Goal: Task Accomplishment & Management: Complete application form

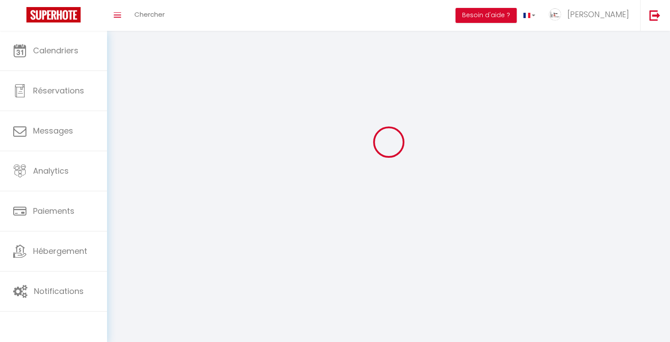
scroll to position [31, 0]
type input "[PERSON_NAME]"
type input "Lang"
type input "0623027297"
type input "Stras & Conciergerie - [STREET_ADDRESS]"
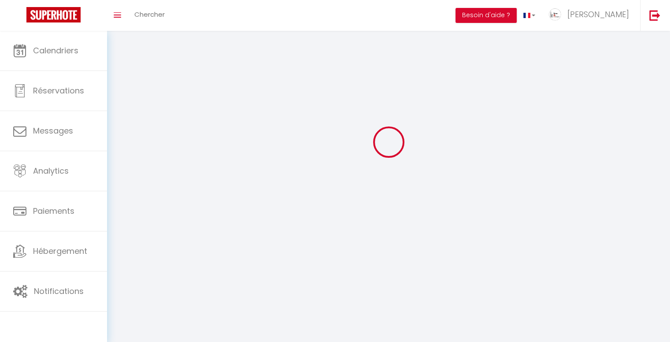
type input "67310"
type input "WESTHOFFEN"
type input "eUW8xofWHe11hW8raRhqsmN4p"
type input "K3dJMZRy5zbCwbPAnexnhvLgl"
select select "28"
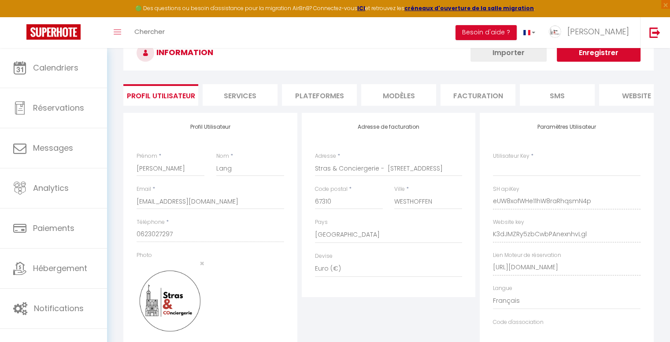
select select "fr"
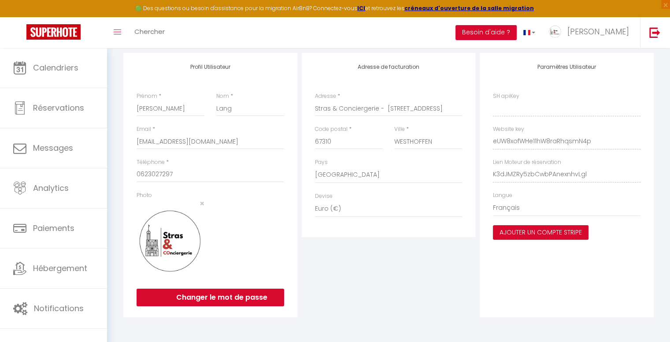
type input "eUW8xofWHe11hW8raRhqsmN4p"
type input "K3dJMZRy5zbCwbPAnexnhvLgl"
type input "[URL][DOMAIN_NAME]"
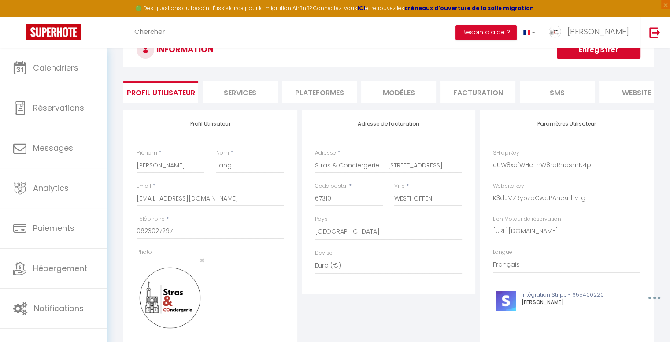
scroll to position [0, 0]
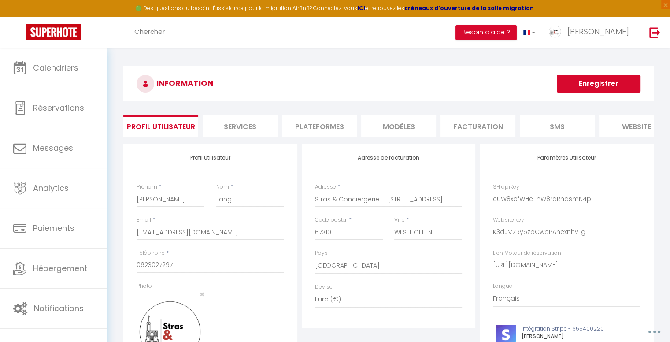
click at [317, 123] on li "Plateformes" at bounding box center [319, 126] width 75 height 22
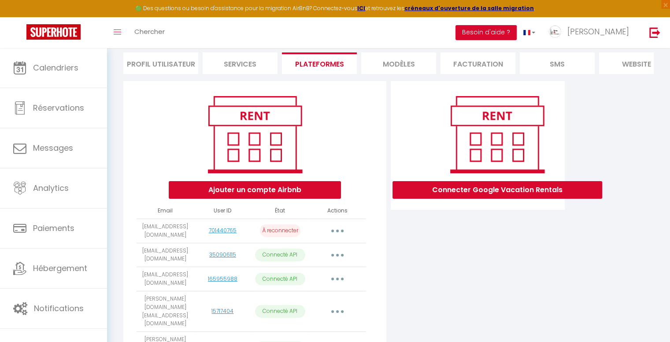
scroll to position [197, 0]
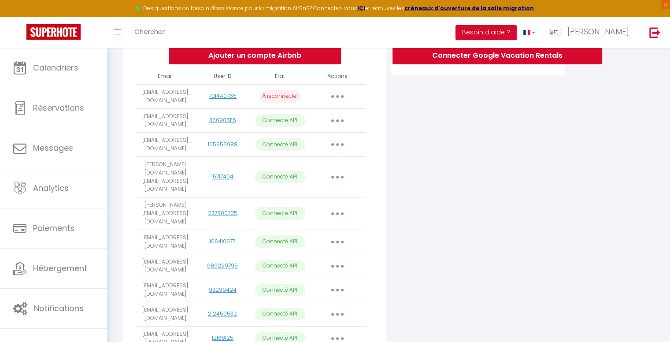
click at [341, 104] on button "button" at bounding box center [337, 96] width 25 height 14
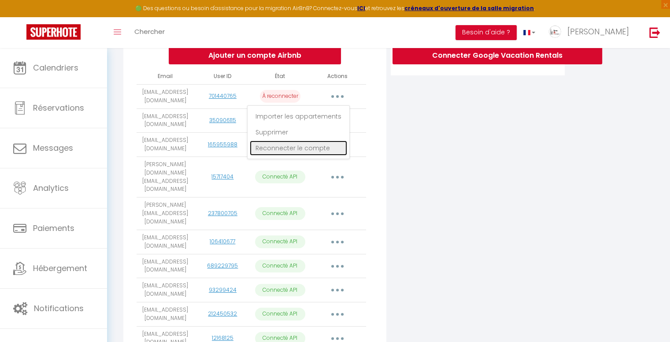
click at [309, 153] on link "Reconnecter le compte" at bounding box center [298, 148] width 97 height 15
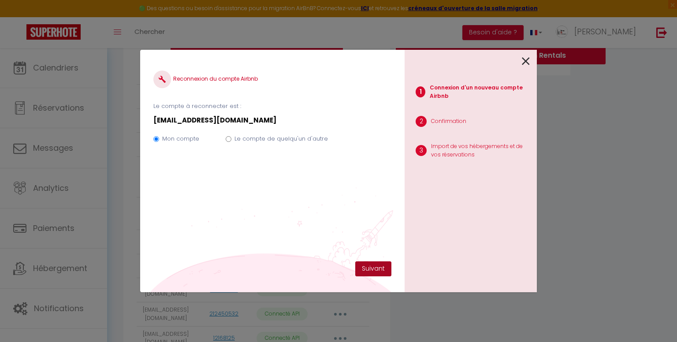
click at [373, 268] on button "Suivant" at bounding box center [373, 268] width 36 height 15
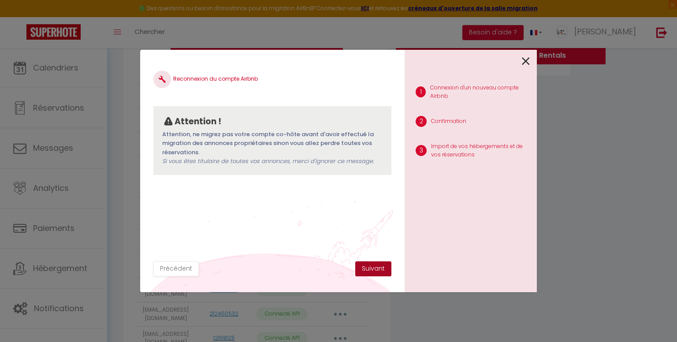
click at [372, 268] on button "Suivant" at bounding box center [373, 268] width 36 height 15
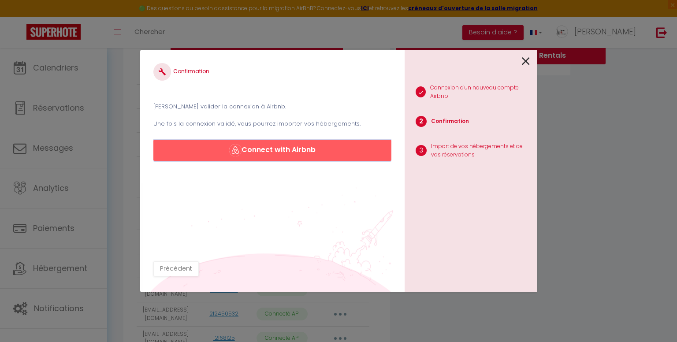
click at [312, 154] on button "Connect with Airbnb" at bounding box center [272, 150] width 238 height 21
drag, startPoint x: 300, startPoint y: 150, endPoint x: 356, endPoint y: 155, distance: 56.7
click at [300, 150] on button "Connect with Airbnb" at bounding box center [272, 150] width 238 height 21
click at [300, 152] on button "Connect with Airbnb" at bounding box center [272, 150] width 238 height 21
click at [525, 60] on icon at bounding box center [526, 61] width 8 height 13
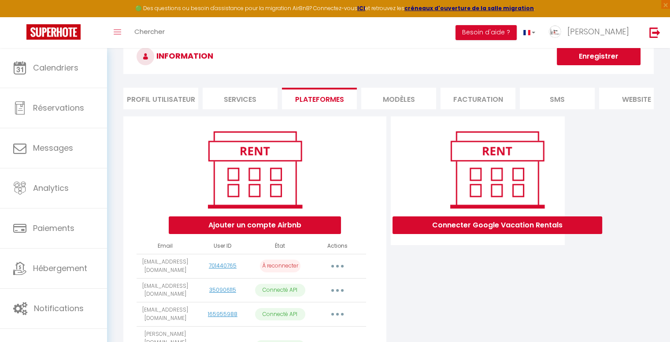
scroll to position [21, 0]
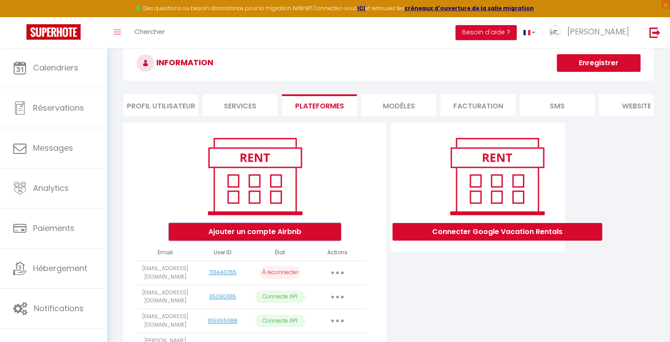
click at [311, 234] on button "Ajouter un compte Airbnb" at bounding box center [255, 232] width 172 height 18
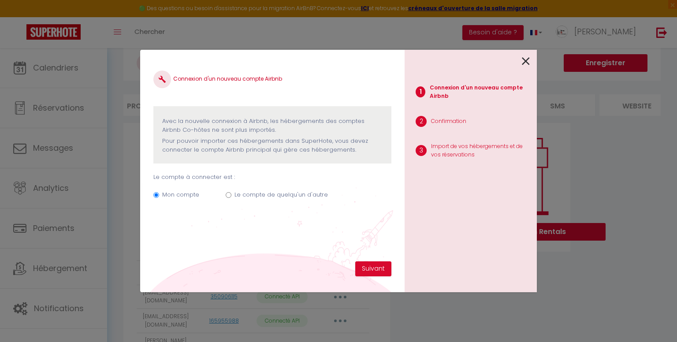
click at [528, 63] on icon at bounding box center [526, 61] width 8 height 13
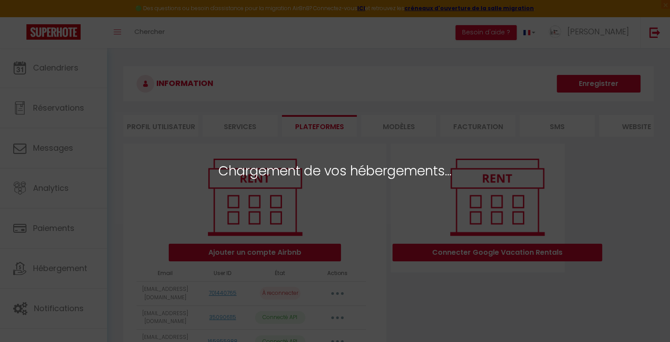
select select "21357"
select select "53791"
select select "53792"
select select "53806"
select select "54969"
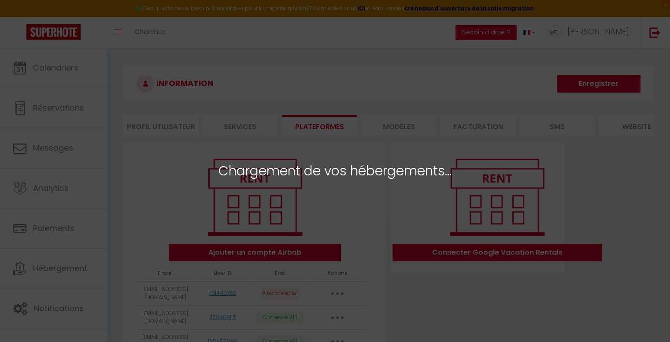
select select "39614"
select select "55428"
select select "49810"
select select "65694"
select select
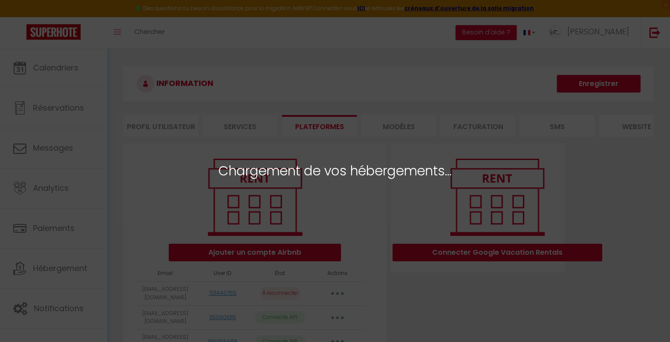
select select "63991"
select select "21074"
select select "53567"
select select "21073"
select select "50021"
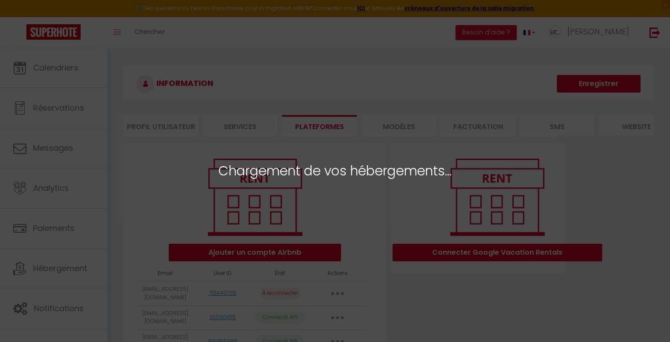
select select "52849"
select select "67410"
select select "27787"
select select "27788"
select select "39181"
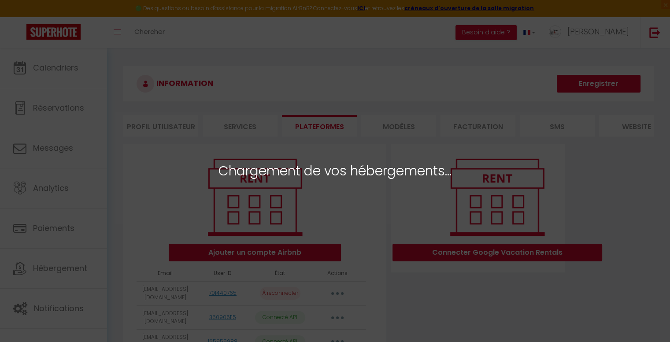
select select "39185"
select select "42913"
select select
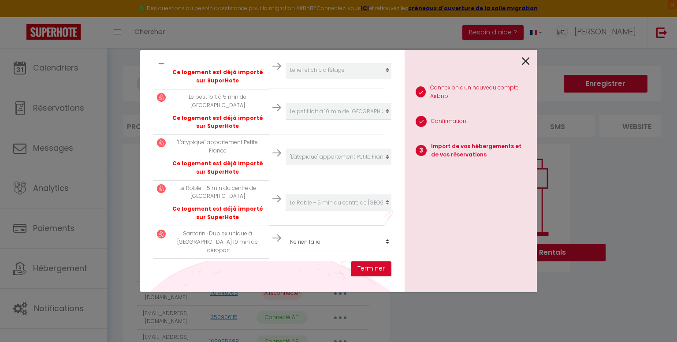
scroll to position [1005, 0]
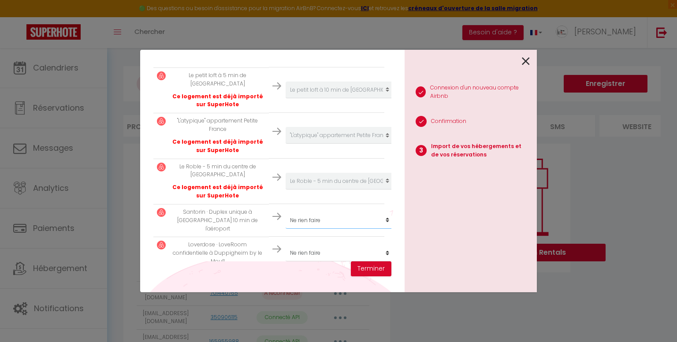
click at [383, 212] on select "Créer un nouvel hébergement Ne rien faire "L'atypique" appartement Petite Franc…" at bounding box center [340, 220] width 108 height 17
click at [605, 212] on div "Importer de vos hébergements et de vos réservations Veuillez sélectionner pour …" at bounding box center [338, 171] width 677 height 342
click at [381, 268] on button "Terminer" at bounding box center [371, 268] width 41 height 15
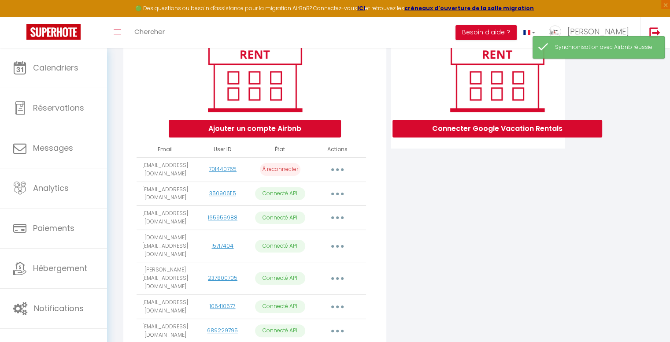
scroll to position [132, 0]
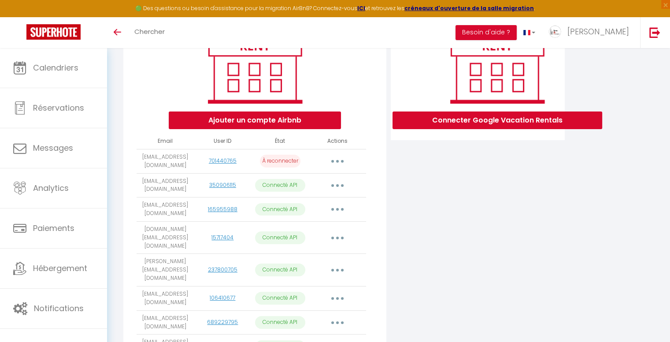
click at [337, 164] on button "button" at bounding box center [337, 161] width 25 height 14
click at [295, 219] on link "Reconnecter le compte" at bounding box center [298, 212] width 97 height 15
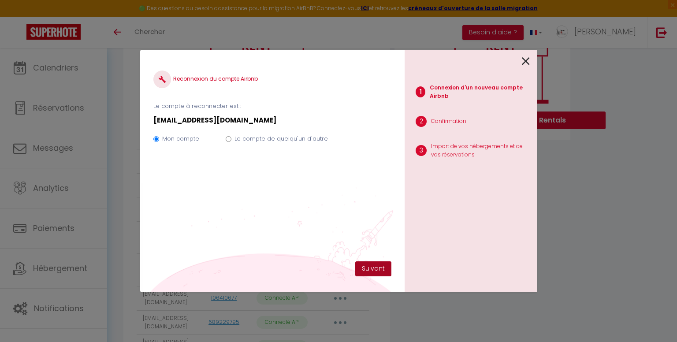
click at [376, 268] on button "Suivant" at bounding box center [373, 268] width 36 height 15
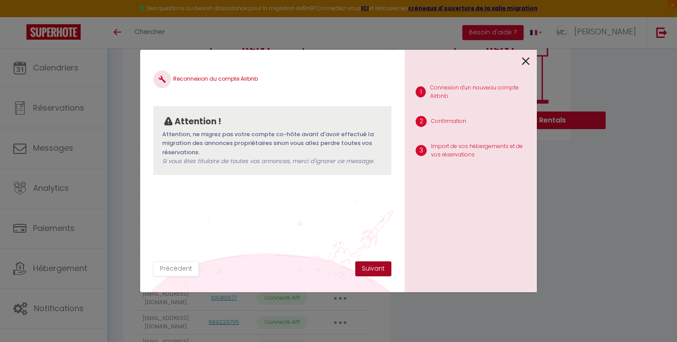
click at [376, 268] on button "Suivant" at bounding box center [373, 268] width 36 height 15
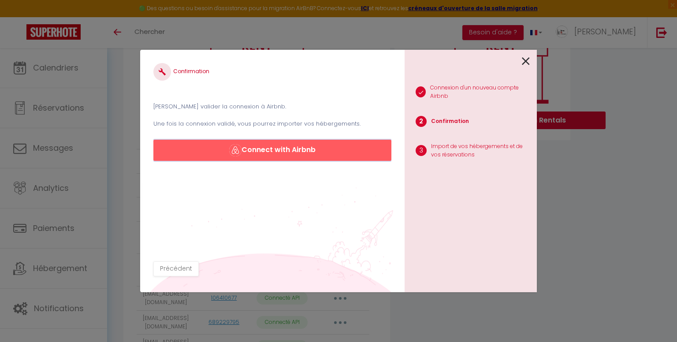
click at [314, 142] on button "Connect with Airbnb" at bounding box center [272, 150] width 238 height 21
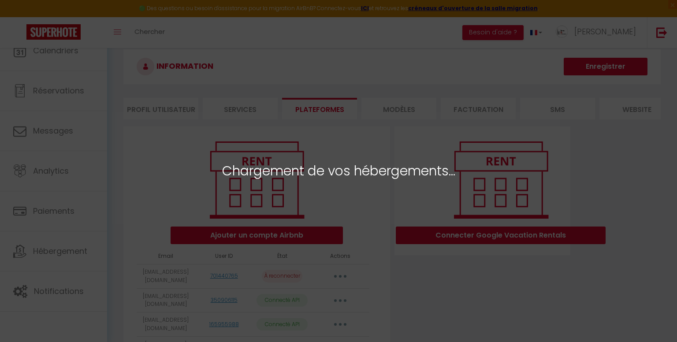
select select "21357"
select select "53791"
select select "53792"
select select "53806"
select select "54969"
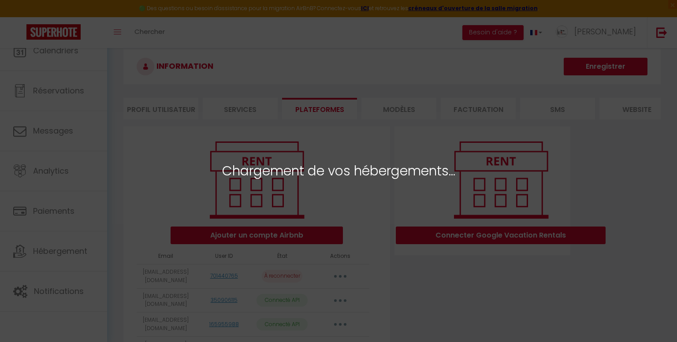
select select "39614"
select select "55428"
select select "49810"
select select "65694"
select select
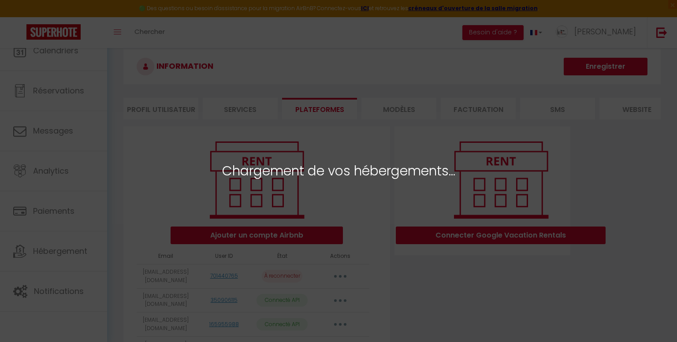
select select "63991"
select select "21074"
select select "53567"
select select "21073"
select select "50021"
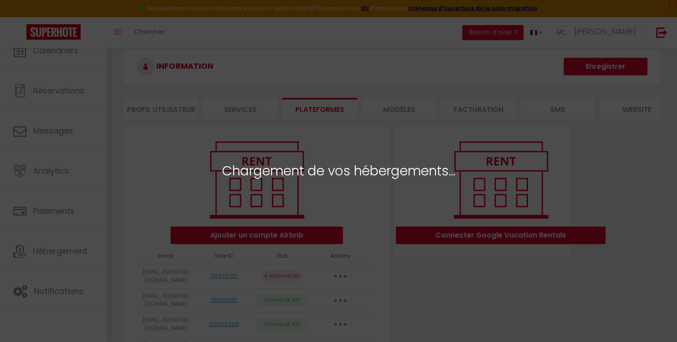
select select "52849"
select select "67410"
select select "27787"
select select "27788"
select select "39181"
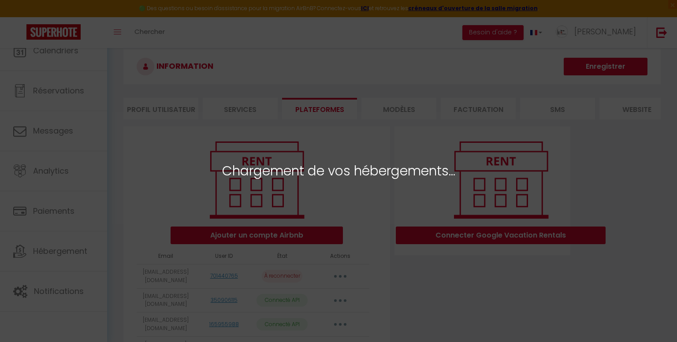
select select "39185"
select select "42913"
select select
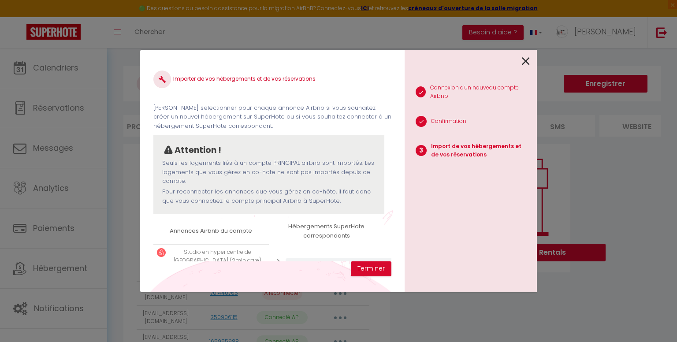
click at [520, 57] on div at bounding box center [467, 60] width 125 height 21
click at [525, 59] on icon at bounding box center [526, 61] width 8 height 13
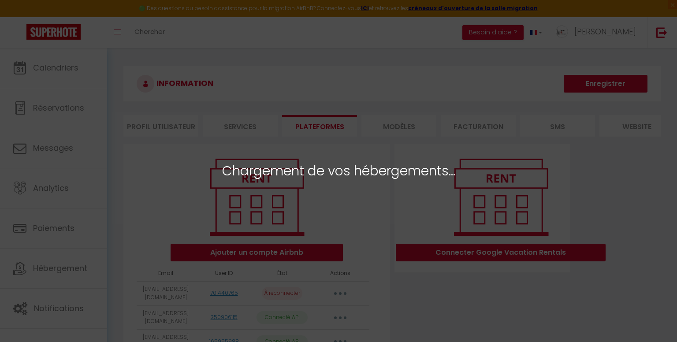
select select "21357"
select select "53791"
select select "53792"
select select "53806"
select select "54969"
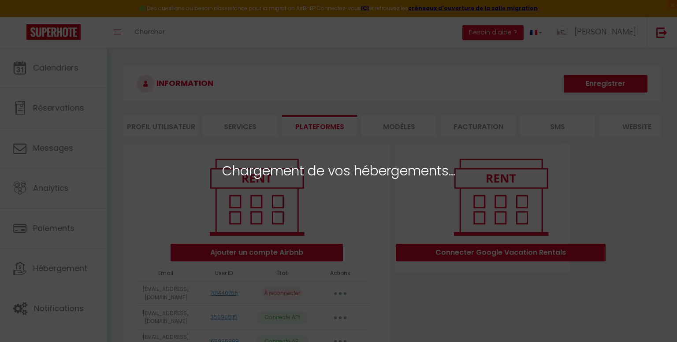
select select "39614"
select select "55428"
select select "49810"
select select "65694"
select select
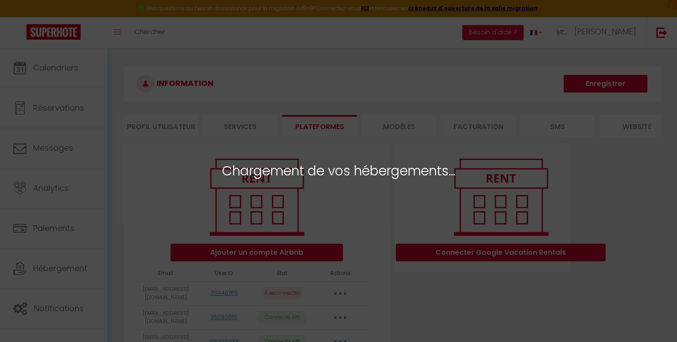
select select "63991"
select select "21074"
select select "53567"
select select "21073"
select select "50021"
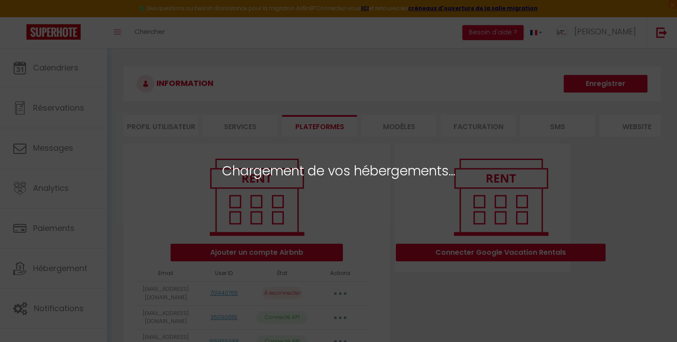
select select "52849"
select select "67410"
select select "27787"
select select "27788"
select select "39181"
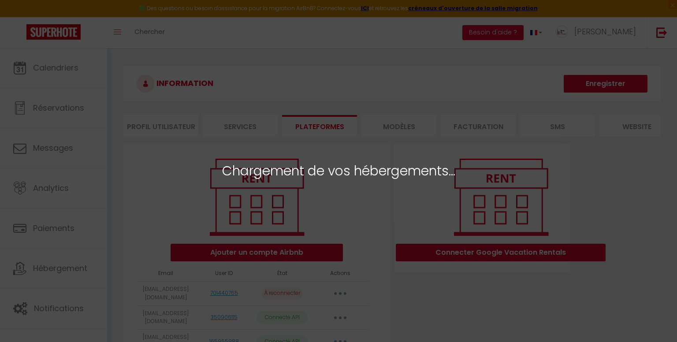
select select "39185"
select select "42913"
select select
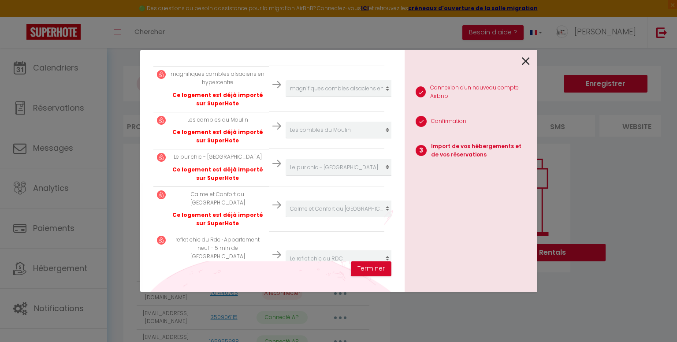
scroll to position [1005, 0]
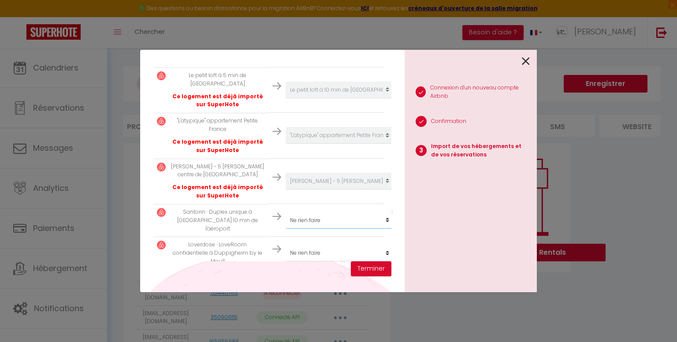
click at [381, 212] on select "Créer un nouvel hébergement Ne rien faire "L'atypique" appartement Petite Franc…" at bounding box center [340, 220] width 108 height 17
select select "71994"
click at [286, 212] on select "Créer un nouvel hébergement Ne rien faire "L'atypique" appartement Petite Franc…" at bounding box center [340, 220] width 108 height 17
click at [381, 245] on select "Créer un nouvel hébergement Ne rien faire "L'atypique" appartement Petite Franc…" at bounding box center [340, 253] width 108 height 17
select select "72039"
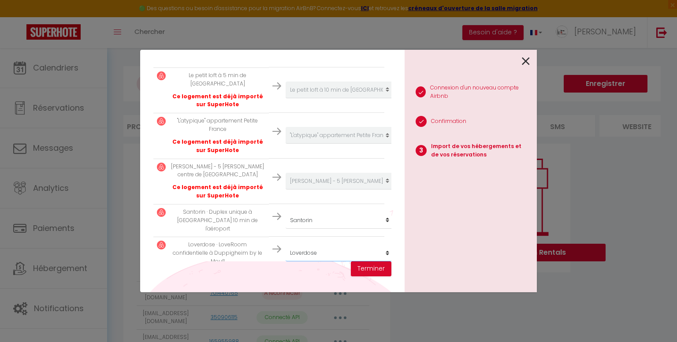
click at [286, 245] on select "Créer un nouvel hébergement Ne rien faire "L'atypique" appartement Petite Franc…" at bounding box center [340, 253] width 108 height 17
click at [371, 272] on button "Terminer" at bounding box center [371, 268] width 41 height 15
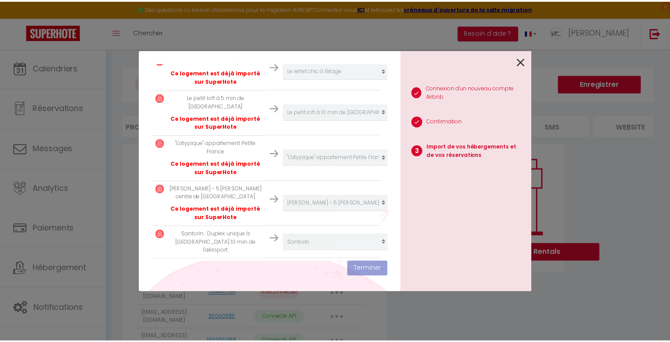
scroll to position [1027, 0]
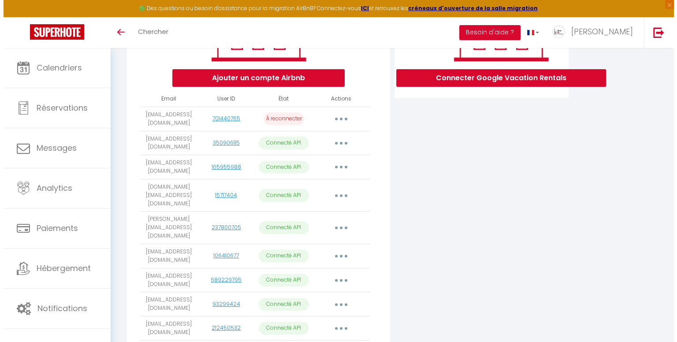
scroll to position [141, 0]
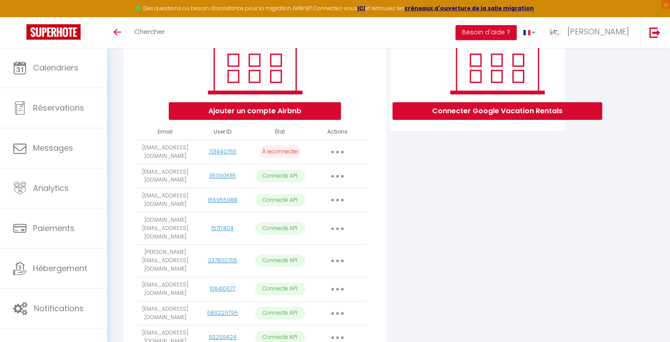
click at [346, 156] on button "button" at bounding box center [337, 152] width 25 height 14
click at [320, 176] on link "Importer les appartements" at bounding box center [298, 171] width 97 height 15
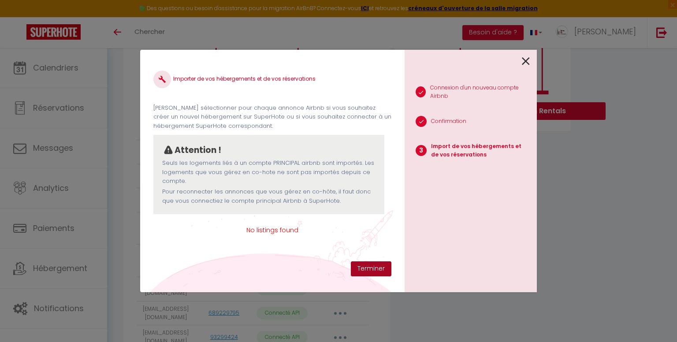
click at [372, 267] on button "Terminer" at bounding box center [371, 268] width 41 height 15
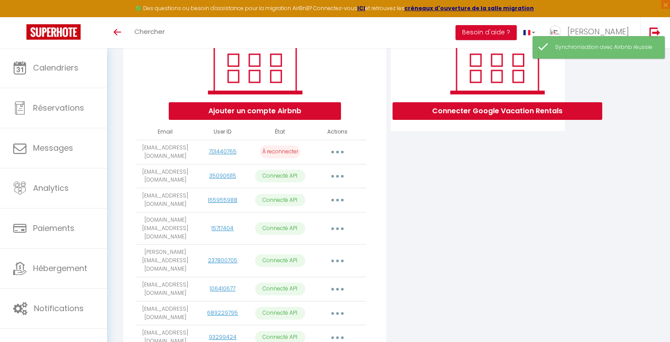
click at [336, 153] on icon "button" at bounding box center [337, 152] width 3 height 3
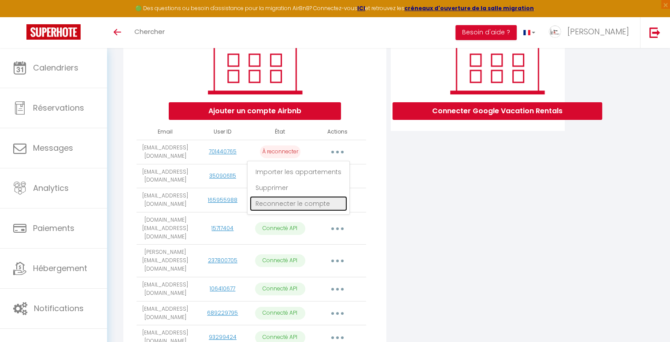
click at [296, 211] on link "Reconnecter le compte" at bounding box center [298, 203] width 97 height 15
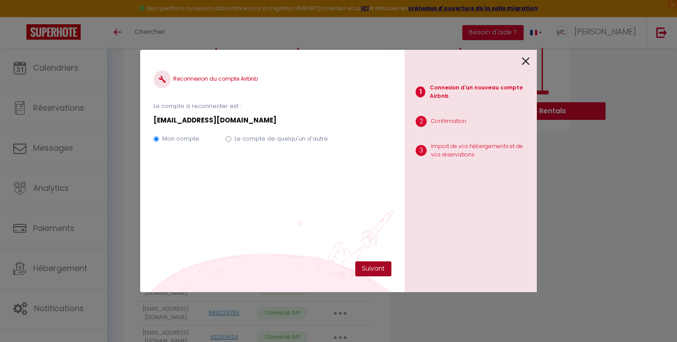
click at [373, 263] on button "Suivant" at bounding box center [373, 268] width 36 height 15
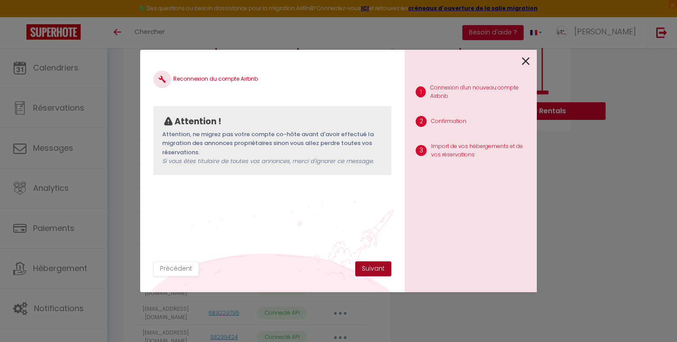
click at [373, 270] on button "Suivant" at bounding box center [373, 268] width 36 height 15
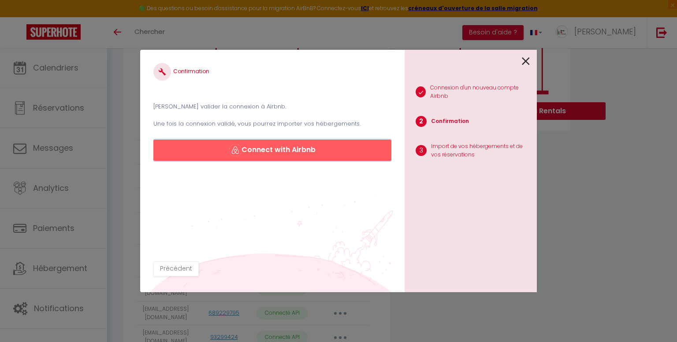
click at [311, 149] on button "Connect with Airbnb" at bounding box center [272, 150] width 238 height 21
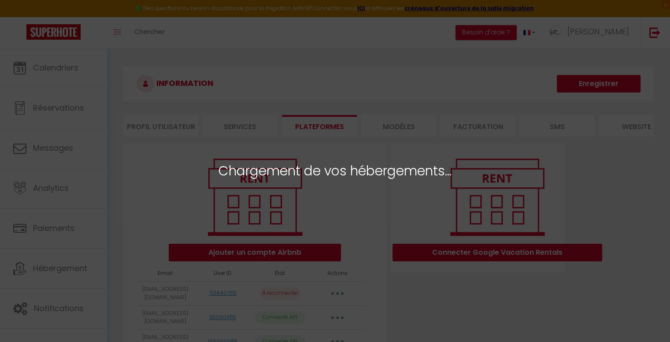
select select "21357"
select select "53791"
select select "53792"
select select "53806"
select select "54969"
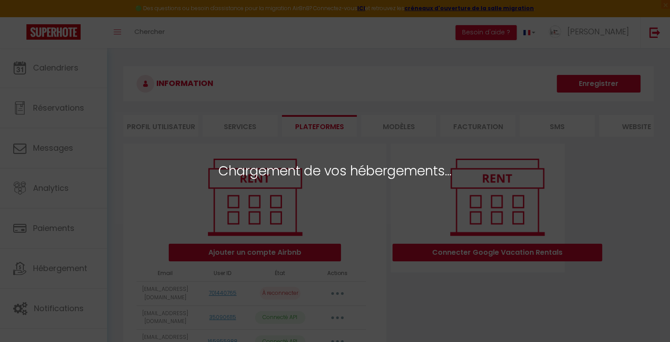
select select "39614"
select select "55428"
select select "49810"
select select "65694"
select select
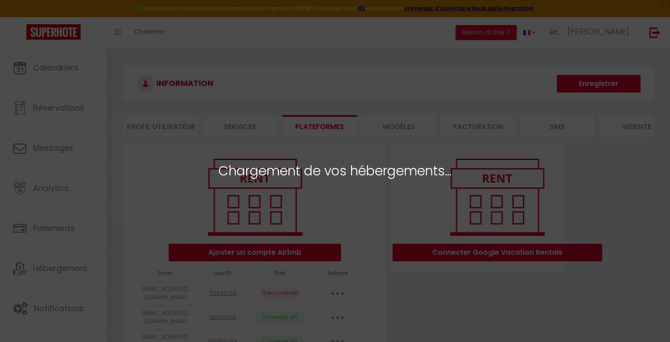
select select "63991"
select select "21074"
select select "53567"
select select "21073"
select select "50021"
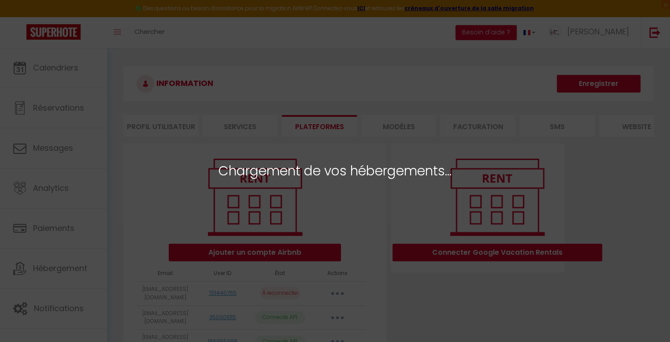
select select "52849"
select select "67410"
select select "27787"
select select "27788"
select select "39181"
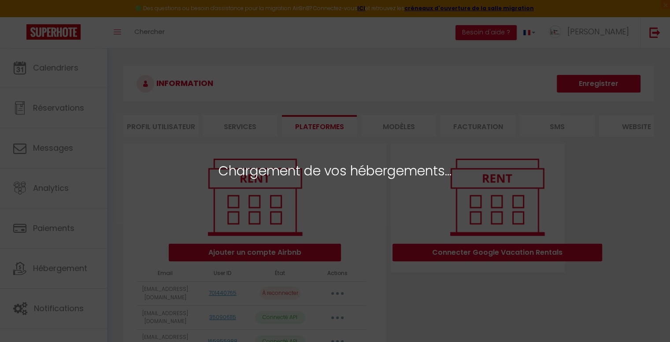
select select "39185"
select select "42913"
select select
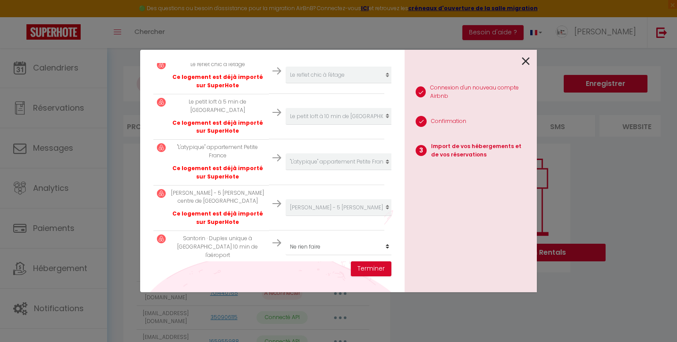
scroll to position [1005, 0]
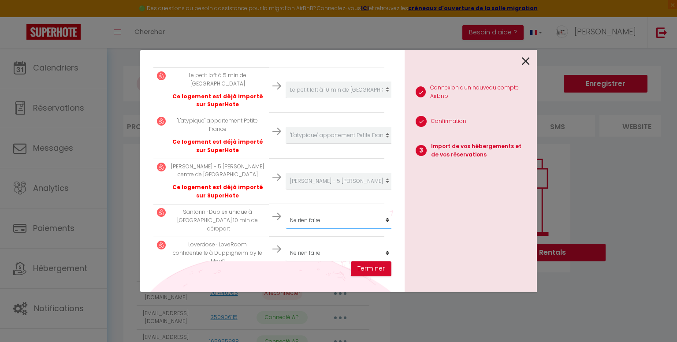
click at [379, 212] on select "Créer un nouvel hébergement Ne rien faire "L'atypique" appartement Petite Franc…" at bounding box center [340, 220] width 108 height 17
select select "71994"
click at [286, 212] on select "Créer un nouvel hébergement Ne rien faire "L'atypique" appartement Petite Franc…" at bounding box center [340, 220] width 108 height 17
click at [382, 245] on select "Créer un nouvel hébergement Ne rien faire "L'atypique" appartement Petite Franc…" at bounding box center [340, 253] width 108 height 17
select select "72039"
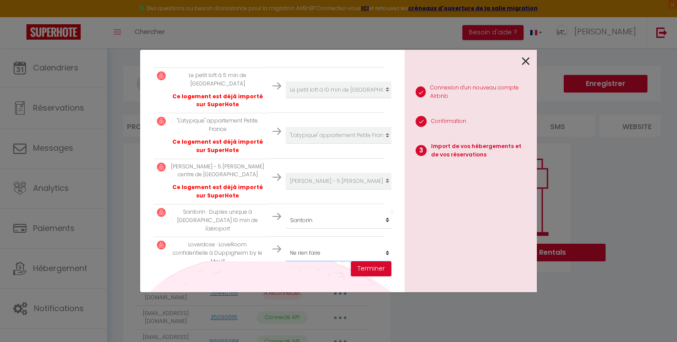
click at [286, 245] on select "Créer un nouvel hébergement Ne rien faire "L'atypique" appartement Petite Franc…" at bounding box center [340, 253] width 108 height 17
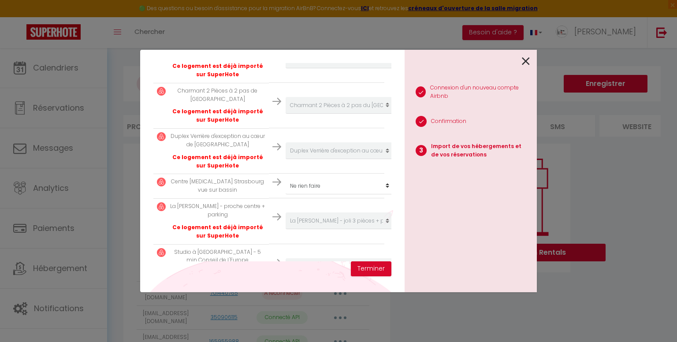
scroll to position [520, 0]
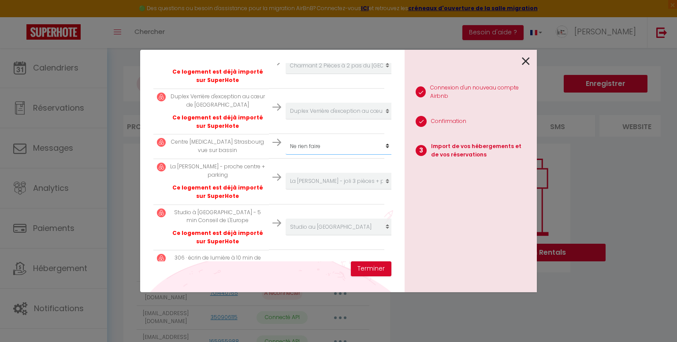
click at [381, 152] on select "Créer un nouvel hébergement Ne rien faire "L'atypique" appartement Petite Franc…" at bounding box center [340, 146] width 108 height 17
click at [461, 38] on div "Importer de vos hébergements et de vos réservations [PERSON_NAME] sélectionner …" at bounding box center [338, 171] width 397 height 342
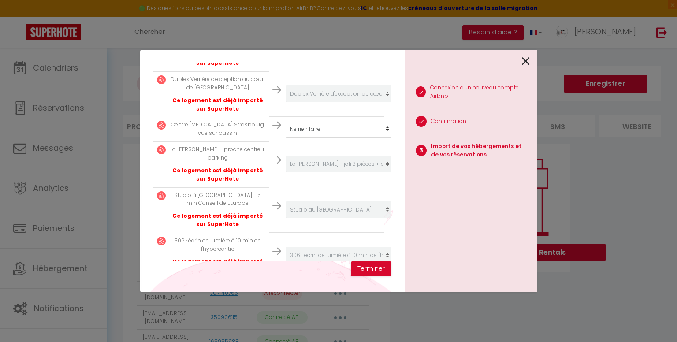
scroll to position [554, 0]
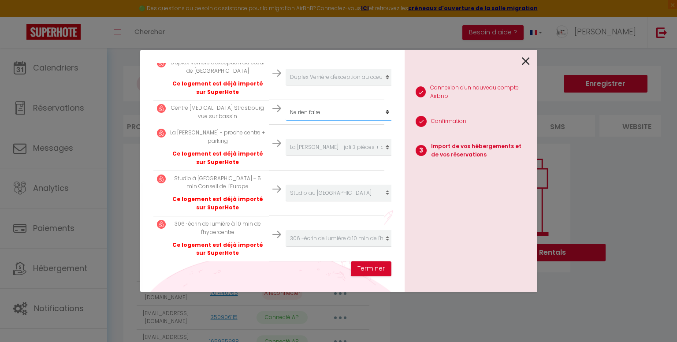
click at [382, 121] on select "Créer un nouvel hébergement Ne rien faire "L'atypique" appartement Petite Franc…" at bounding box center [340, 112] width 108 height 17
click at [593, 225] on div "Importer de vos hébergements et de vos réservations [PERSON_NAME] sélectionner …" at bounding box center [338, 171] width 677 height 342
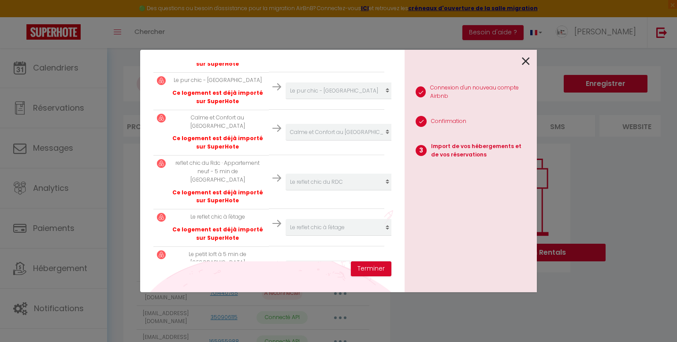
scroll to position [1005, 0]
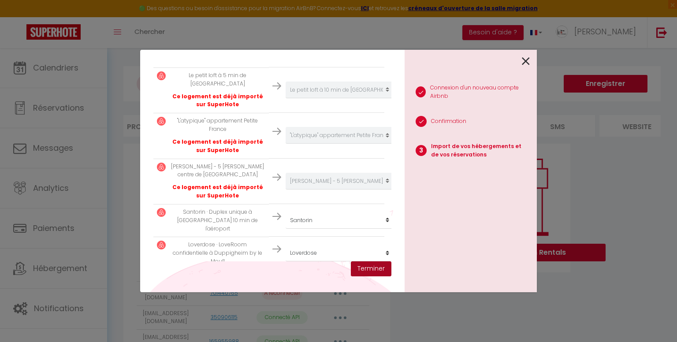
click at [368, 270] on button "Terminer" at bounding box center [371, 268] width 41 height 15
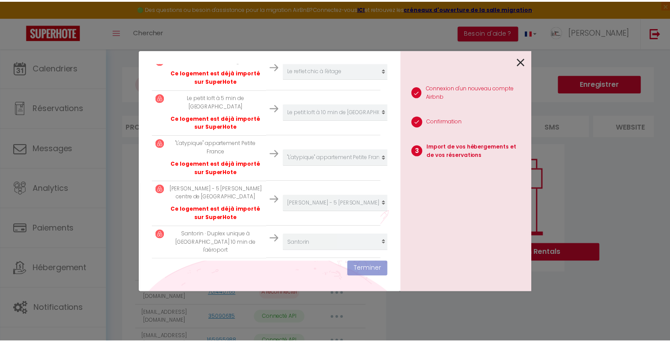
scroll to position [1027, 0]
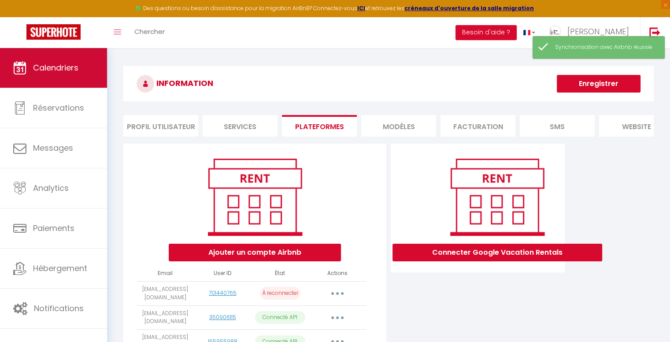
click at [72, 70] on span "Calendriers" at bounding box center [55, 67] width 45 height 11
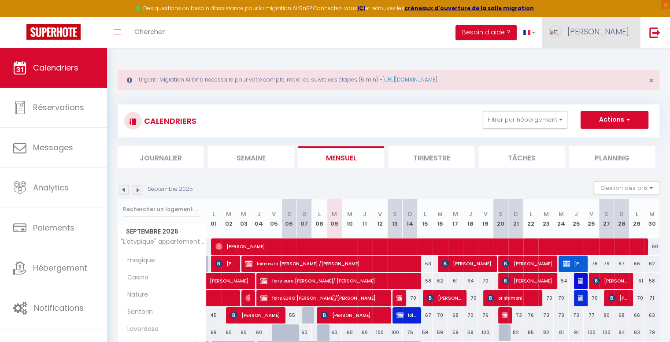
click at [617, 30] on span "[PERSON_NAME]" at bounding box center [599, 31] width 62 height 11
click at [601, 64] on link "Paramètres" at bounding box center [605, 61] width 65 height 15
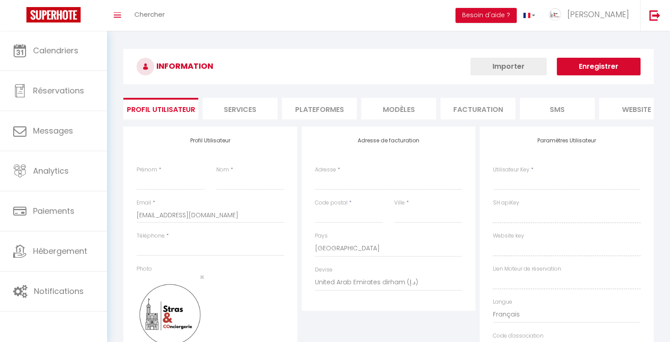
type input "[PERSON_NAME]"
type input "Lang"
type input "0623027297"
type input "Stras & Conciergerie - [STREET_ADDRESS]"
type input "67310"
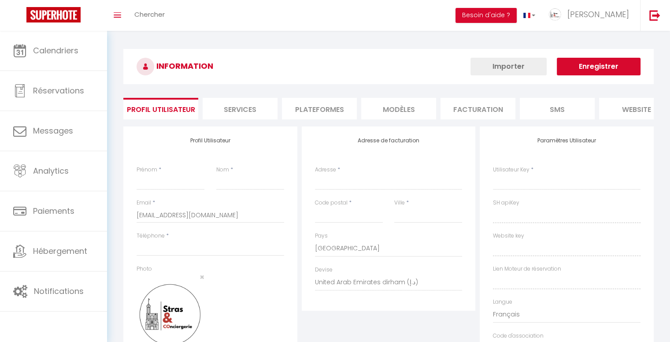
type input "WESTHOFFEN"
select select "28"
type input "eUW8xofWHe11hW8raRhqsmN4p"
type input "K3dJMZRy5zbCwbPAnexnhvLgl"
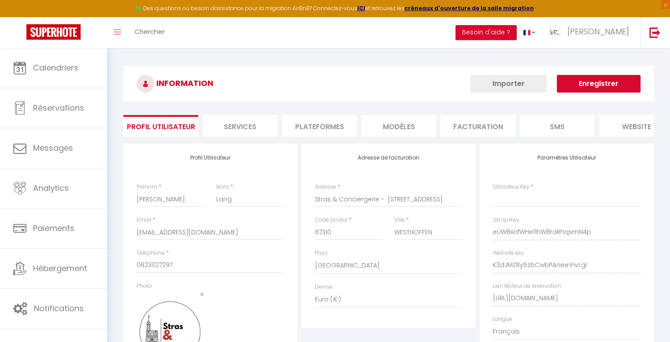
type input "eUW8xofWHe11hW8raRhqsmN4p"
type input "K3dJMZRy5zbCwbPAnexnhvLgl"
type input "[URL][DOMAIN_NAME]"
select select "fr"
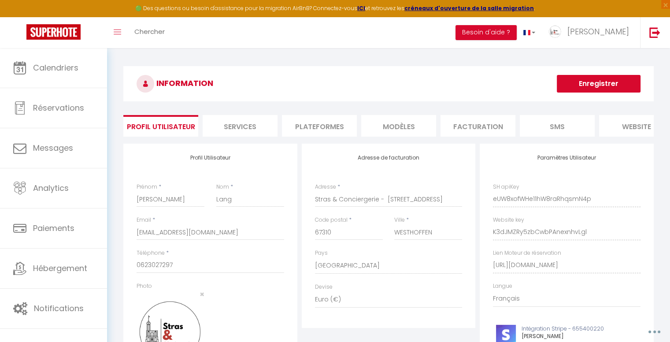
click at [338, 130] on li "Plateformes" at bounding box center [319, 126] width 75 height 22
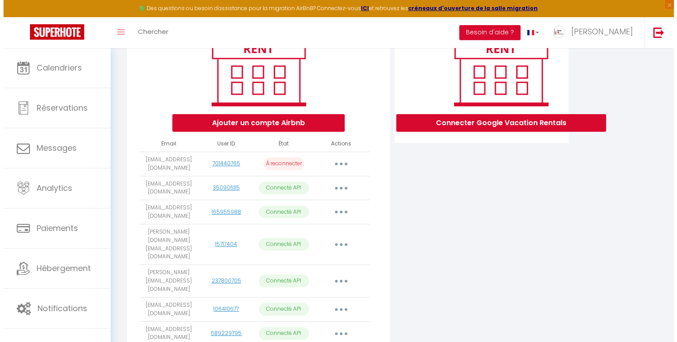
scroll to position [132, 0]
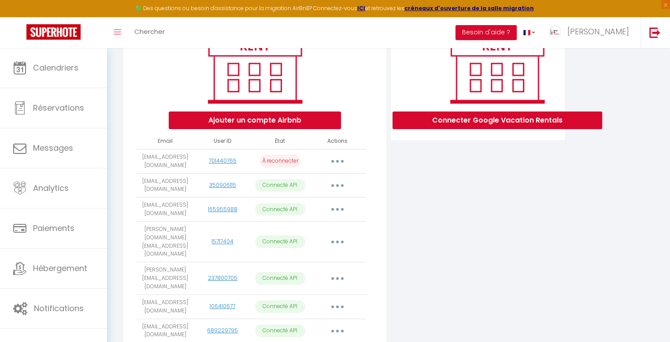
click at [343, 165] on button "button" at bounding box center [337, 161] width 25 height 14
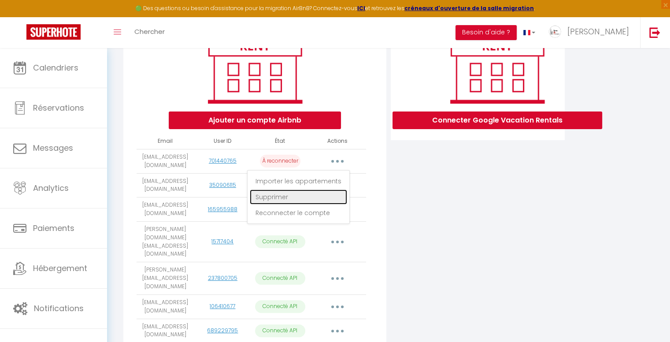
click at [279, 201] on link "Supprimer" at bounding box center [298, 197] width 97 height 15
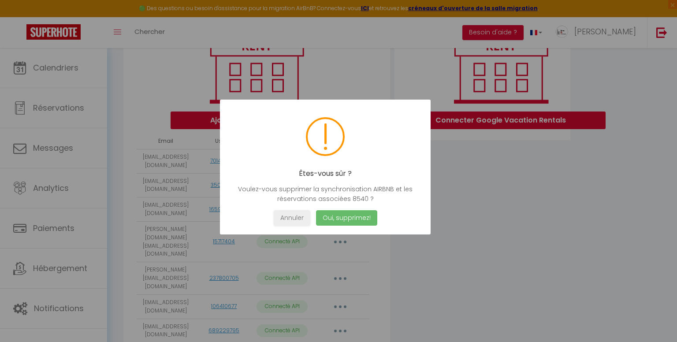
click at [356, 216] on button "Oui, supprimez!" at bounding box center [346, 217] width 61 height 15
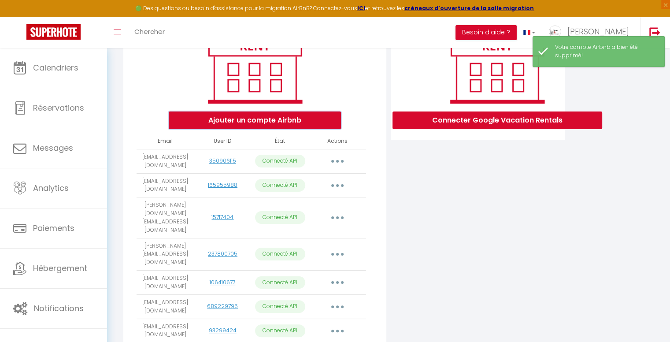
click at [287, 129] on button "Ajouter un compte Airbnb" at bounding box center [255, 121] width 172 height 18
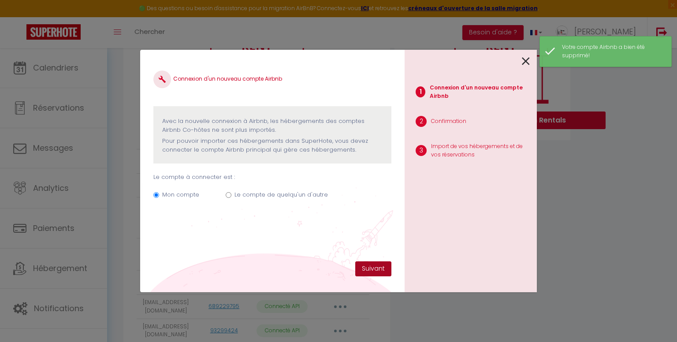
click at [374, 264] on button "Suivant" at bounding box center [373, 268] width 36 height 15
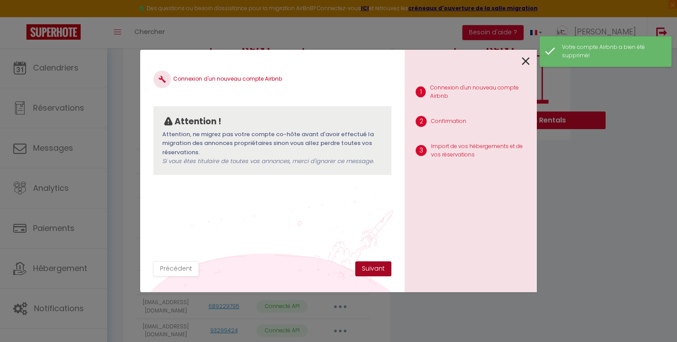
click at [382, 268] on button "Suivant" at bounding box center [373, 268] width 36 height 15
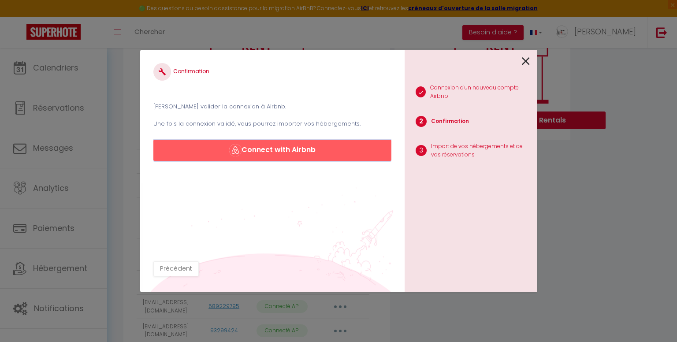
click at [308, 152] on button "Connect with Airbnb" at bounding box center [272, 150] width 238 height 21
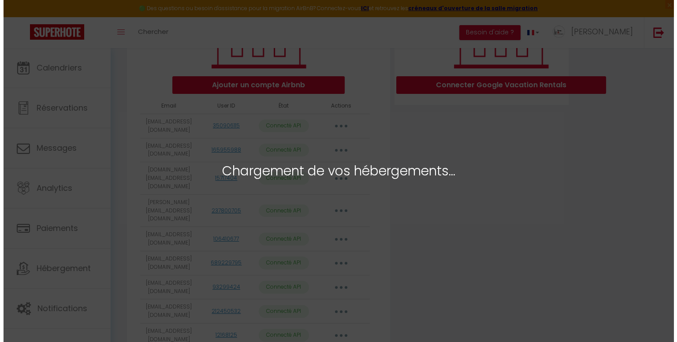
scroll to position [166, 0]
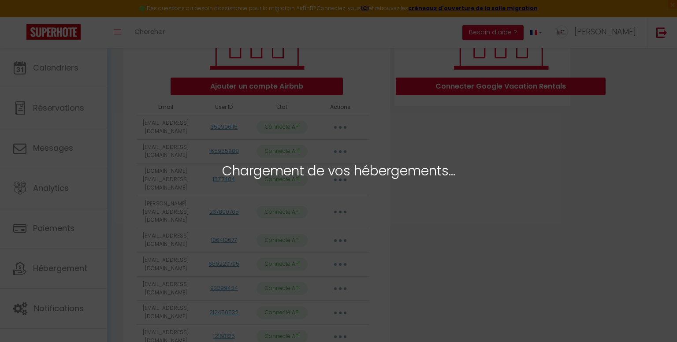
select select "21357"
select select
select select "54969"
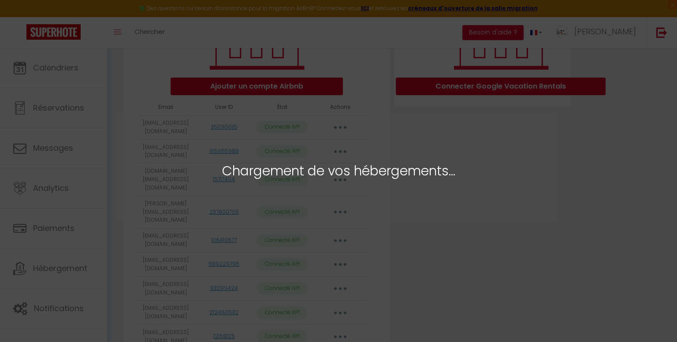
select select "39614"
select select "55428"
select select "49810"
select select "65694"
select select
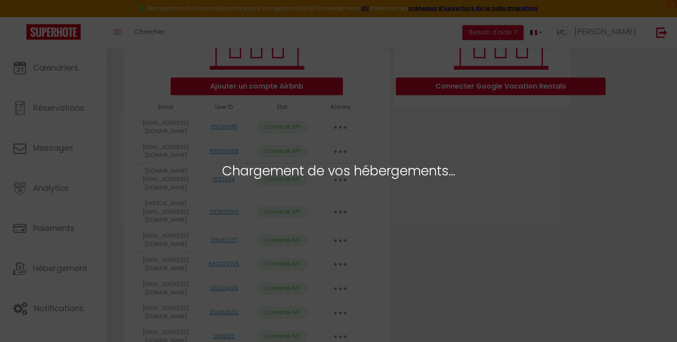
select select "63991"
select select "21074"
select select "53567"
select select "21073"
select select "50021"
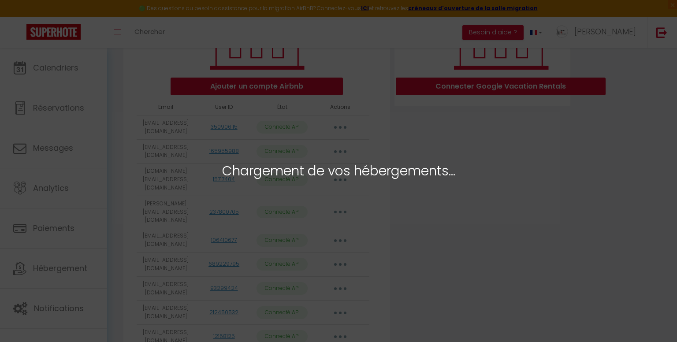
select select "52849"
select select "67410"
select select "27787"
select select "27788"
select select "39181"
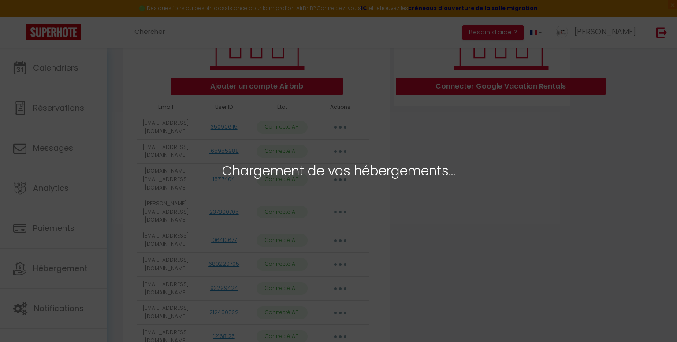
select select "39185"
select select "42913"
select select
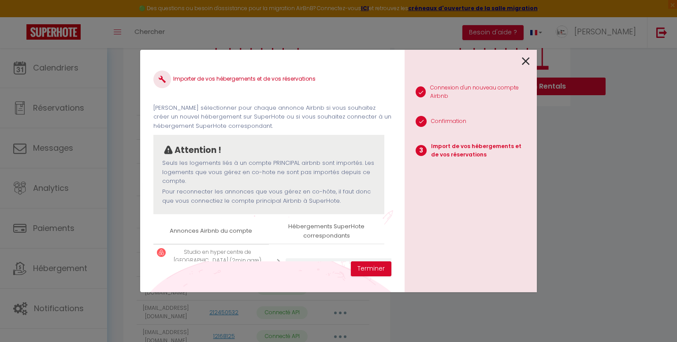
drag, startPoint x: 672, startPoint y: 148, endPoint x: 541, endPoint y: 236, distance: 158.2
click at [646, 176] on html "🟢 Des questions ou besoin d'assistance pour la migration AirBnB? Connectez-vous…" at bounding box center [338, 5] width 677 height 342
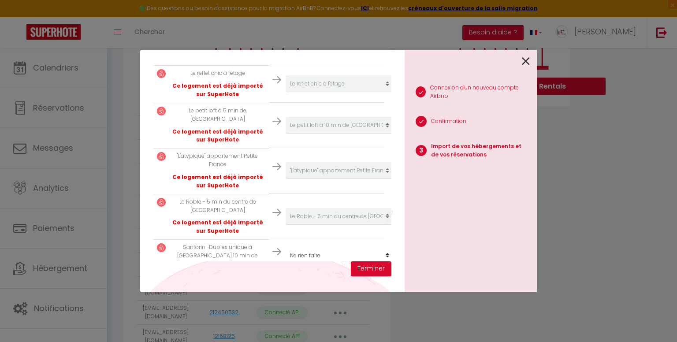
scroll to position [942, 0]
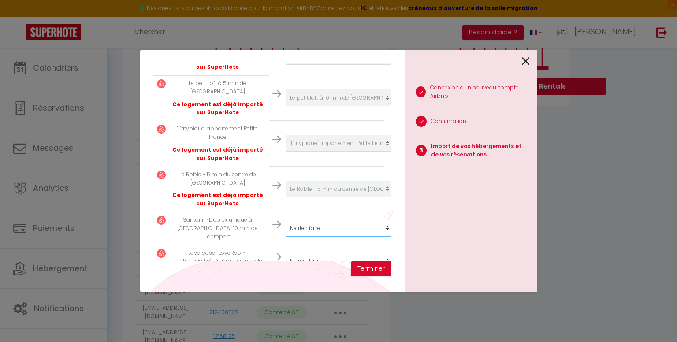
drag, startPoint x: 383, startPoint y: 203, endPoint x: 379, endPoint y: 211, distance: 9.3
click at [383, 220] on select "Créer un nouvel hébergement Ne rien faire "L'atypique" appartement Petite Franc…" at bounding box center [340, 228] width 108 height 17
select select "71994"
click at [286, 220] on select "Créer un nouvel hébergement Ne rien faire "L'atypique" appartement Petite Franc…" at bounding box center [340, 228] width 108 height 17
click at [384, 253] on select "Créer un nouvel hébergement Ne rien faire "L'atypique" appartement Petite Franc…" at bounding box center [340, 261] width 108 height 17
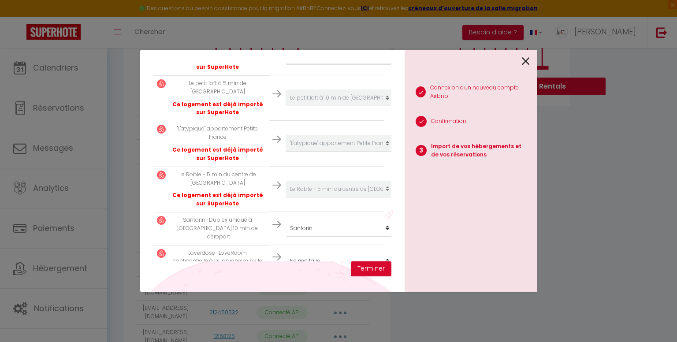
select select "72039"
click at [286, 253] on select "Créer un nouvel hébergement Ne rien faire "L'atypique" appartement Petite Franc…" at bounding box center [340, 261] width 108 height 17
click at [374, 271] on button "Terminer" at bounding box center [371, 268] width 41 height 15
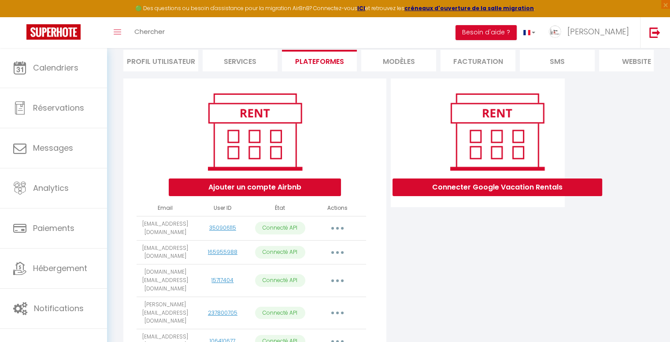
scroll to position [0, 0]
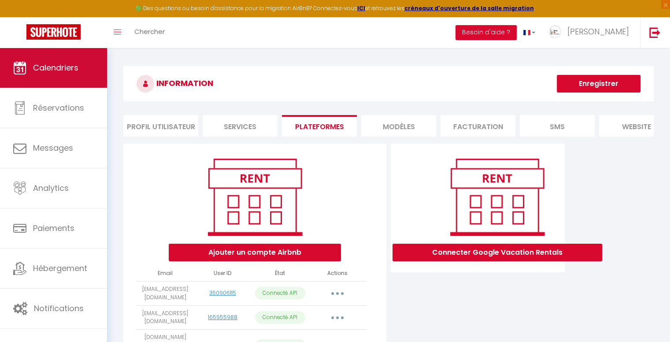
click at [66, 70] on span "Calendriers" at bounding box center [55, 67] width 45 height 11
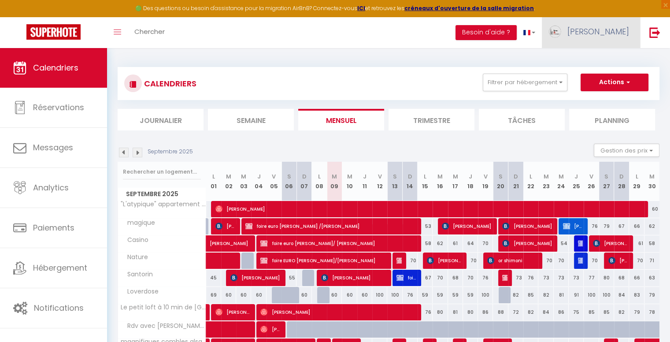
click at [617, 36] on span "[PERSON_NAME]" at bounding box center [599, 31] width 62 height 11
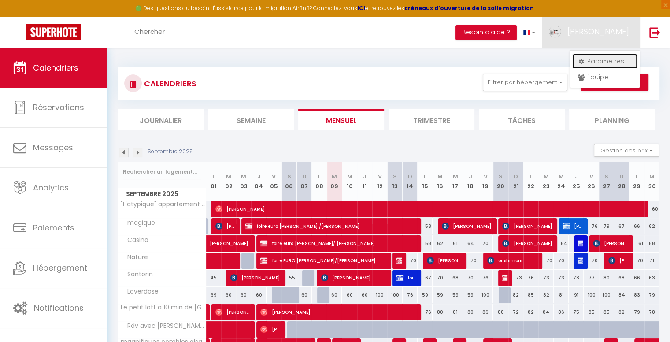
click at [598, 63] on link "Paramètres" at bounding box center [605, 61] width 65 height 15
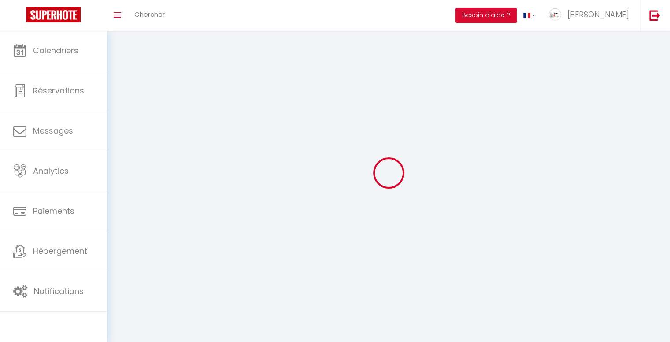
type input "[PERSON_NAME]"
type input "Lang"
type input "0623027297"
type input "Stras & Conciergerie - [STREET_ADDRESS]"
type input "67310"
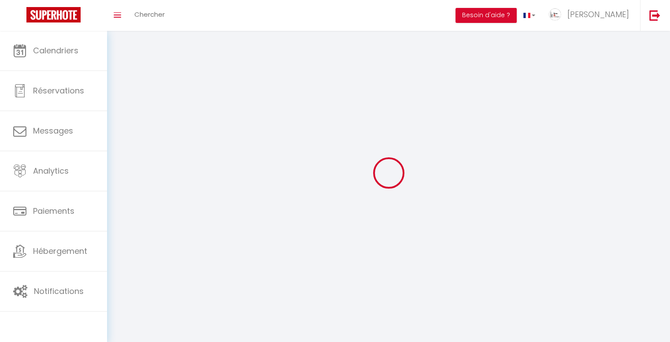
type input "WESTHOFFEN"
type input "eUW8xofWHe11hW8raRhqsmN4p"
type input "K3dJMZRy5zbCwbPAnexnhvLgl"
type input "[URL][DOMAIN_NAME]"
select select "28"
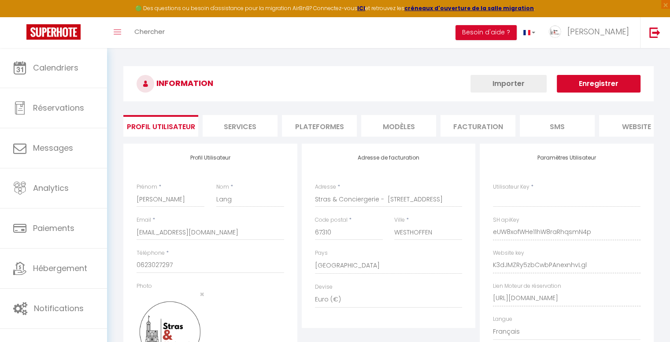
type input "eUW8xofWHe11hW8raRhqsmN4p"
type input "K3dJMZRy5zbCwbPAnexnhvLgl"
type input "[URL][DOMAIN_NAME]"
select select "fr"
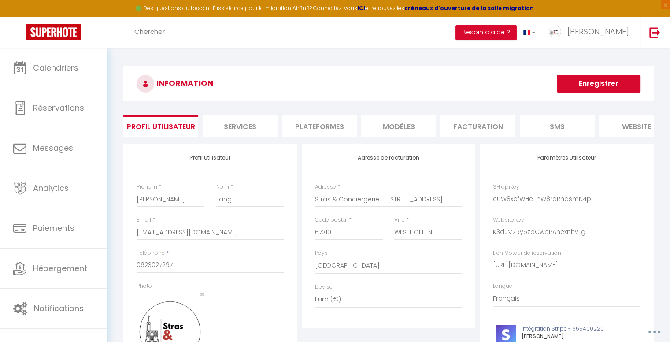
click at [326, 126] on li "Plateformes" at bounding box center [319, 126] width 75 height 22
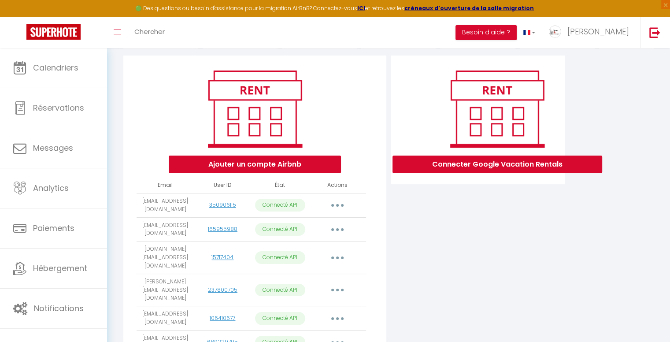
scroll to position [85, 0]
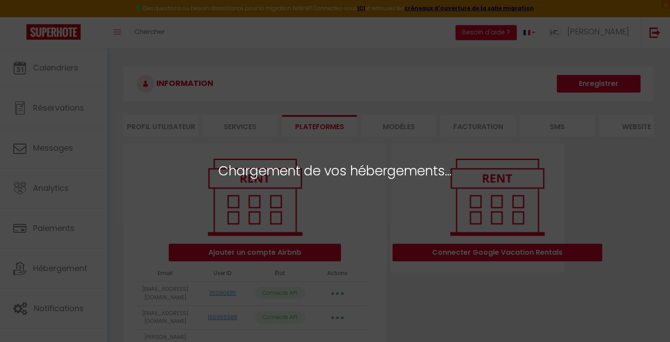
select select "21357"
select select
select select "54969"
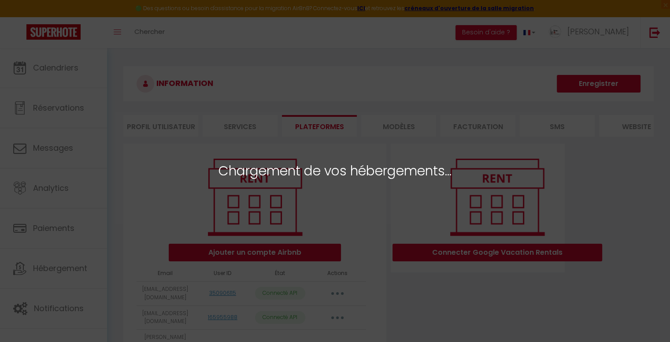
select select "39614"
select select "55428"
select select "49810"
select select "65694"
select select
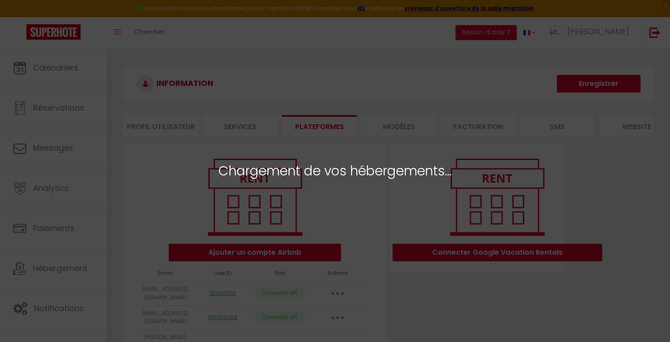
select select "63991"
select select "21074"
select select "53567"
select select "21073"
select select "50021"
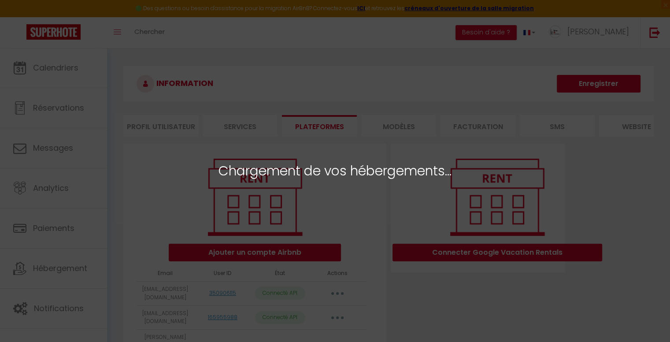
select select "52849"
select select "67410"
select select "27787"
select select "27788"
select select "39181"
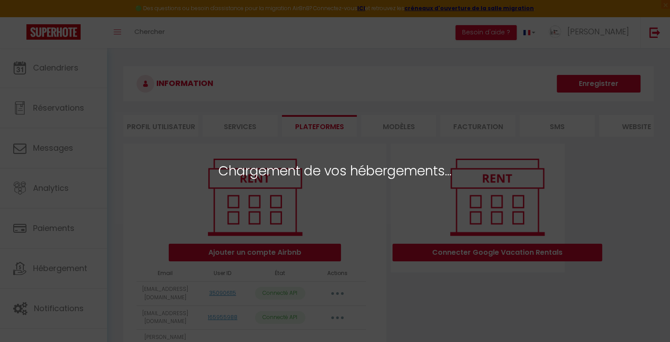
select select "39185"
select select "42913"
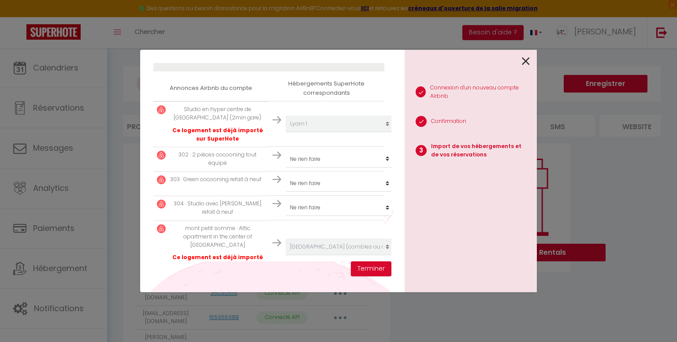
scroll to position [164, 0]
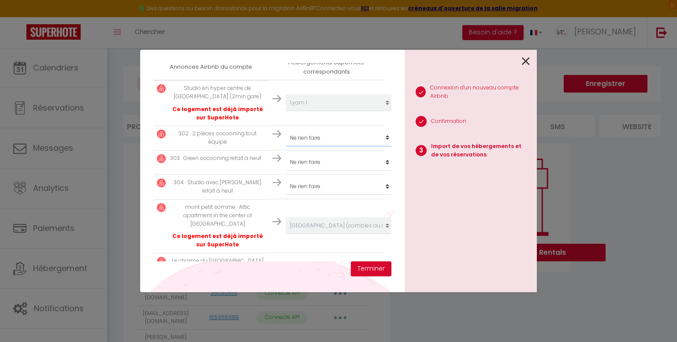
click at [382, 138] on select "Créer un nouvel hébergement Ne rien faire "L'atypique" appartement Petite Franc…" at bounding box center [340, 138] width 108 height 17
select select "53791"
click at [286, 130] on select "Créer un nouvel hébergement Ne rien faire "L'atypique" appartement Petite Franc…" at bounding box center [340, 138] width 108 height 17
click at [381, 160] on select "Créer un nouvel hébergement Ne rien faire "L'atypique" appartement Petite Franc…" at bounding box center [340, 162] width 108 height 17
select select "53792"
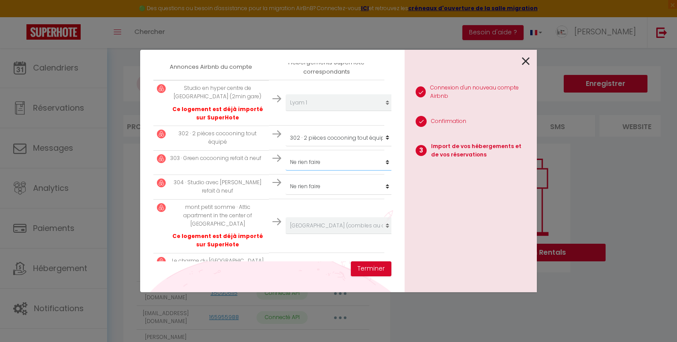
click at [286, 154] on select "Créer un nouvel hébergement Ne rien faire "L'atypique" appartement Petite Franc…" at bounding box center [340, 162] width 108 height 17
click at [379, 186] on select "Créer un nouvel hébergement Ne rien faire "L'atypique" appartement Petite Franc…" at bounding box center [340, 186] width 108 height 17
select select "53806"
click at [286, 178] on select "Créer un nouvel hébergement Ne rien faire "L'atypique" appartement Petite Franc…" at bounding box center [340, 186] width 108 height 17
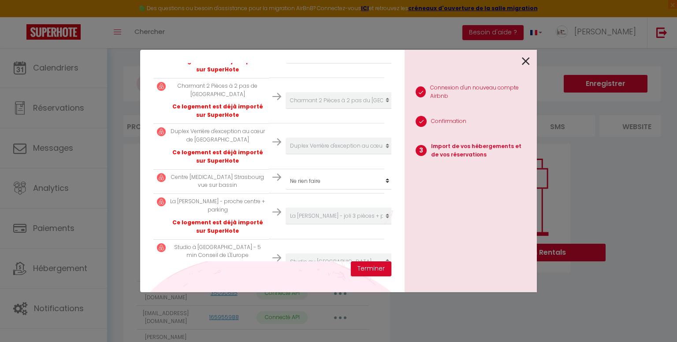
scroll to position [471, 0]
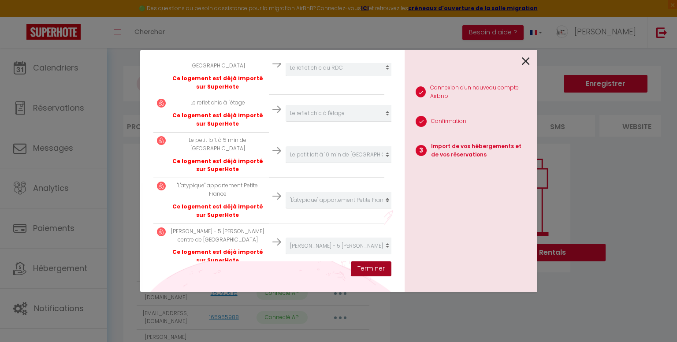
click at [373, 275] on button "Terminer" at bounding box center [371, 268] width 41 height 15
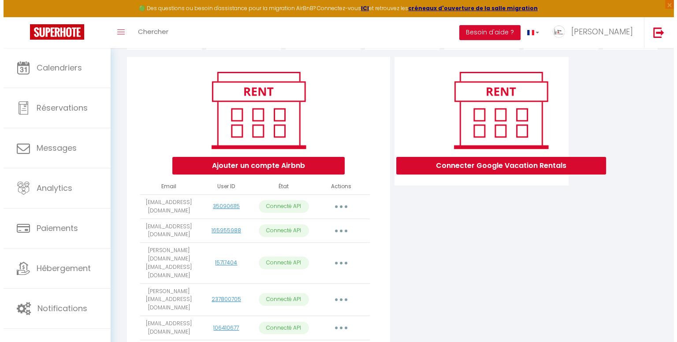
scroll to position [85, 0]
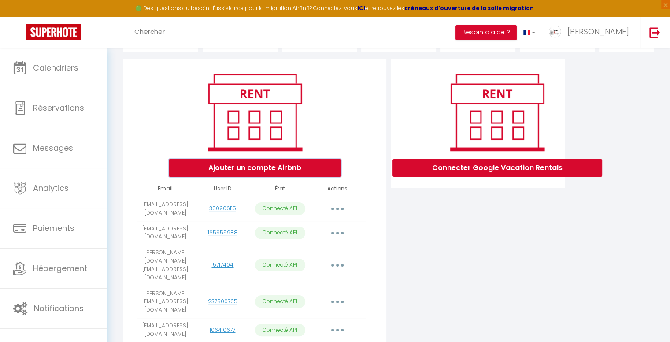
click at [307, 176] on button "Ajouter un compte Airbnb" at bounding box center [255, 168] width 172 height 18
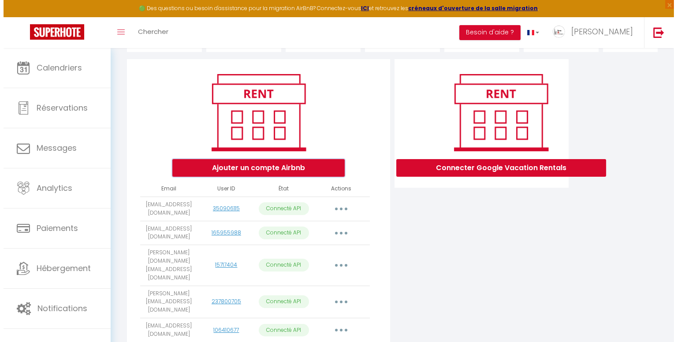
scroll to position [0, 0]
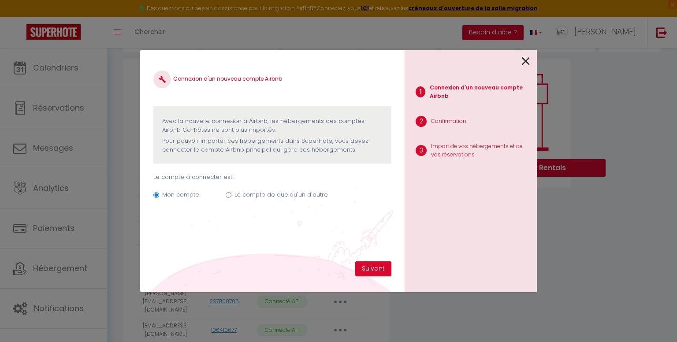
click at [528, 60] on icon at bounding box center [526, 61] width 8 height 13
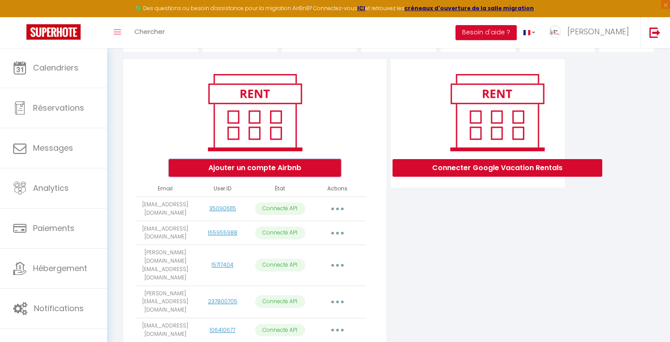
click at [280, 177] on button "Ajouter un compte Airbnb" at bounding box center [255, 168] width 172 height 18
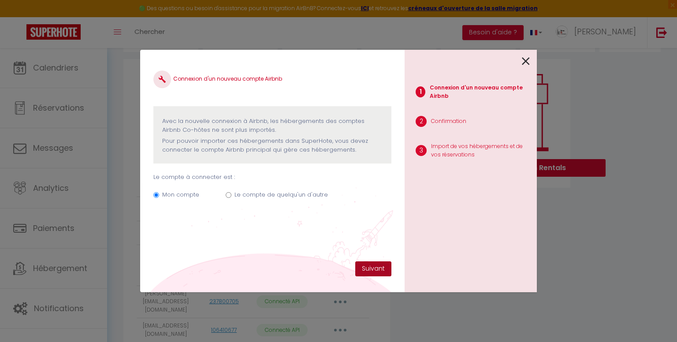
click at [374, 265] on button "Suivant" at bounding box center [373, 268] width 36 height 15
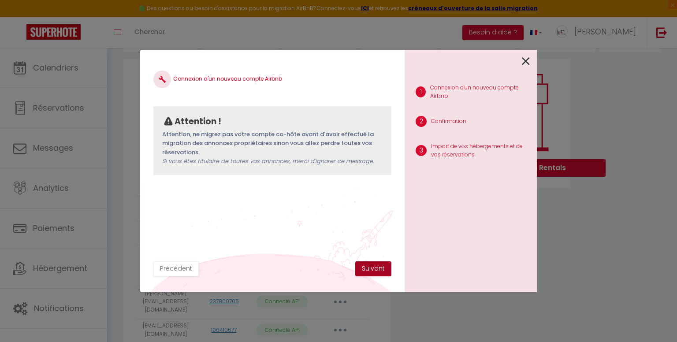
click at [372, 266] on button "Suivant" at bounding box center [373, 268] width 36 height 15
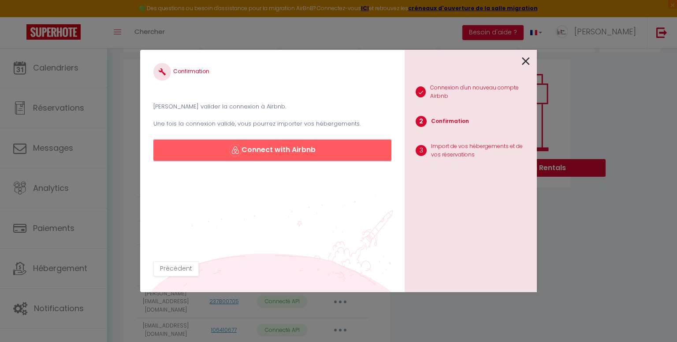
click at [311, 155] on button "Connect with Airbnb" at bounding box center [272, 150] width 238 height 21
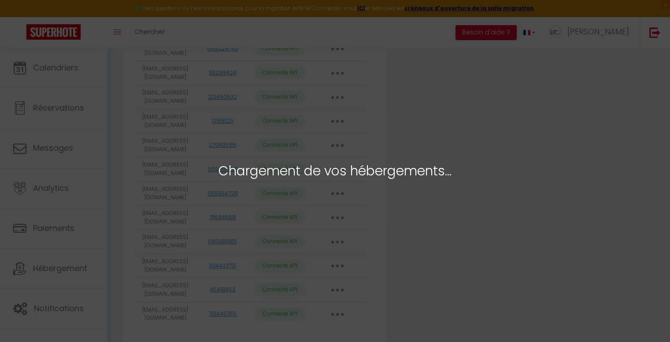
scroll to position [393, 0]
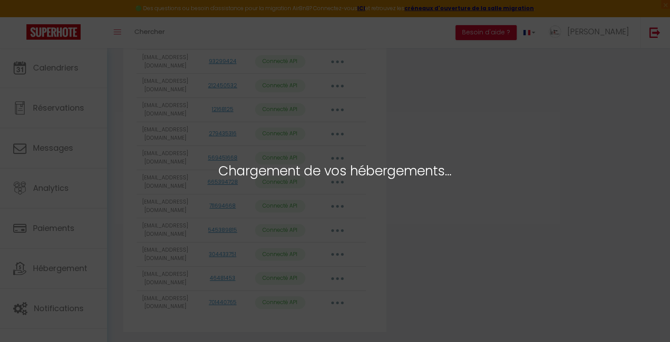
select select "21357"
select select
select select "54969"
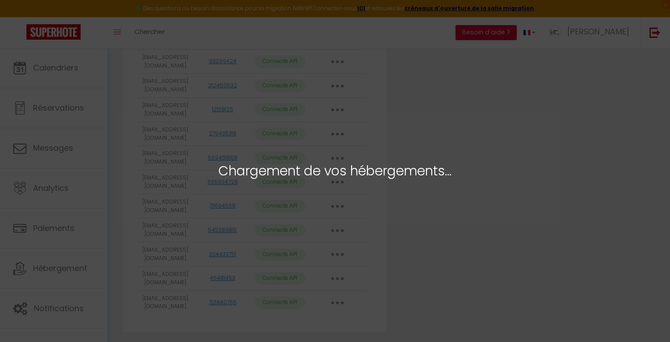
select select "39614"
select select "55428"
select select "49810"
select select "65694"
select select
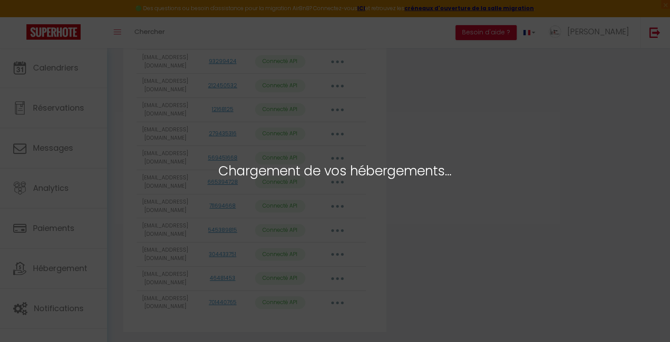
select select "63991"
select select "21074"
select select "53567"
select select "21073"
select select "50021"
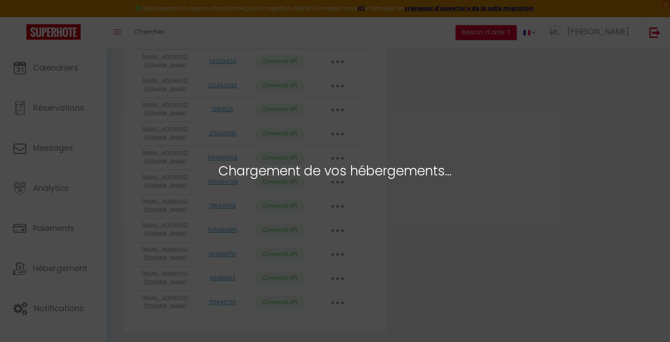
select select "52849"
select select "67410"
select select "27787"
select select "27788"
select select "39181"
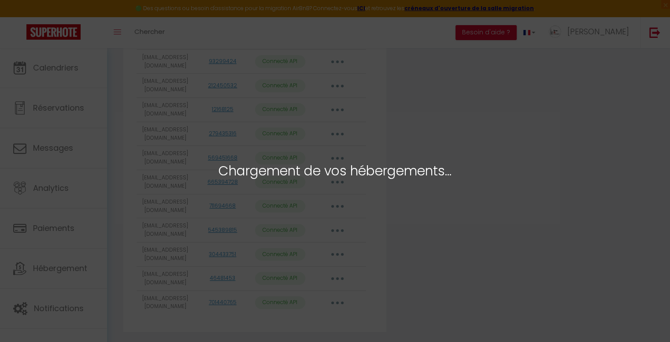
select select "39185"
select select "42913"
select select
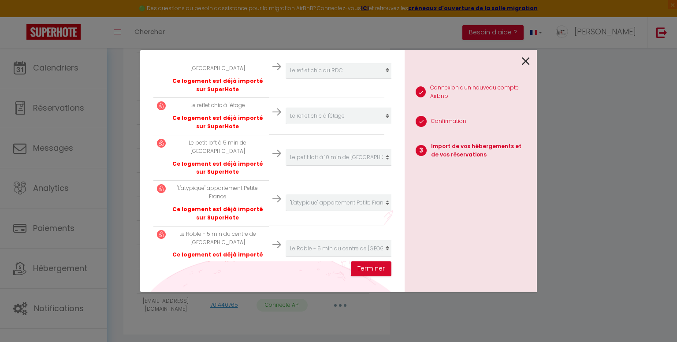
scroll to position [942, 0]
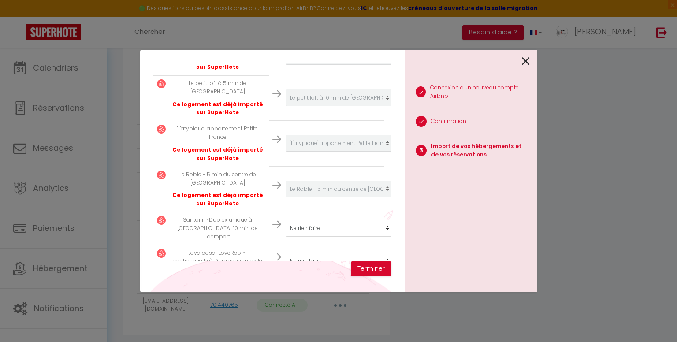
click at [527, 58] on icon at bounding box center [526, 61] width 8 height 13
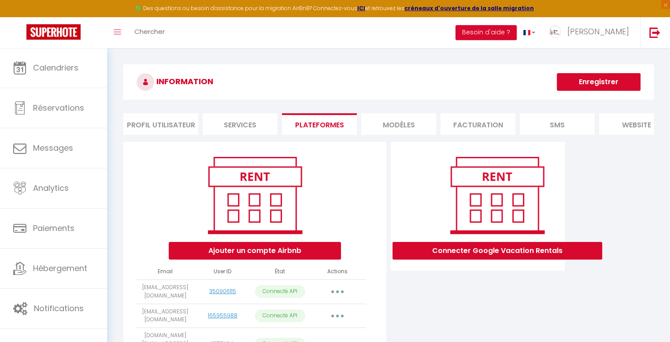
scroll to position [0, 0]
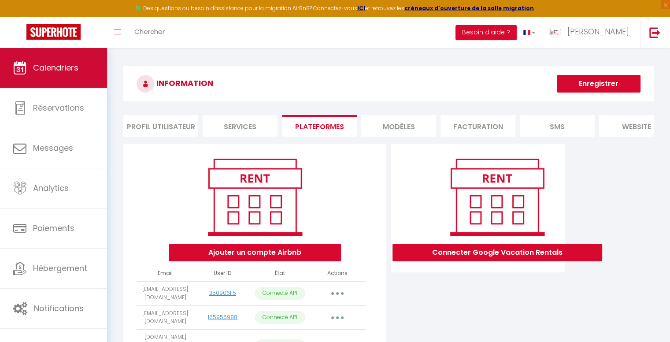
click at [52, 72] on span "Calendriers" at bounding box center [55, 67] width 45 height 11
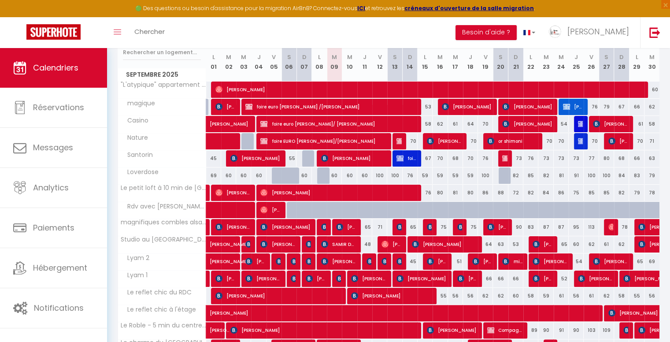
scroll to position [126, 0]
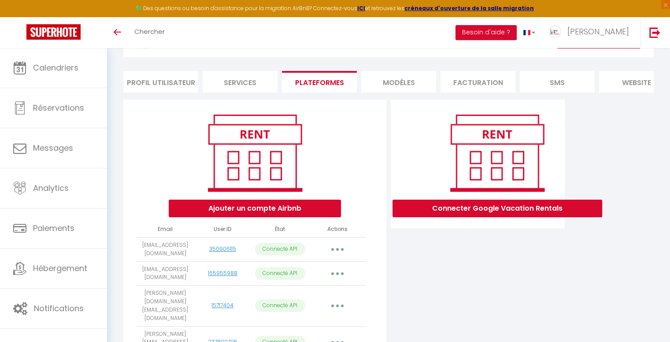
scroll to position [41, 0]
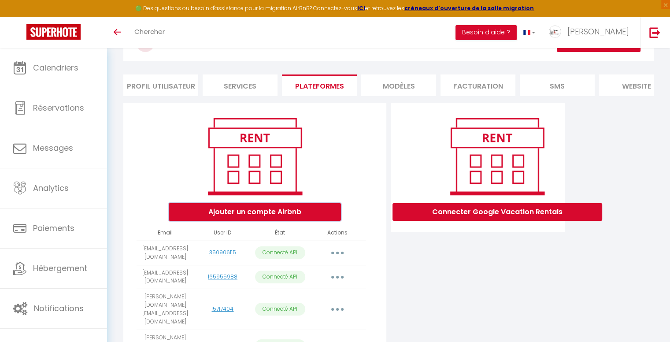
click at [289, 216] on button "Ajouter un compte Airbnb" at bounding box center [255, 212] width 172 height 18
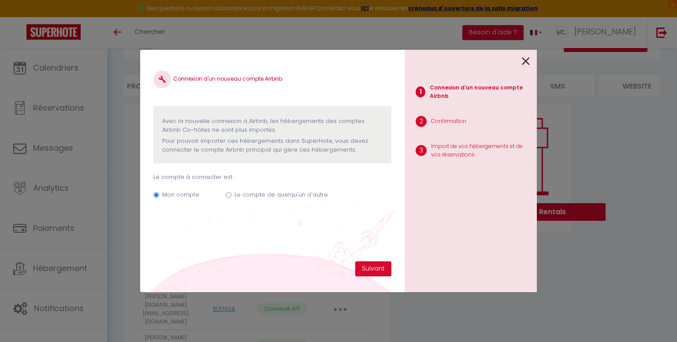
click at [227, 193] on input "Le compte de quelqu'un d'autre" at bounding box center [229, 195] width 6 height 6
radio input "true"
radio input "false"
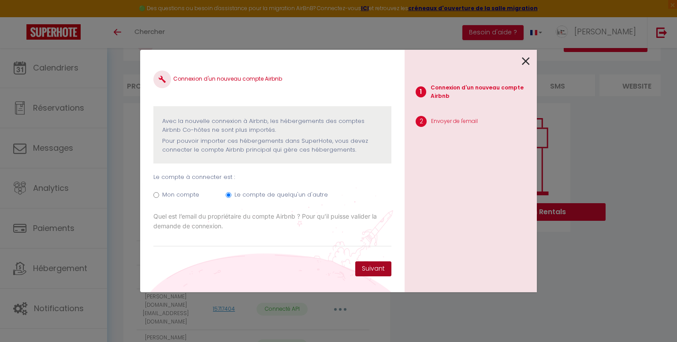
click at [362, 272] on button "Suivant" at bounding box center [373, 268] width 36 height 15
click at [264, 226] on label "Quel est l’email du propriétaire du compte Airbnb ? Pour qu’il puisse valider l…" at bounding box center [272, 221] width 238 height 19
click at [0, 0] on input "Email connexion Airbnb" at bounding box center [0, 0] width 0 height 0
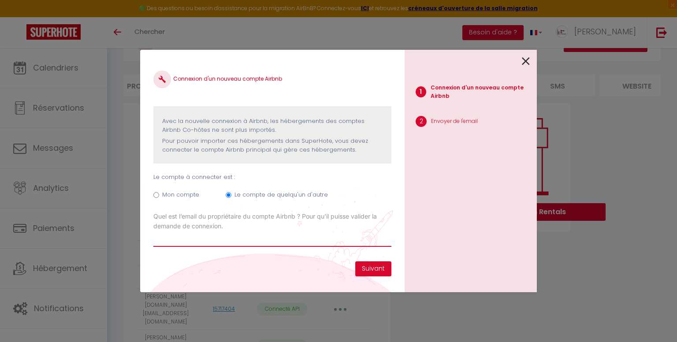
click at [270, 238] on input "Email connexion Airbnb" at bounding box center [272, 239] width 238 height 16
type input "[EMAIL_ADDRESS][DOMAIN_NAME]"
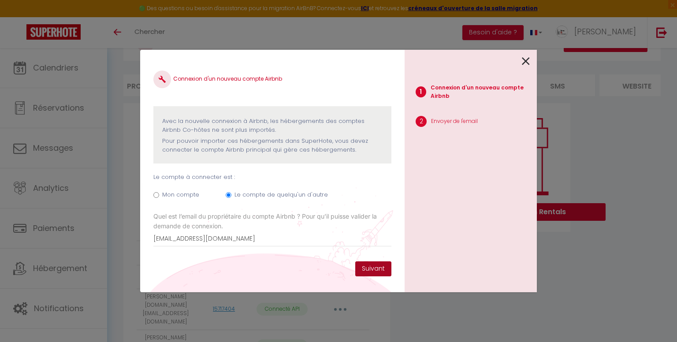
click at [378, 270] on button "Suivant" at bounding box center [373, 268] width 36 height 15
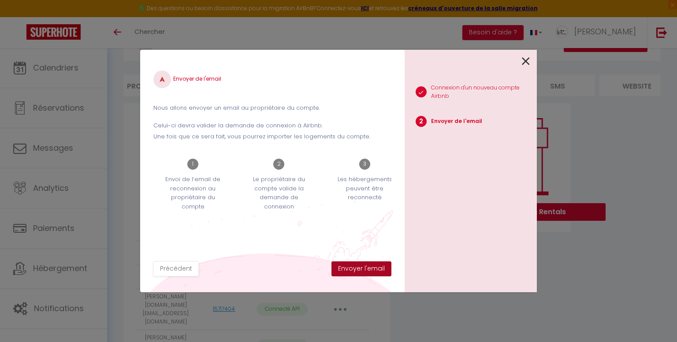
click at [378, 270] on button "Envoyer l'email" at bounding box center [361, 268] width 60 height 15
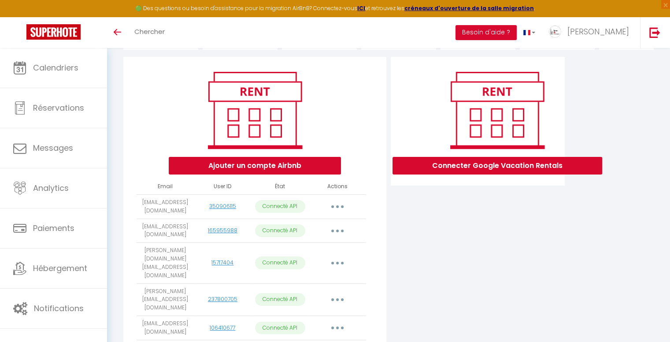
scroll to position [88, 0]
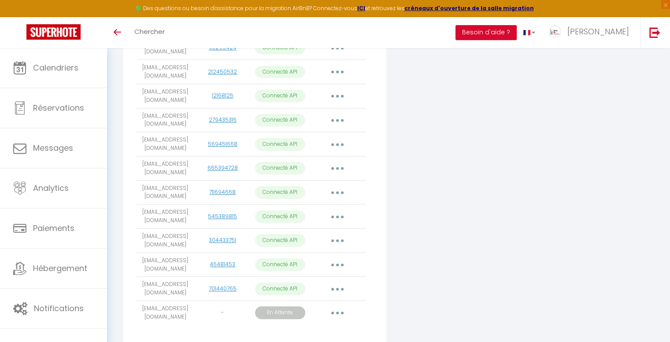
scroll to position [417, 0]
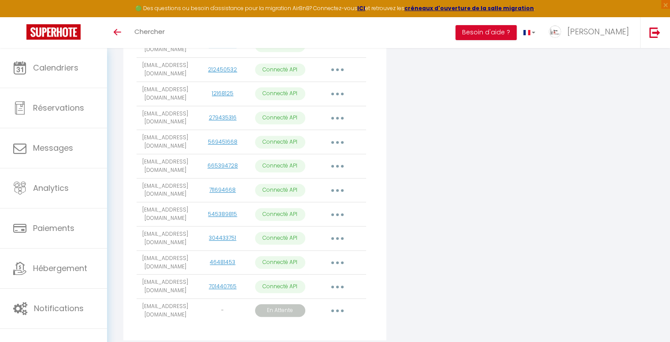
click at [339, 304] on button "button" at bounding box center [337, 311] width 25 height 14
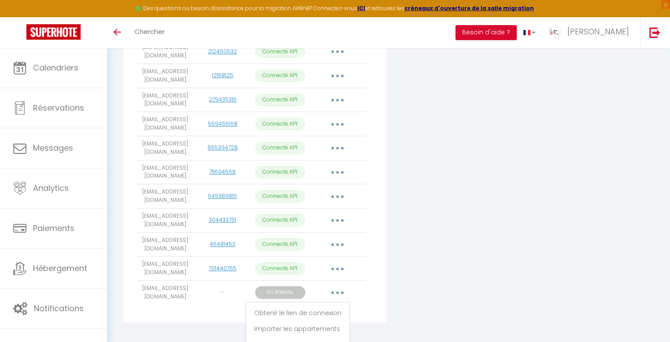
scroll to position [436, 0]
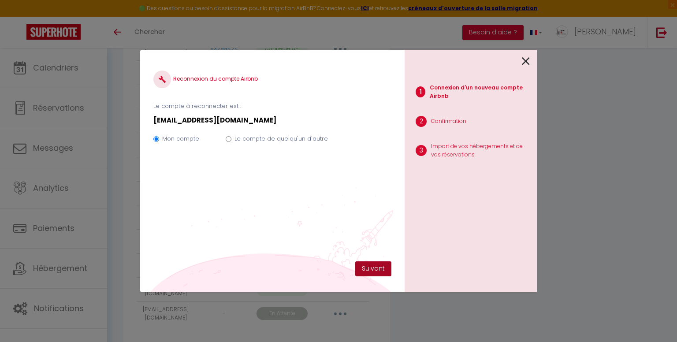
click at [368, 268] on button "Suivant" at bounding box center [373, 268] width 36 height 15
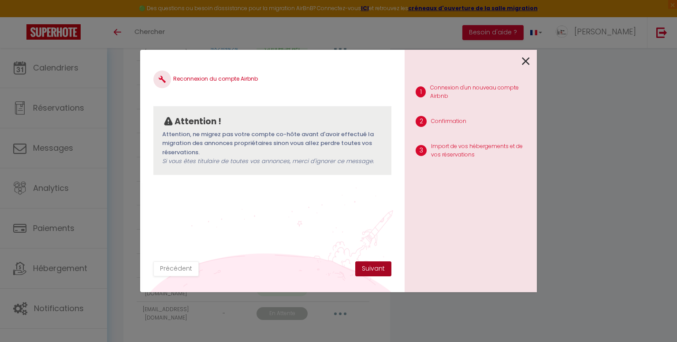
click at [368, 268] on button "Suivant" at bounding box center [373, 268] width 36 height 15
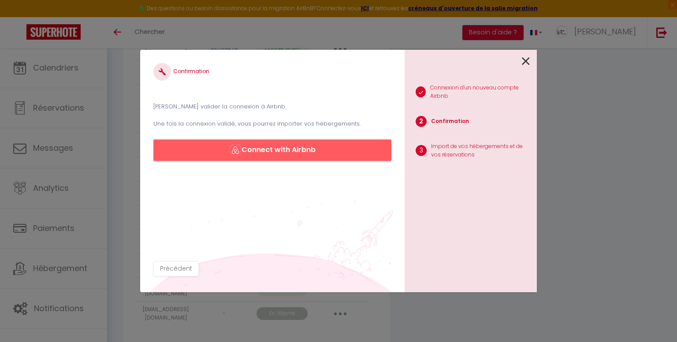
click at [328, 144] on button "Connect with Airbnb" at bounding box center [272, 150] width 238 height 21
click at [525, 60] on icon at bounding box center [526, 61] width 8 height 13
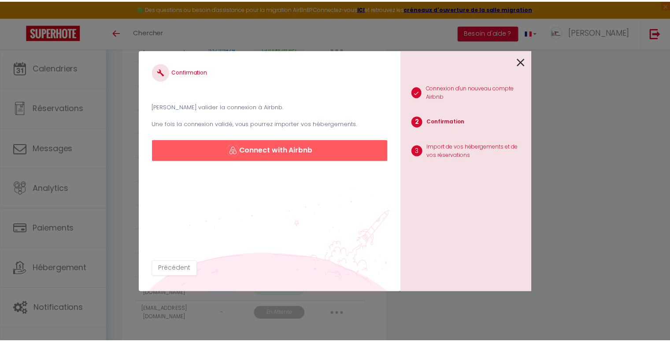
scroll to position [417, 0]
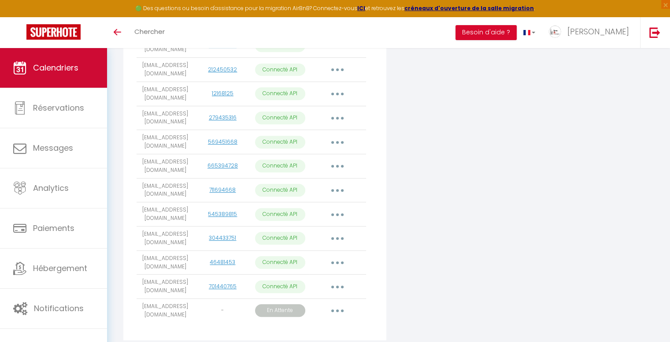
click at [71, 68] on span "Calendriers" at bounding box center [55, 67] width 45 height 11
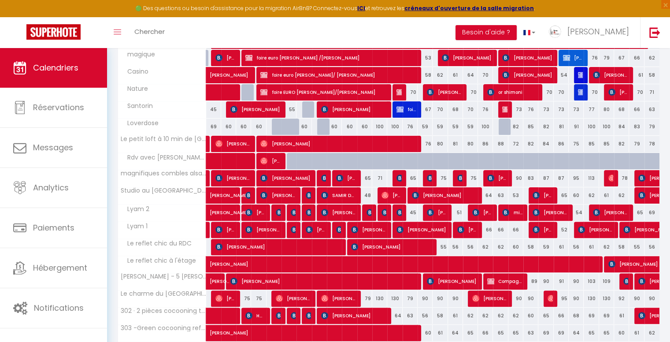
scroll to position [295, 0]
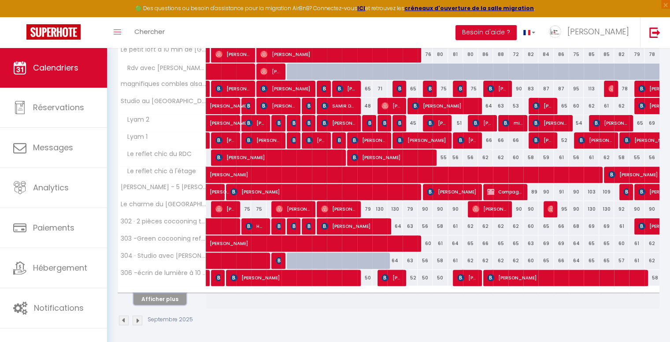
click at [171, 297] on button "Afficher plus" at bounding box center [160, 299] width 53 height 12
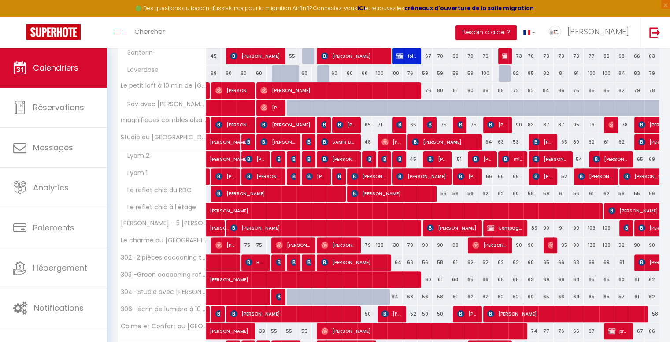
scroll to position [259, 0]
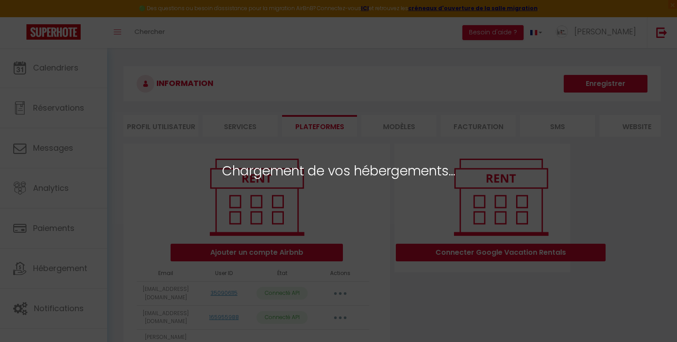
select select "21357"
select select
select select "54969"
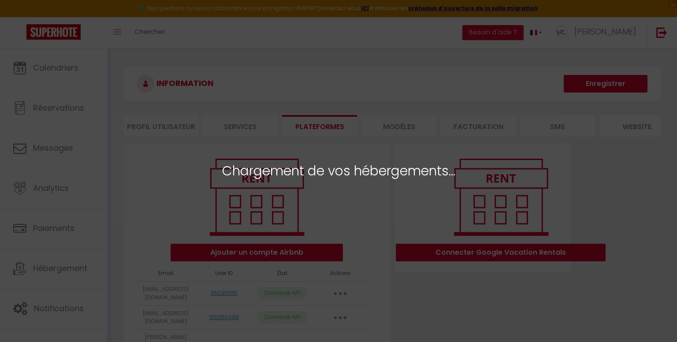
select select "39614"
select select "55428"
select select "49810"
select select "65694"
select select
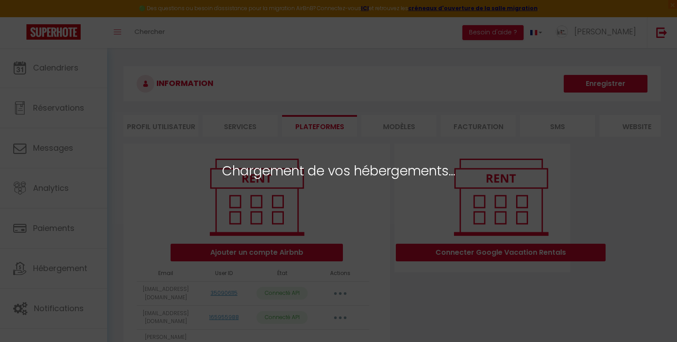
select select "63991"
select select "21074"
select select "53567"
select select "21073"
select select "50021"
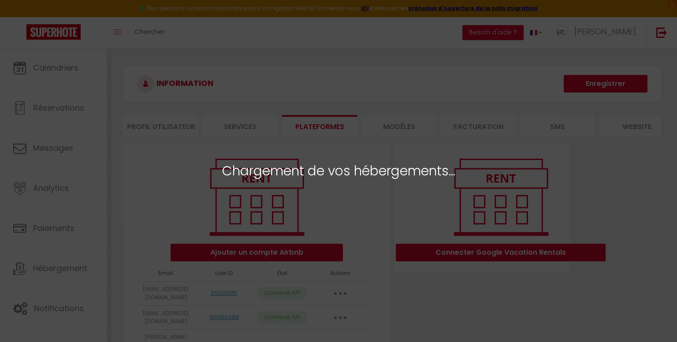
select select "52849"
select select "67410"
select select "27787"
select select "27788"
select select "39181"
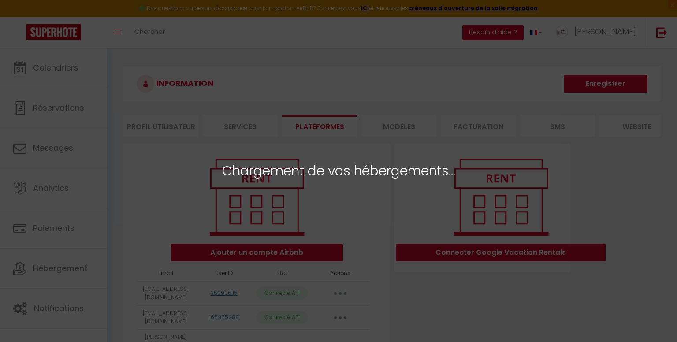
select select "39185"
select select "42913"
select select
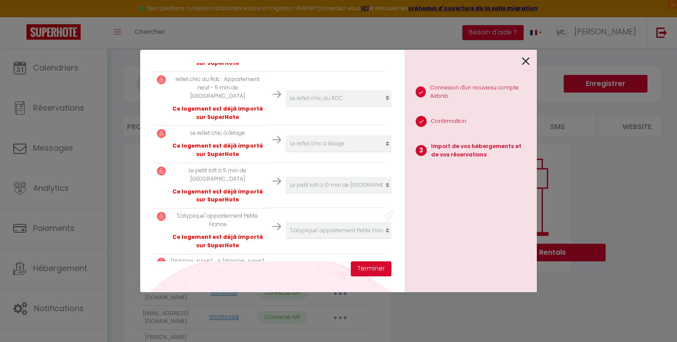
scroll to position [942, 0]
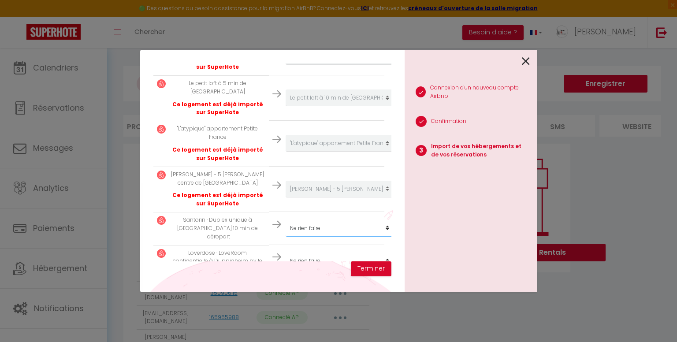
drag, startPoint x: 381, startPoint y: 201, endPoint x: 368, endPoint y: 202, distance: 12.9
click at [381, 220] on select "Créer un nouvel hébergement Ne rien faire "L'atypique" appartement Petite Franc…" at bounding box center [340, 228] width 108 height 17
select select "71994"
click at [286, 220] on select "Créer un nouvel hébergement Ne rien faire "L'atypique" appartement Petite Franc…" at bounding box center [340, 228] width 108 height 17
click at [383, 253] on select "Créer un nouvel hébergement Ne rien faire "L'atypique" appartement Petite Franc…" at bounding box center [340, 261] width 108 height 17
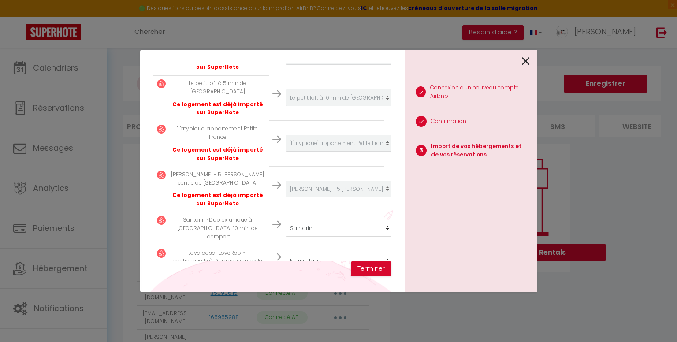
select select "72039"
click at [286, 253] on select "Créer un nouvel hébergement Ne rien faire "L'atypique" appartement Petite Franc…" at bounding box center [340, 261] width 108 height 17
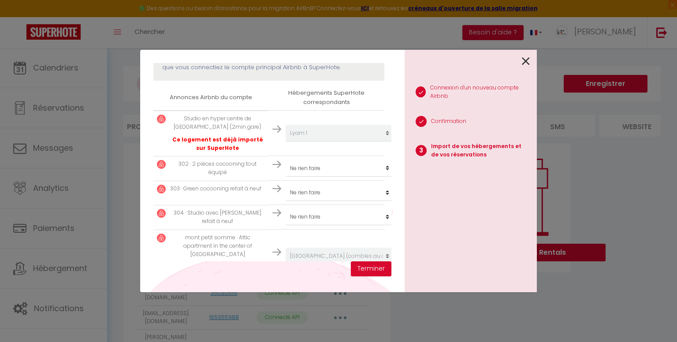
scroll to position [147, 0]
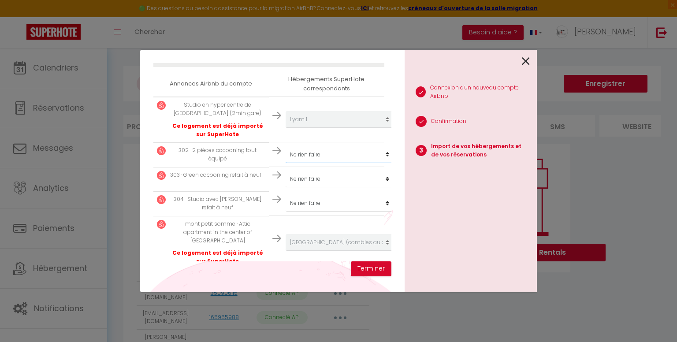
click at [379, 156] on select "Créer un nouvel hébergement Ne rien faire "L'atypique" appartement Petite Franc…" at bounding box center [340, 154] width 108 height 17
select select "53791"
click at [286, 146] on select "Créer un nouvel hébergement Ne rien faire "L'atypique" appartement Petite Franc…" at bounding box center [340, 154] width 108 height 17
click at [379, 178] on select "Créer un nouvel hébergement Ne rien faire "L'atypique" appartement Petite Franc…" at bounding box center [340, 179] width 108 height 17
select select "53792"
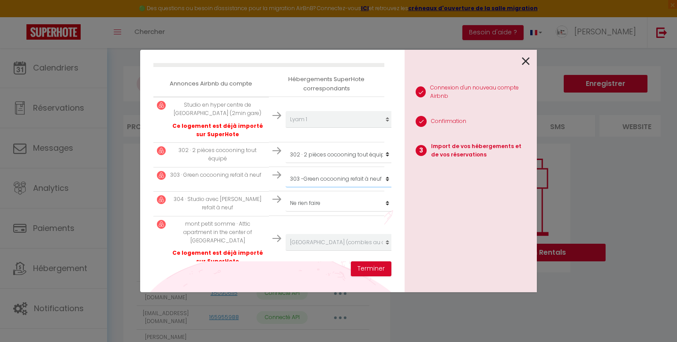
click at [286, 171] on select "Créer un nouvel hébergement Ne rien faire "L'atypique" appartement Petite Franc…" at bounding box center [340, 179] width 108 height 17
click at [378, 203] on select "Créer un nouvel hébergement Ne rien faire "L'atypique" appartement Petite Franc…" at bounding box center [340, 203] width 108 height 17
select select "53806"
click at [286, 195] on select "Créer un nouvel hébergement Ne rien faire "L'atypique" appartement Petite Franc…" at bounding box center [340, 203] width 108 height 17
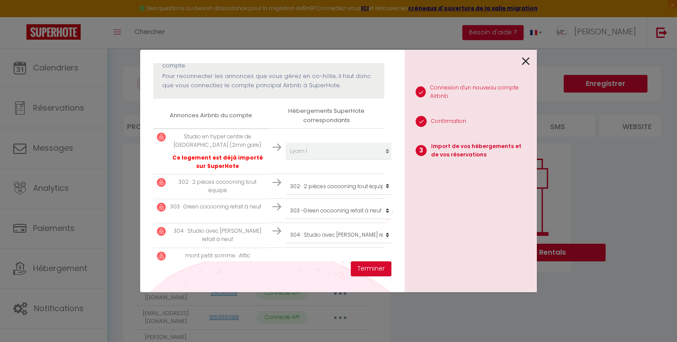
scroll to position [100, 0]
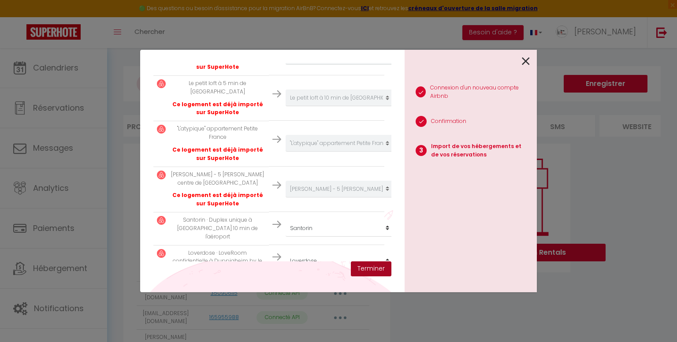
click at [379, 272] on button "Terminer" at bounding box center [371, 268] width 41 height 15
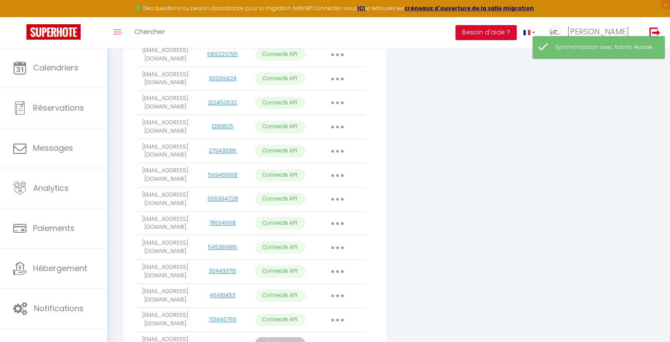
scroll to position [417, 0]
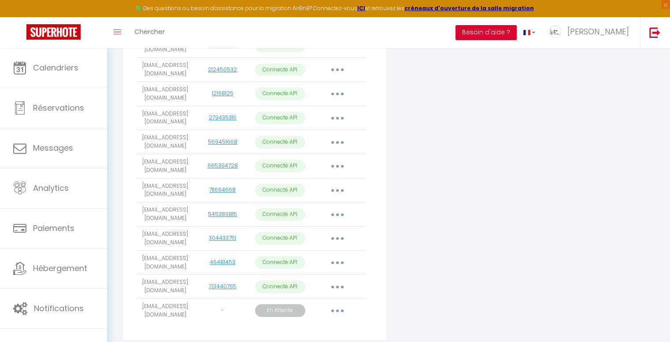
click at [336, 309] on icon "button" at bounding box center [337, 310] width 3 height 3
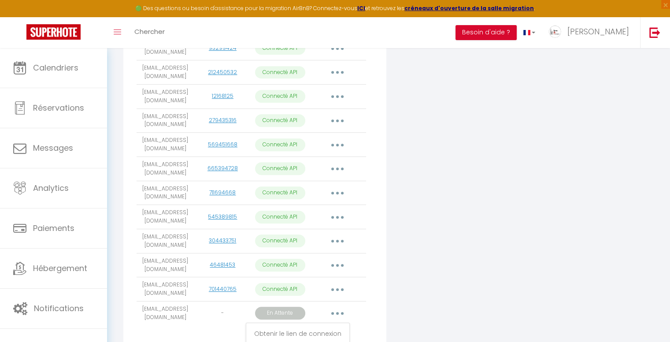
scroll to position [436, 0]
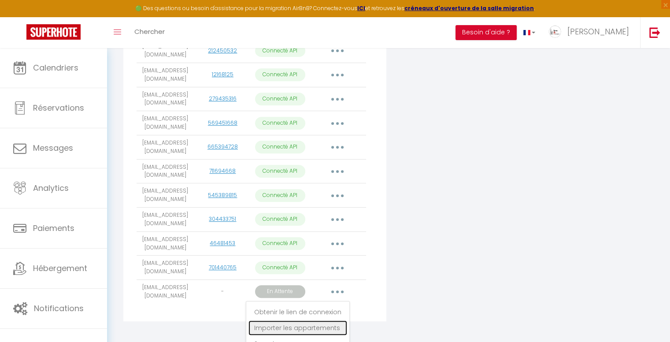
click at [333, 320] on link "Importer les appartements" at bounding box center [298, 327] width 99 height 15
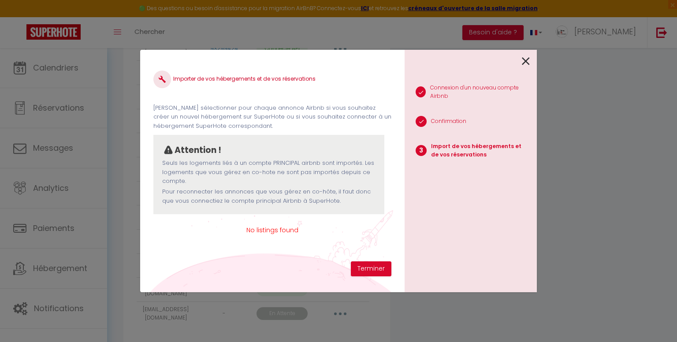
scroll to position [0, 0]
click at [382, 267] on button "Terminer" at bounding box center [371, 268] width 41 height 15
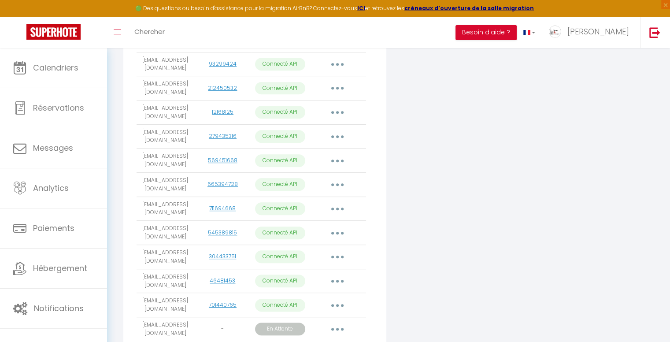
scroll to position [417, 0]
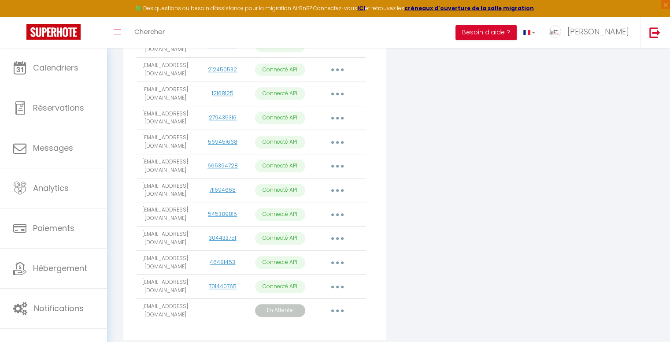
click at [339, 304] on button "button" at bounding box center [337, 311] width 25 height 14
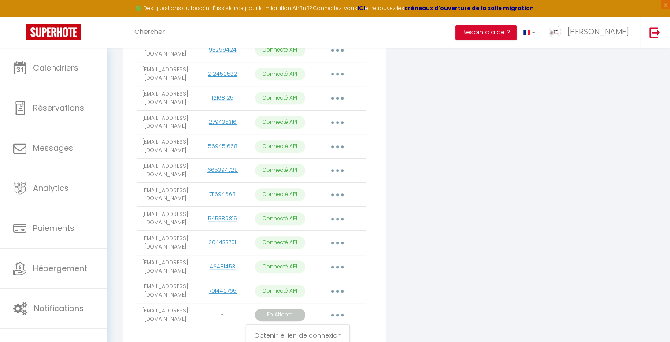
scroll to position [436, 0]
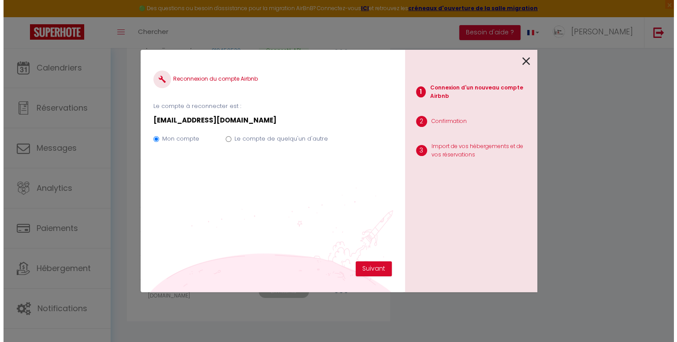
scroll to position [414, 0]
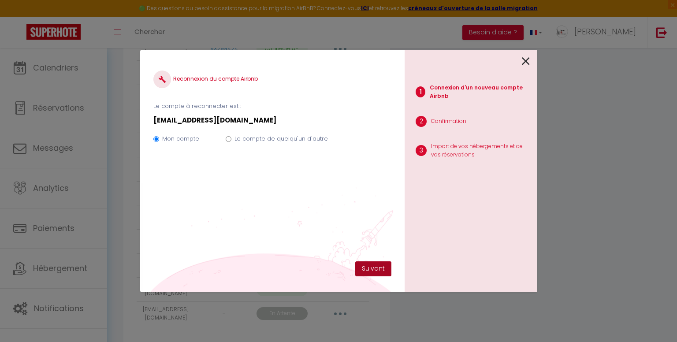
click at [363, 270] on button "Suivant" at bounding box center [373, 268] width 36 height 15
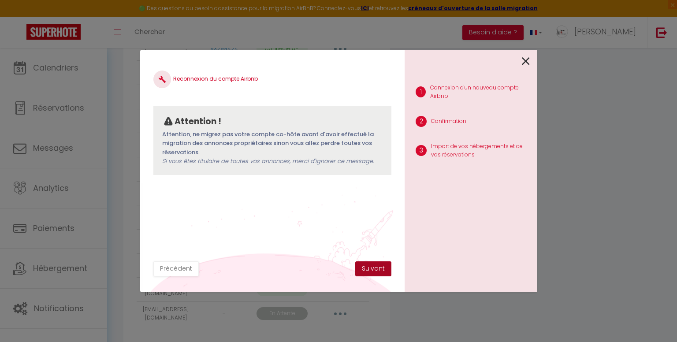
click at [386, 268] on button "Suivant" at bounding box center [373, 268] width 36 height 15
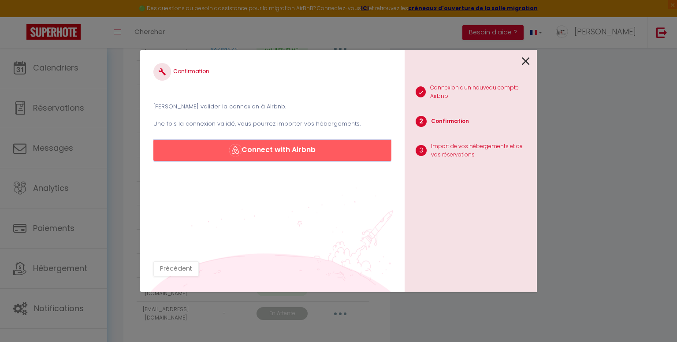
click at [321, 149] on button "Connect with Airbnb" at bounding box center [272, 150] width 238 height 21
click at [526, 61] on icon at bounding box center [526, 61] width 8 height 13
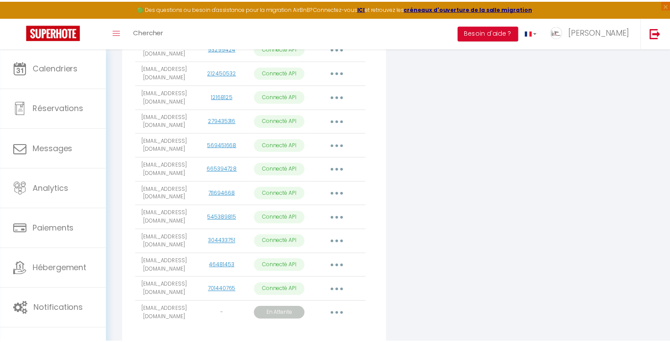
scroll to position [417, 0]
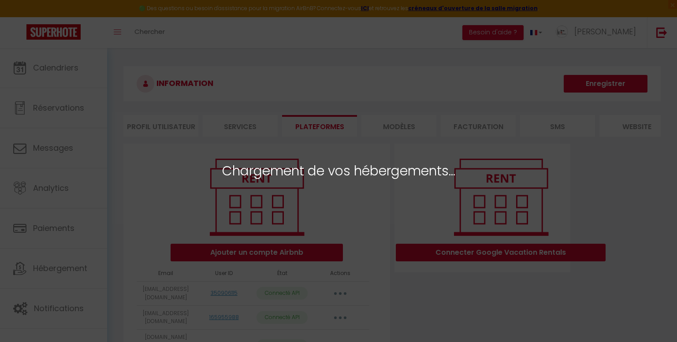
select select "21357"
select select
select select "54969"
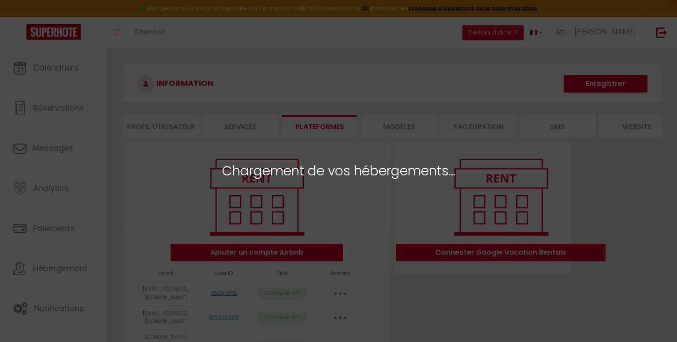
select select "39614"
select select "55428"
select select "49810"
select select "65694"
select select
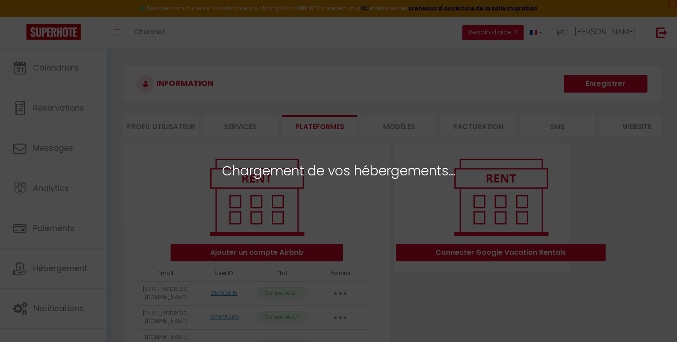
select select "63991"
select select "21074"
select select "53567"
select select "21073"
select select "50021"
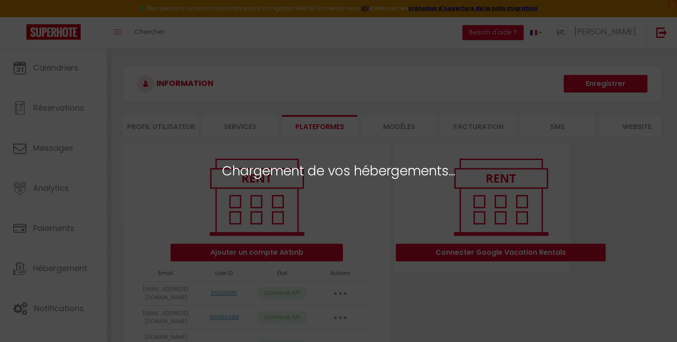
select select "52849"
select select "67410"
select select "27787"
select select "27788"
select select "39181"
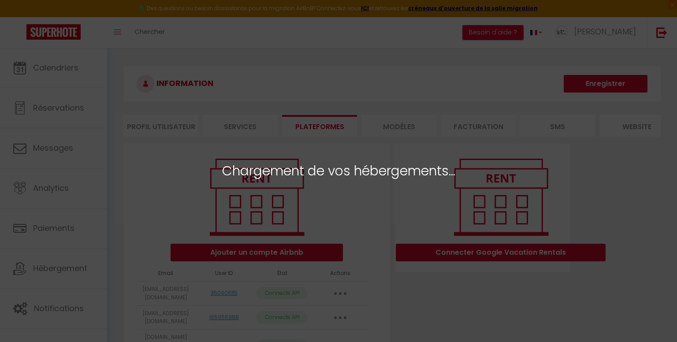
select select "39185"
select select "42913"
select select
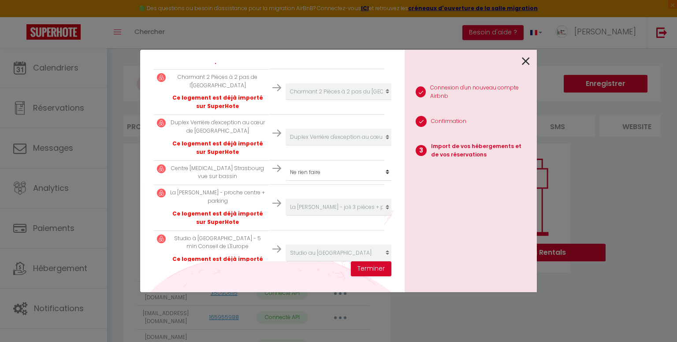
scroll to position [432, 0]
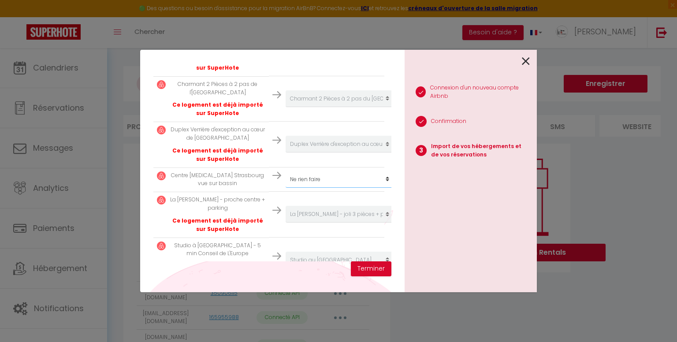
click at [379, 174] on select "Créer un nouvel hébergement Ne rien faire "L'atypique" appartement Petite Franc…" at bounding box center [340, 179] width 108 height 17
click at [401, 273] on div "Importer de vos hébergements et de vos réservations [PERSON_NAME] sélectionner …" at bounding box center [272, 171] width 264 height 242
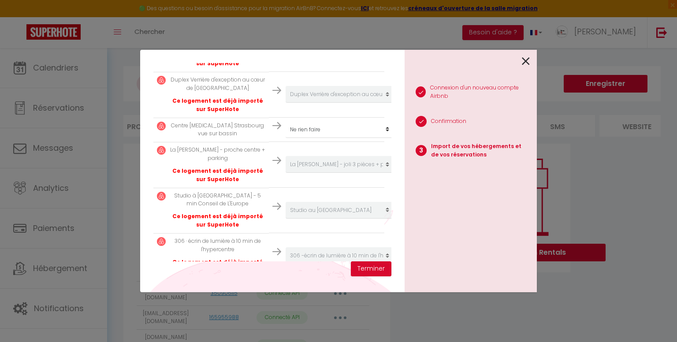
scroll to position [457, 0]
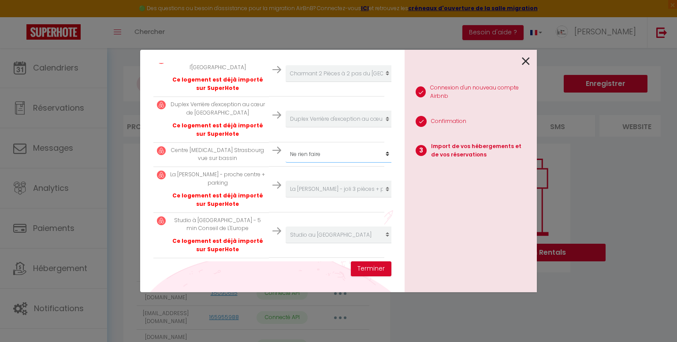
click at [380, 156] on select "Créer un nouvel hébergement Ne rien faire "L'atypique" appartement Petite Franc…" at bounding box center [340, 154] width 108 height 17
click at [132, 54] on div "Importer de vos hébergements et de vos réservations [PERSON_NAME] sélectionner …" at bounding box center [338, 171] width 677 height 342
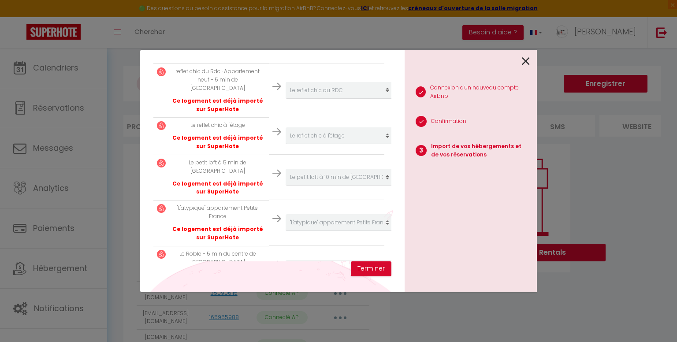
scroll to position [942, 0]
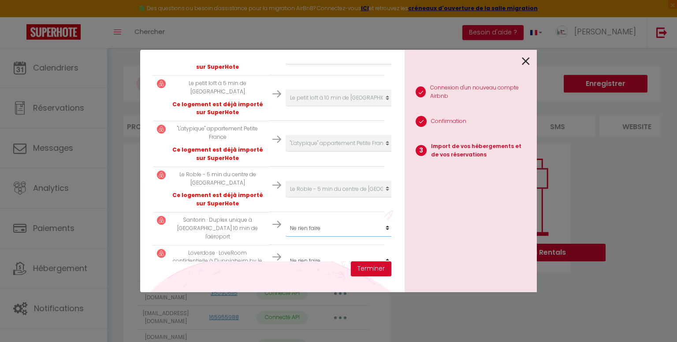
click at [382, 220] on select "Créer un nouvel hébergement Ne rien faire "L'atypique" appartement Petite Franc…" at bounding box center [340, 228] width 108 height 17
click at [251, 38] on div "Importer de vos hébergements et de vos réservations [PERSON_NAME] sélectionner …" at bounding box center [338, 171] width 397 height 342
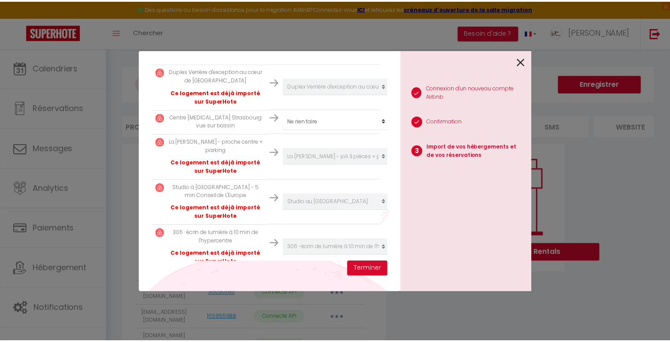
scroll to position [474, 0]
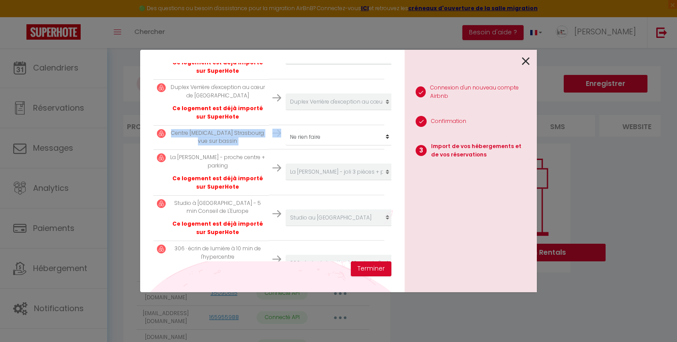
drag, startPoint x: 178, startPoint y: 131, endPoint x: 267, endPoint y: 140, distance: 89.0
click at [267, 140] on tr "Centre T3 Strasbourg vue sur bassin Créer un nouvel hébergement Ne rien faire "…" at bounding box center [268, 137] width 231 height 25
copy tr "Centre [MEDICAL_DATA] Strasbourg vue sur bassin"
click at [528, 62] on icon at bounding box center [526, 61] width 8 height 13
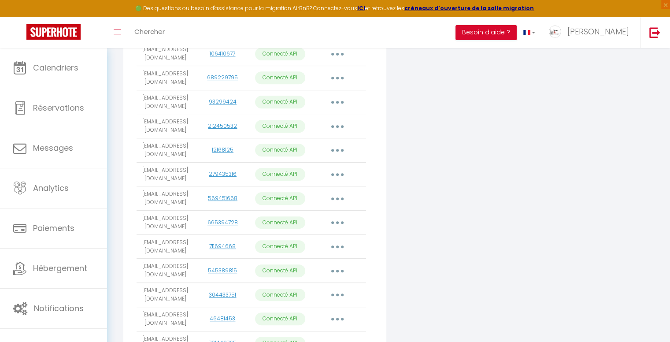
scroll to position [417, 0]
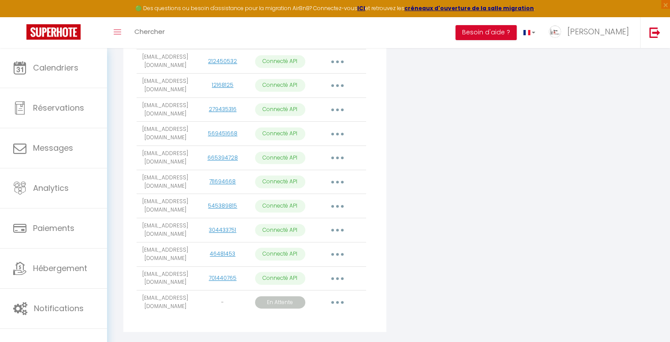
click at [332, 295] on button "button" at bounding box center [337, 302] width 25 height 14
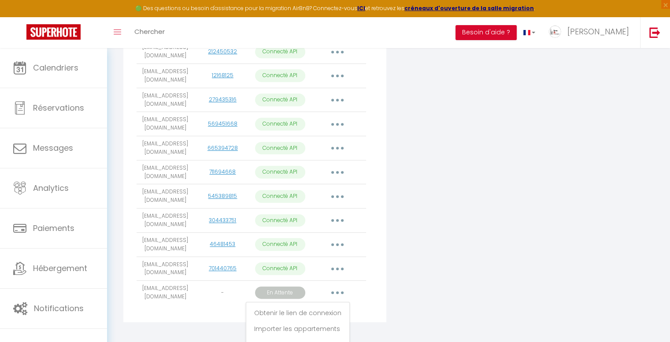
scroll to position [436, 0]
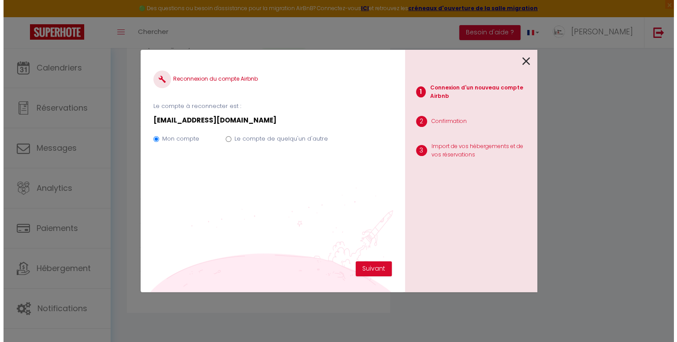
scroll to position [414, 0]
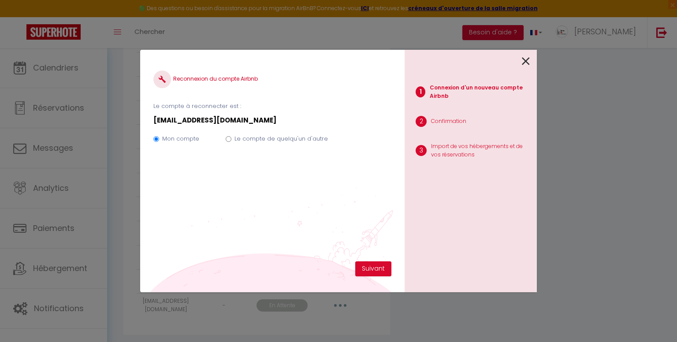
click at [525, 59] on icon at bounding box center [526, 61] width 8 height 13
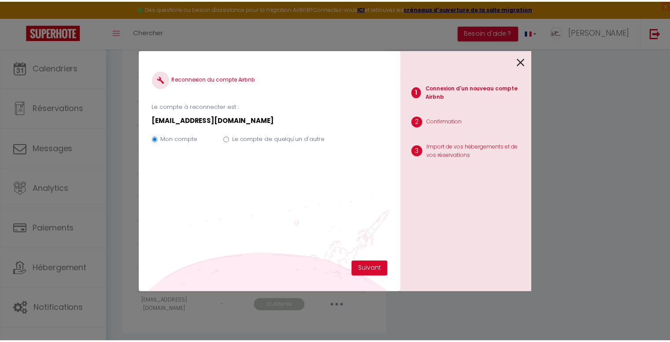
scroll to position [417, 0]
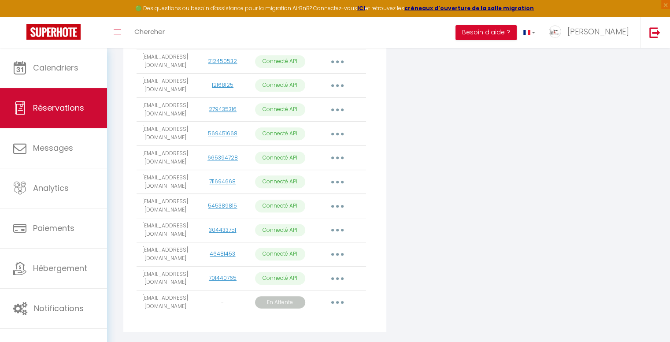
click at [72, 111] on span "Réservations" at bounding box center [58, 107] width 51 height 11
select select "not_cancelled"
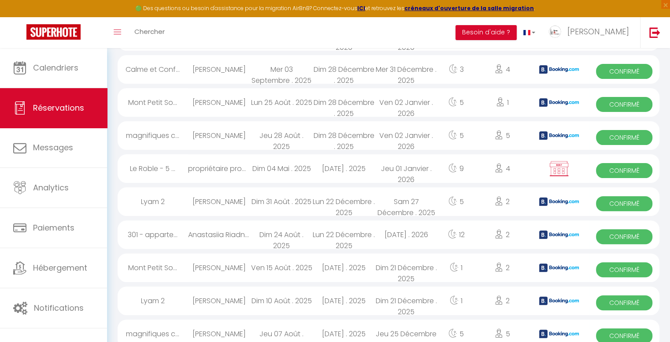
scroll to position [417, 0]
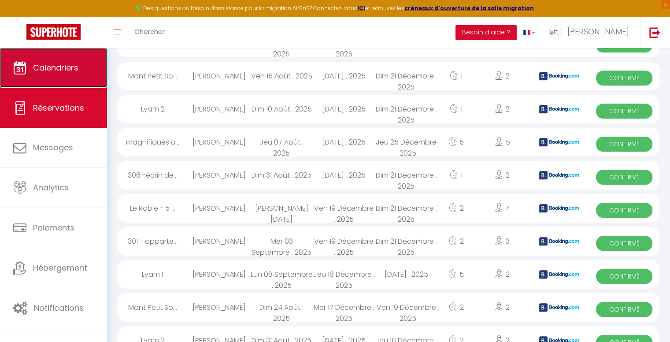
click at [59, 74] on link "Calendriers" at bounding box center [53, 68] width 107 height 40
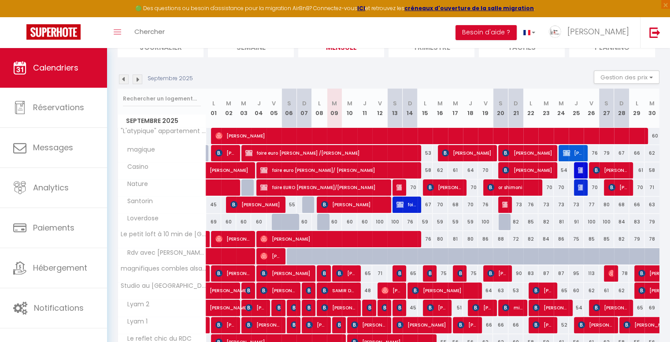
scroll to position [132, 0]
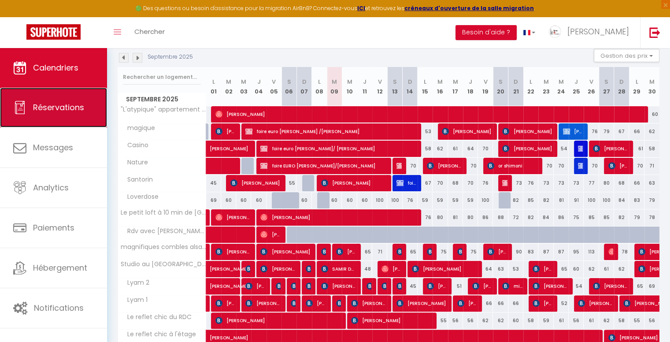
click at [69, 116] on link "Réservations" at bounding box center [53, 108] width 107 height 40
select select "not_cancelled"
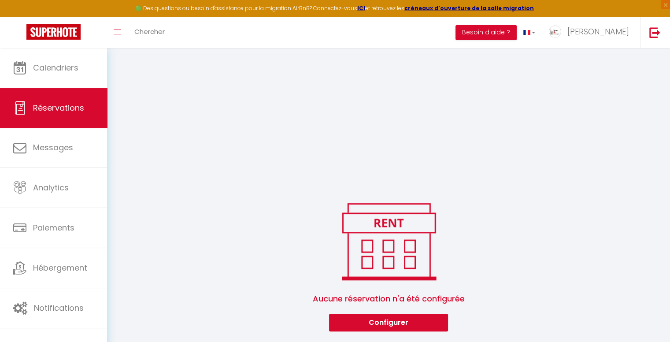
scroll to position [662, 0]
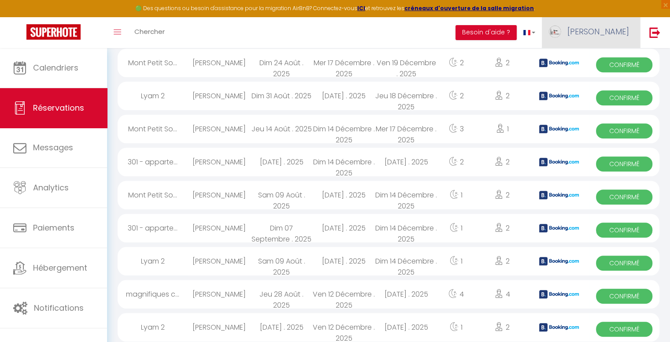
click at [618, 33] on span "[PERSON_NAME]" at bounding box center [599, 31] width 62 height 11
click at [444, 35] on div "Toggle menubar Chercher BUTTON Besoin d'aide ? Julianne Paramètres Équipe" at bounding box center [364, 32] width 600 height 31
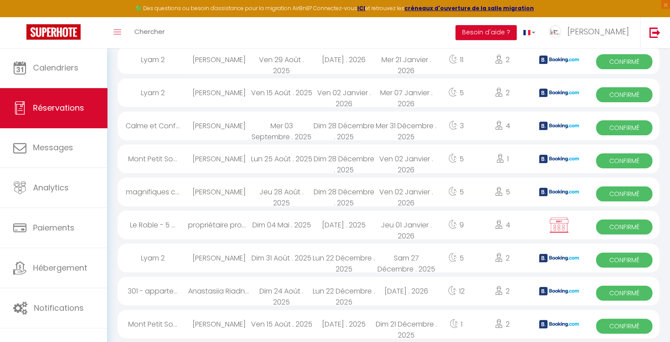
scroll to position [0, 0]
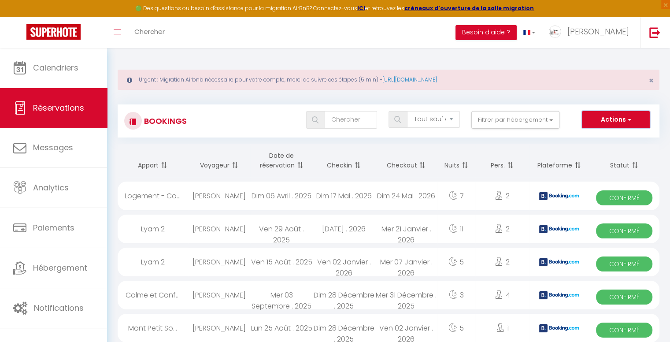
click at [636, 121] on button "Actions" at bounding box center [616, 120] width 68 height 18
click at [615, 136] on link "Nouvelle Réservation" at bounding box center [602, 138] width 94 height 11
select select
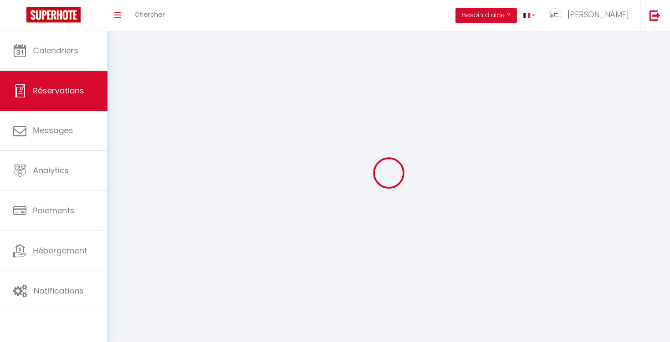
select select
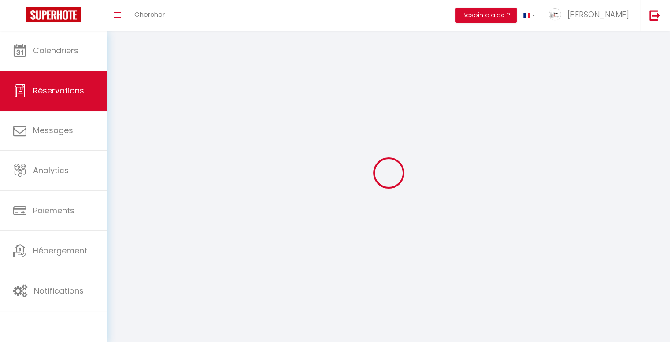
select select
checkbox input "false"
select select
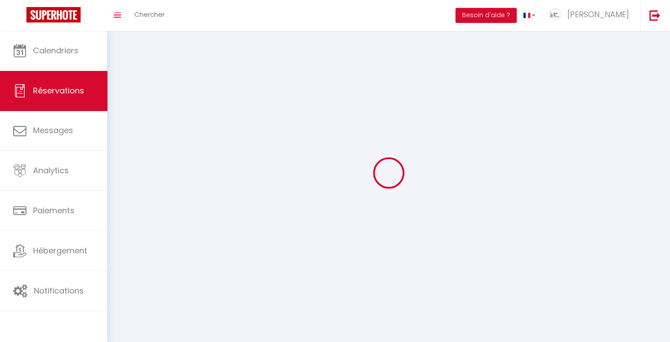
select select
checkbox input "false"
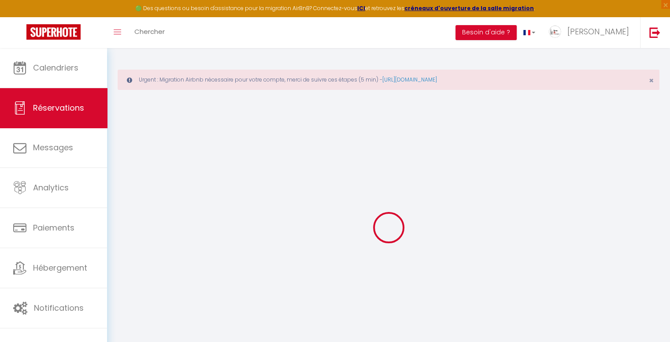
select select
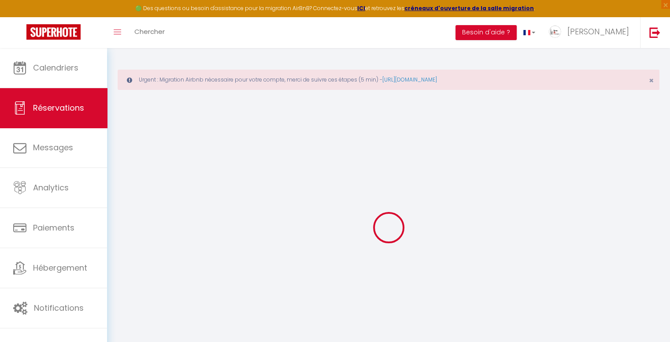
select select
checkbox input "false"
select select
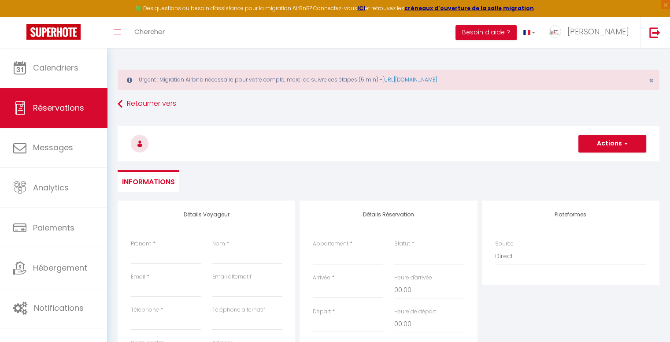
select select
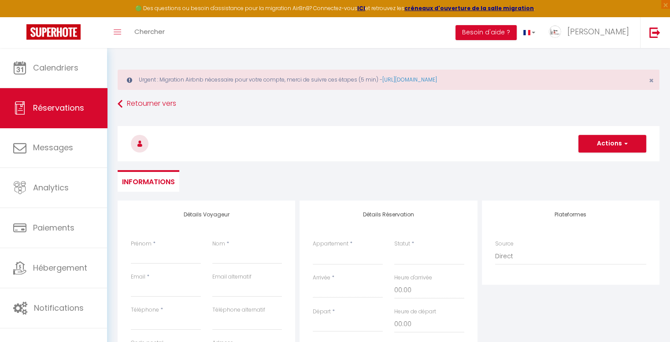
select select
checkbox input "false"
click at [155, 259] on input "Prénom" at bounding box center [166, 256] width 70 height 16
paste input "Alison Heintz"
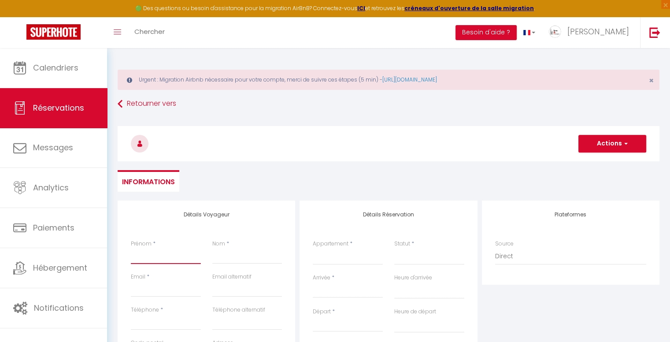
type input "Alison Heintz"
select select
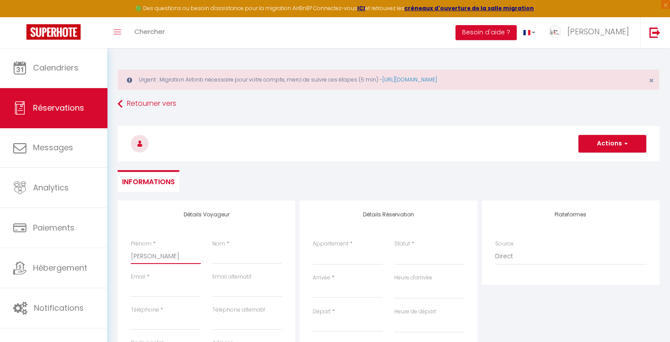
select select
checkbox input "false"
drag, startPoint x: 151, startPoint y: 256, endPoint x: 171, endPoint y: 257, distance: 19.8
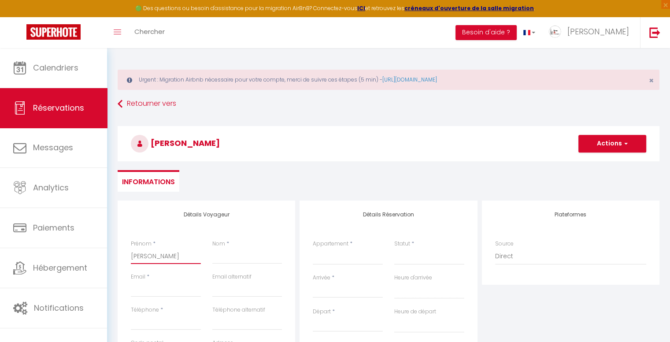
click at [171, 257] on input "Alison Heintz" at bounding box center [166, 256] width 70 height 16
type input "Alison"
select select
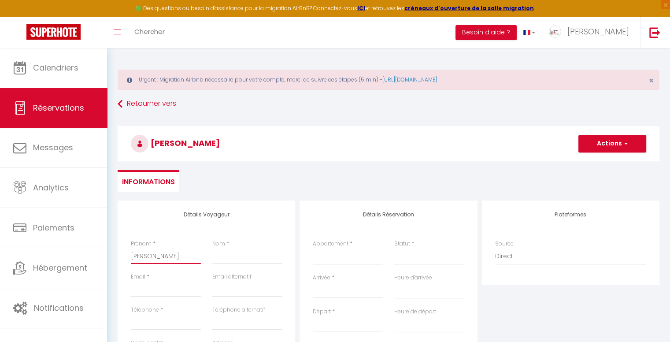
select select
checkbox input "false"
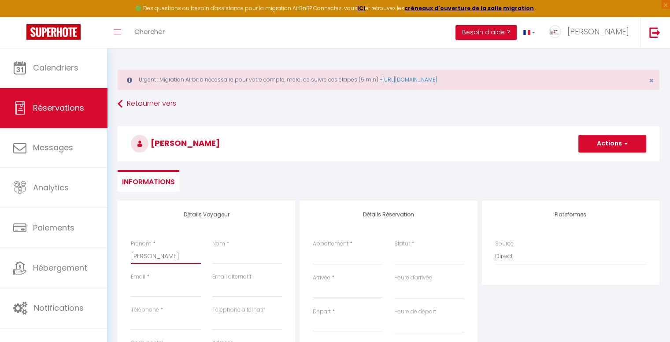
type input "Alison"
click at [220, 260] on input "Nom" at bounding box center [247, 256] width 70 height 16
paste input "Heintz"
type input "Heintz"
select select
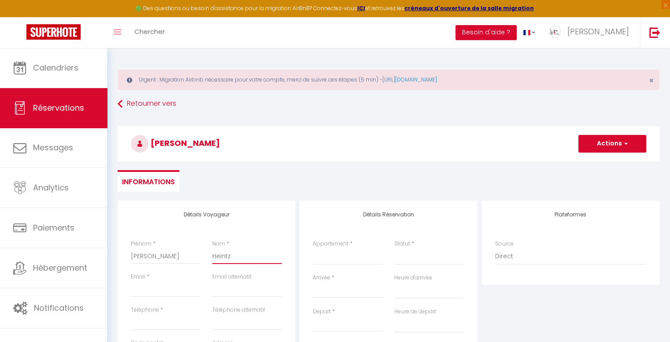
select select
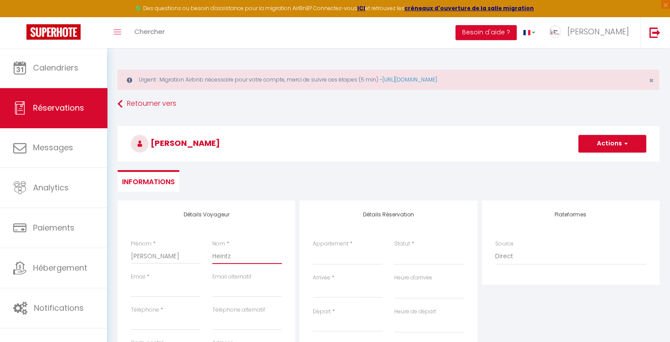
select select
checkbox input "false"
type input "Heintz"
click at [157, 292] on input "Email client" at bounding box center [166, 289] width 70 height 16
type input "c"
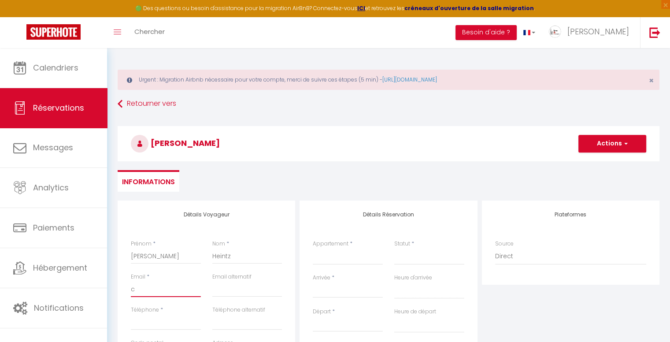
select select
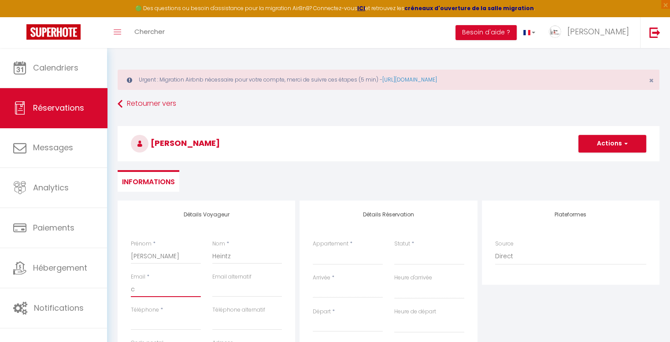
select select
checkbox input "false"
type input "co"
select select
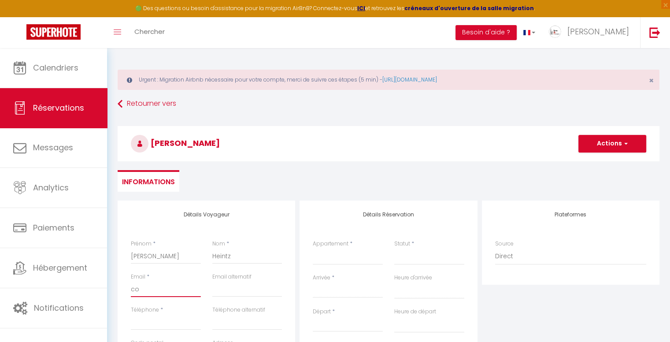
select select
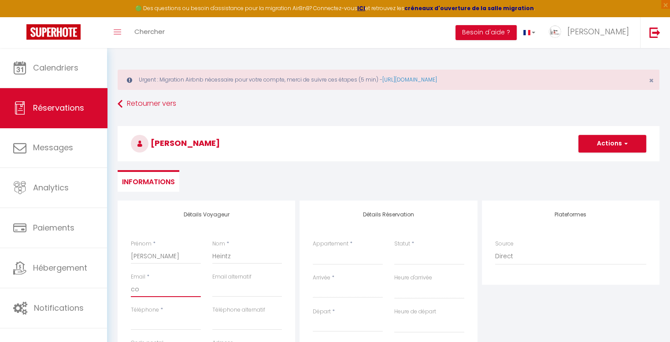
select select
checkbox input "false"
type input "con"
select select
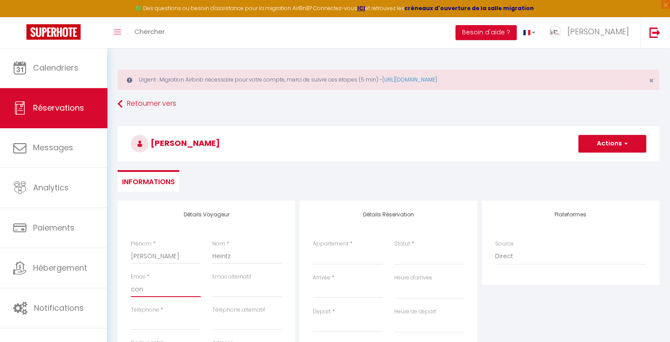
select select
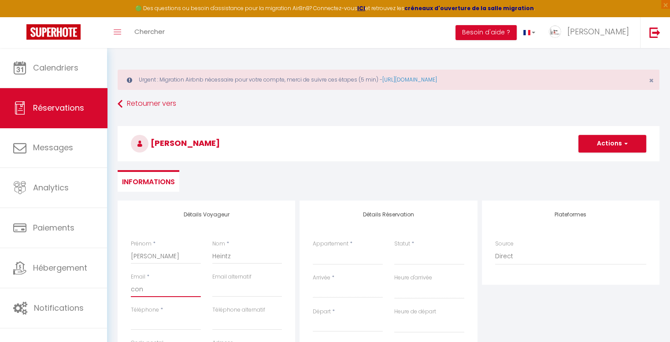
checkbox input "false"
type input "cont"
select select
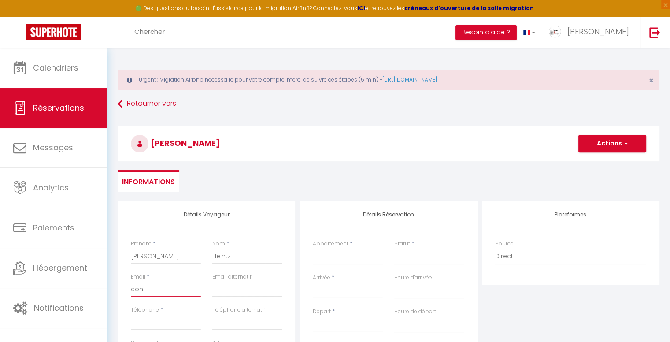
select select
checkbox input "false"
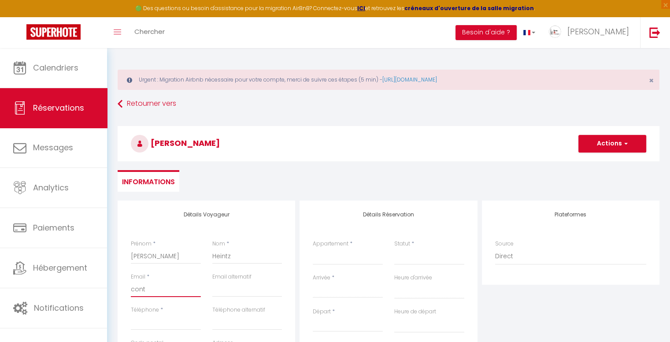
type input "conta"
select select
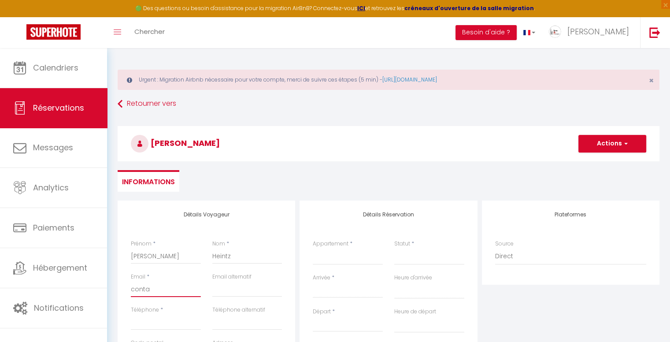
select select
checkbox input "false"
type input "contac"
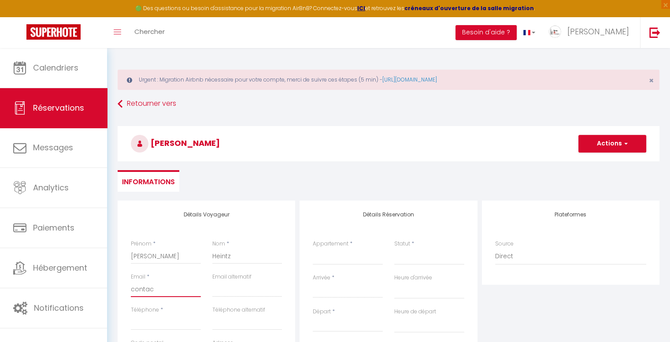
select select
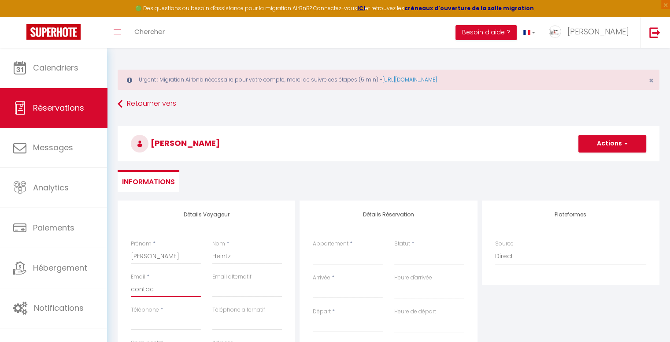
select select
checkbox input "false"
type input "contact"
select select
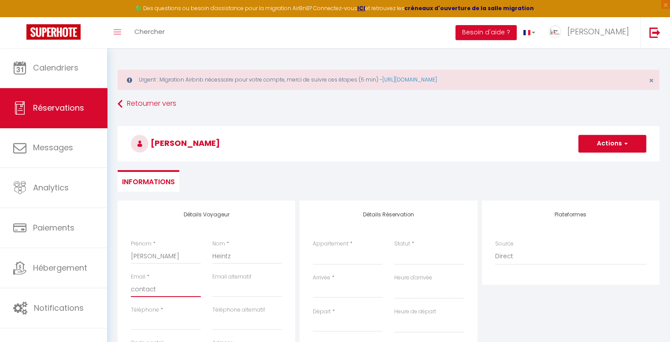
select select
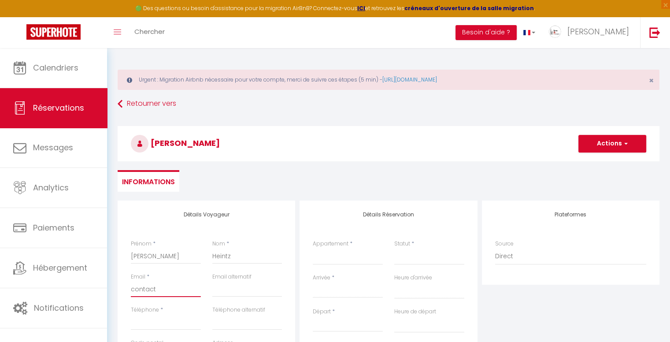
select select
checkbox input "false"
type input "contact@"
select select
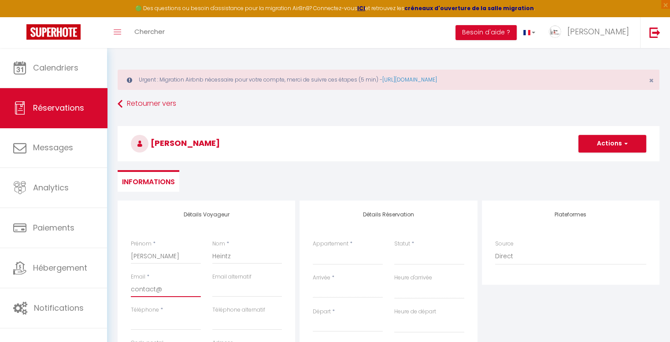
select select
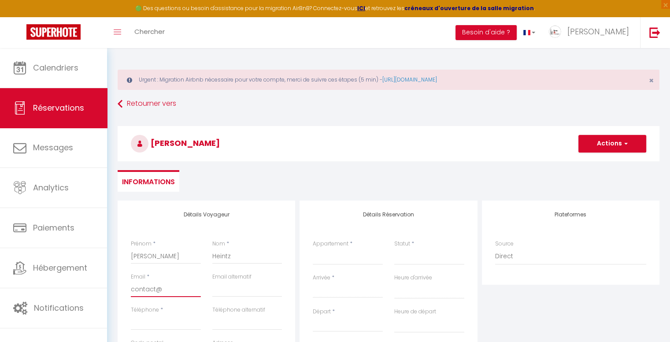
checkbox input "false"
type input "contact@s"
select select
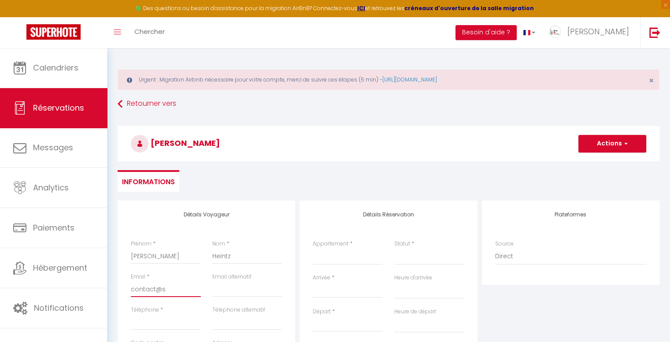
select select
checkbox input "false"
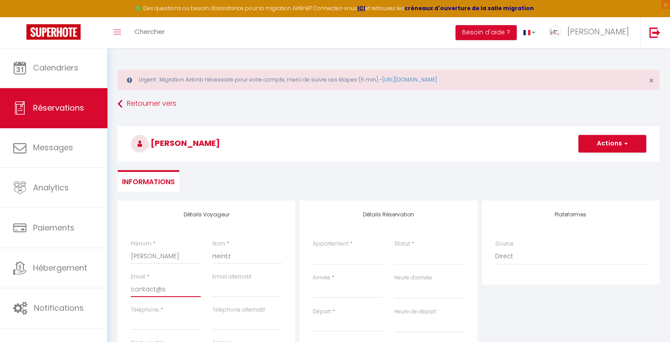
type input "contact@st"
select select
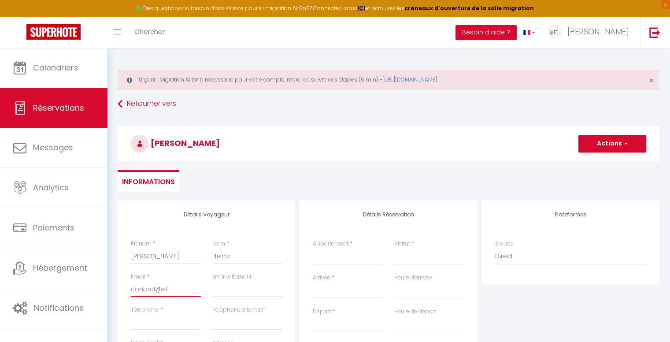
select select
checkbox input "false"
type input "contact@str"
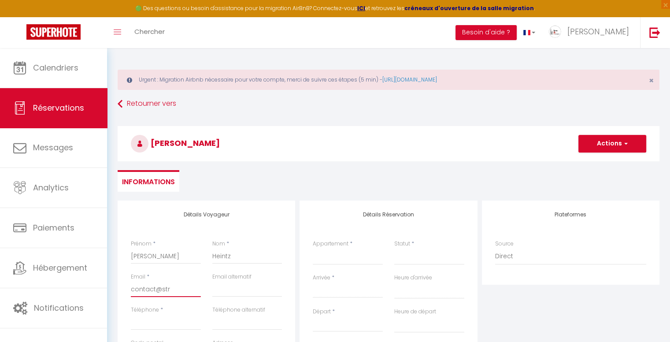
select select
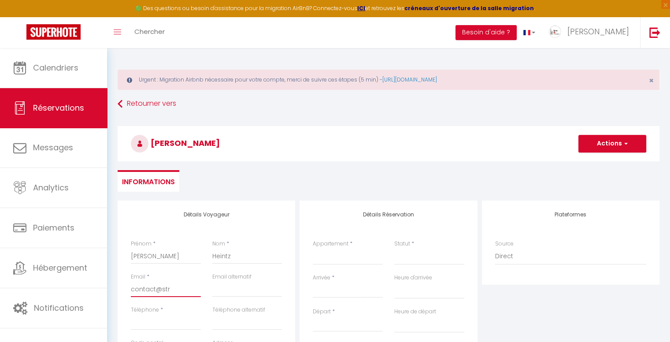
select select
checkbox input "false"
type input "contact@stra"
select select
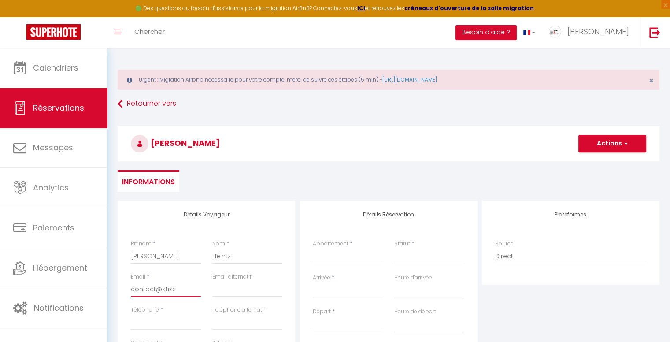
select select
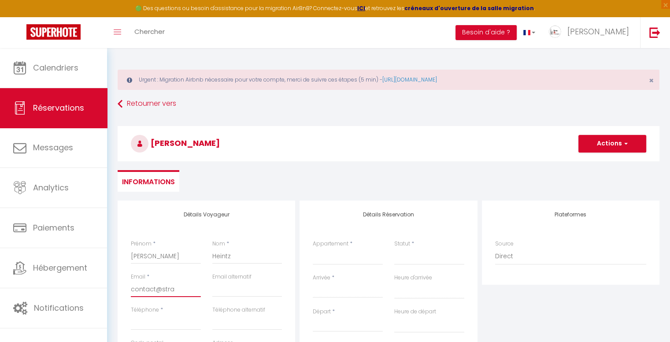
select select
checkbox input "false"
type input "contact@stras"
select select
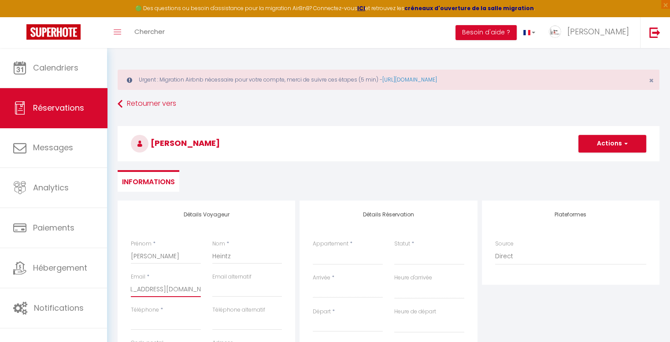
scroll to position [0, 19]
click at [176, 320] on input "Téléphone" at bounding box center [166, 322] width 70 height 16
paste input "+33 7 67 20 60 99‬"
click at [330, 259] on select ""L'atypique" appartement Petite France Le petit loft à 10 min de Strasbourg cen…" at bounding box center [348, 256] width 70 height 17
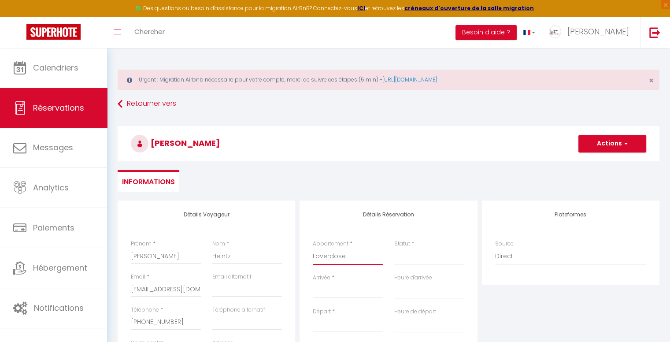
click at [313, 248] on select ""L'atypique" appartement Petite France Le petit loft à 10 min de Strasbourg cen…" at bounding box center [348, 256] width 70 height 17
click at [408, 258] on select "Confirmé Non Confirmé Annulé Annulé par le voyageur No Show Request" at bounding box center [429, 256] width 70 height 17
click at [394, 248] on select "Confirmé Non Confirmé Annulé Annulé par le voyageur No Show Request" at bounding box center [429, 256] width 70 height 17
click at [330, 297] on div "< Sep 2025 > Dim Lun Mar Mer Jeu Ven Sam 1 2 3 4 5 6 7 8 9 10 11 12 13 14 15 16…" at bounding box center [348, 290] width 70 height 16
click at [333, 293] on input "Arrivée" at bounding box center [348, 290] width 70 height 11
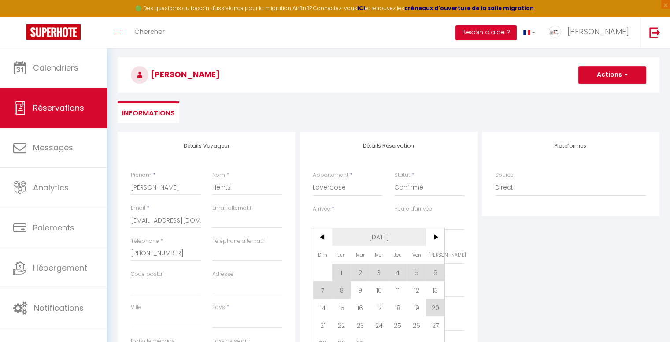
scroll to position [88, 0]
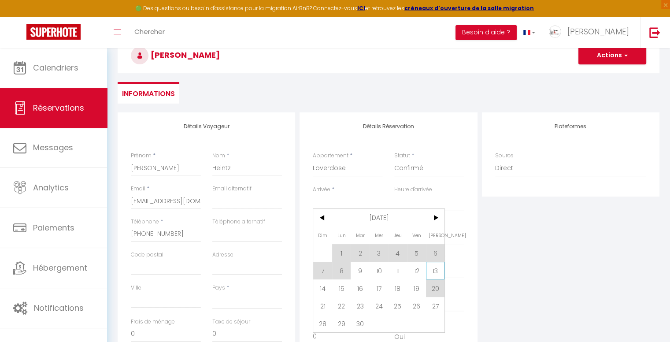
click at [438, 268] on span "13" at bounding box center [435, 271] width 19 height 18
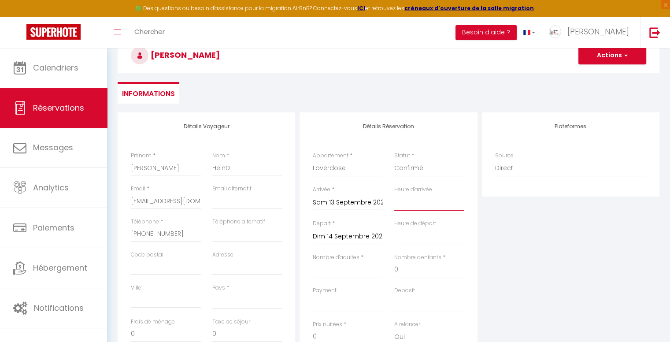
click at [408, 203] on select "00:00 00:30 01:00 01:30 02:00 02:30 03:00 03:30 04:00 04:30 05:00 05:30 06:00 0…" at bounding box center [429, 202] width 70 height 17
click at [394, 194] on select "00:00 00:30 01:00 01:30 02:00 02:30 03:00 03:30 04:00 04:30 05:00 05:30 06:00 0…" at bounding box center [429, 202] width 70 height 17
click at [410, 236] on select "00:00 00:30 01:00 01:30 02:00 02:30 03:00 03:30 04:00 04:30 05:00 05:30 06:00 0…" at bounding box center [429, 236] width 70 height 17
click at [394, 228] on select "00:00 00:30 01:00 01:30 02:00 02:30 03:00 03:30 04:00 04:30 05:00 05:30 06:00 0…" at bounding box center [429, 236] width 70 height 17
click at [370, 273] on input "Nombre d'adultes" at bounding box center [348, 270] width 70 height 16
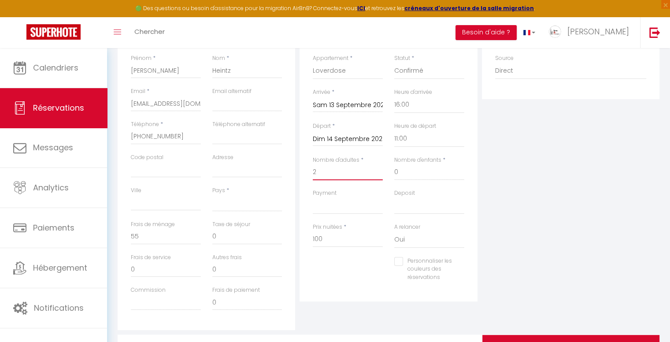
scroll to position [191, 0]
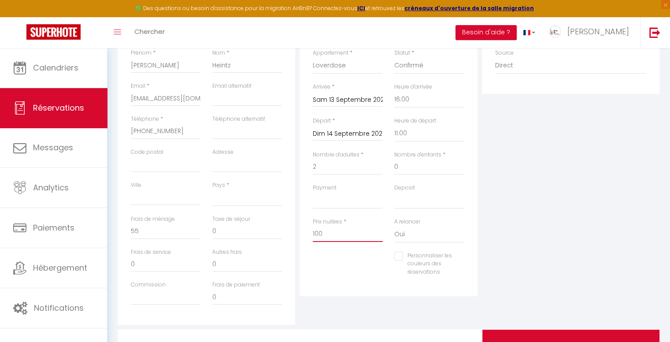
drag, startPoint x: 340, startPoint y: 233, endPoint x: 300, endPoint y: 234, distance: 40.1
click at [300, 234] on div "Détails Réservation Appartement * "L'atypique" appartement Petite France Le pet…" at bounding box center [389, 153] width 178 height 286
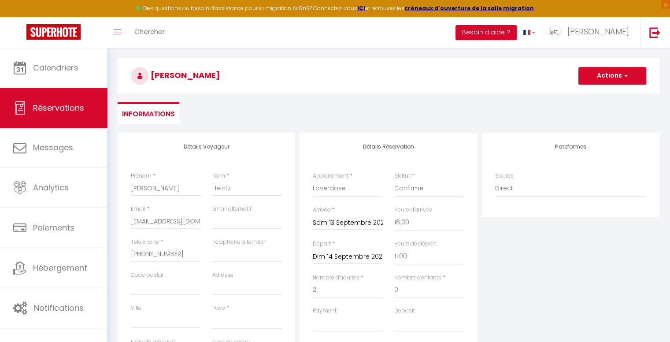
scroll to position [132, 0]
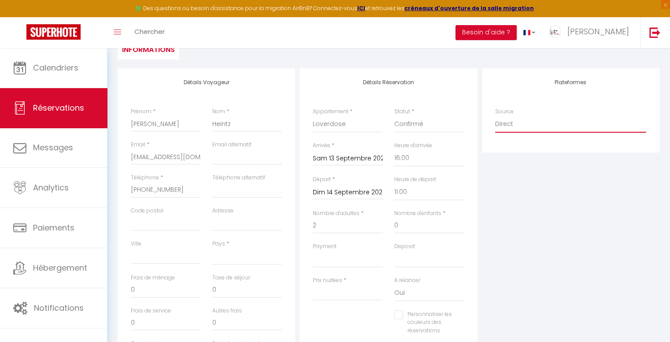
click at [539, 127] on select "Direct Airbnb.com Booking.com Chalet montagne Expedia Gite de France Homeaway H…" at bounding box center [570, 124] width 151 height 17
click at [495, 116] on select "Direct Airbnb.com Booking.com Chalet montagne Expedia Gite de France Homeaway H…" at bounding box center [570, 124] width 151 height 17
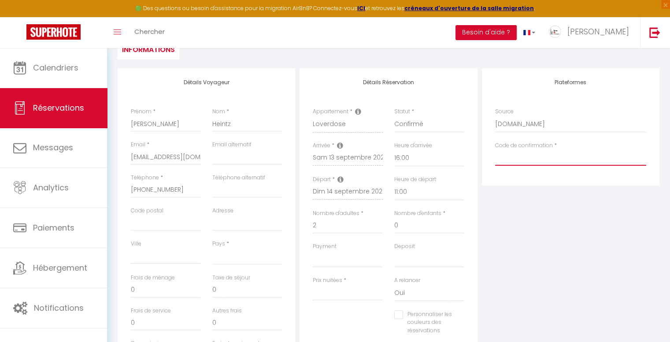
click at [526, 154] on input "Code de confirmation" at bounding box center [570, 158] width 151 height 16
paste input "HM2X8RXHJZ"
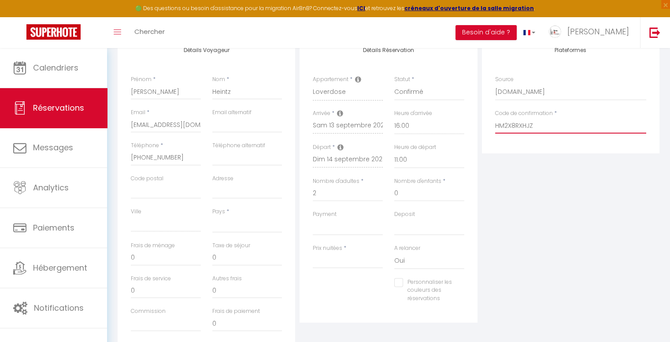
scroll to position [191, 0]
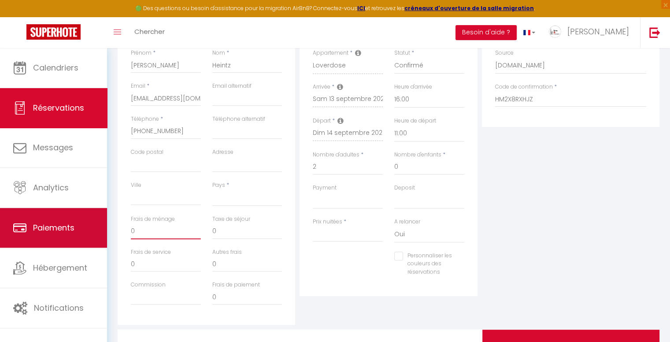
drag, startPoint x: 113, startPoint y: 233, endPoint x: 97, endPoint y: 233, distance: 16.7
click at [97, 233] on div "🟢 Des questions ou besoin d'assistance pour la migration AirBnB? Connectez-vous…" at bounding box center [335, 121] width 670 height 529
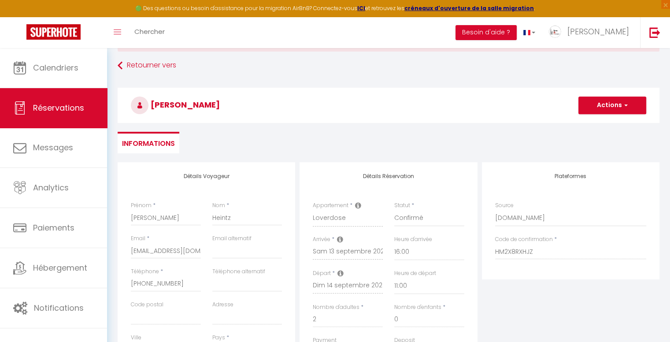
scroll to position [26, 0]
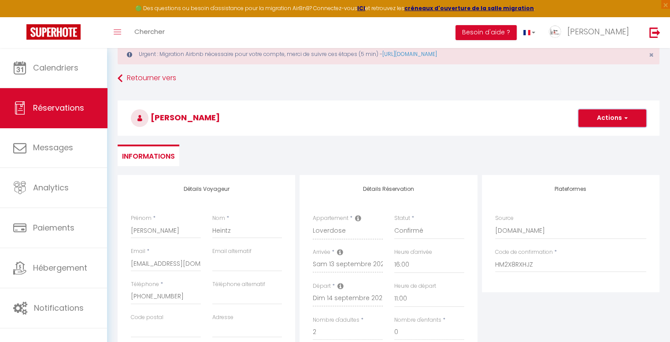
click at [629, 120] on button "Actions" at bounding box center [613, 118] width 68 height 18
click at [609, 136] on link "Enregistrer" at bounding box center [604, 137] width 70 height 11
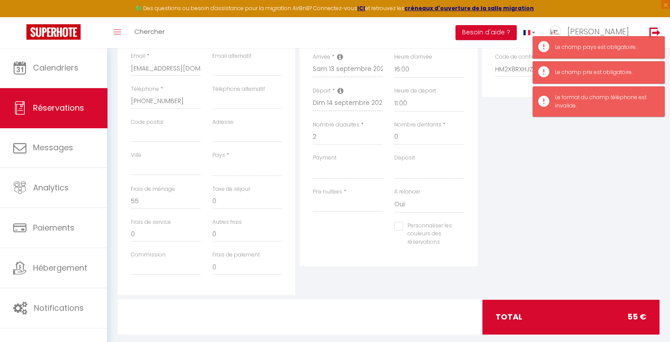
scroll to position [235, 0]
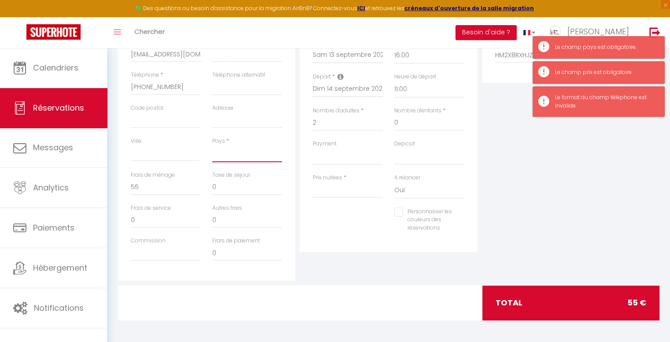
click at [228, 156] on select "France Portugal Afghanistan Albania Algeria American Samoa Andorra Angola Angui…" at bounding box center [247, 153] width 70 height 17
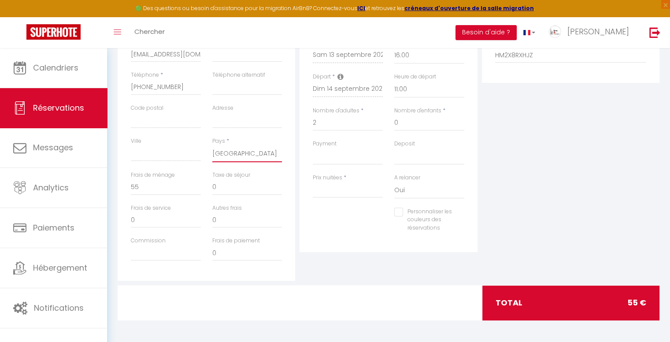
click at [254, 156] on select "France Portugal Afghanistan Albania Algeria American Samoa Andorra Angola Angui…" at bounding box center [247, 153] width 70 height 17
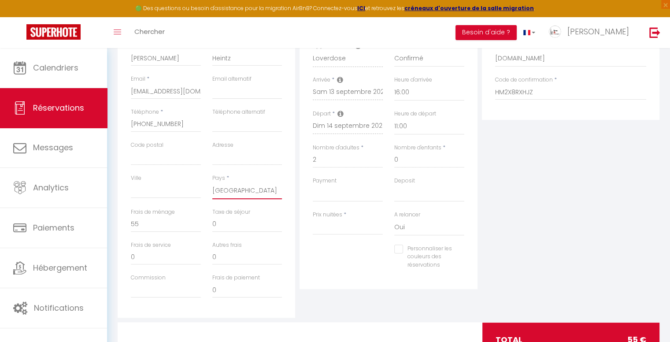
scroll to position [0, 0]
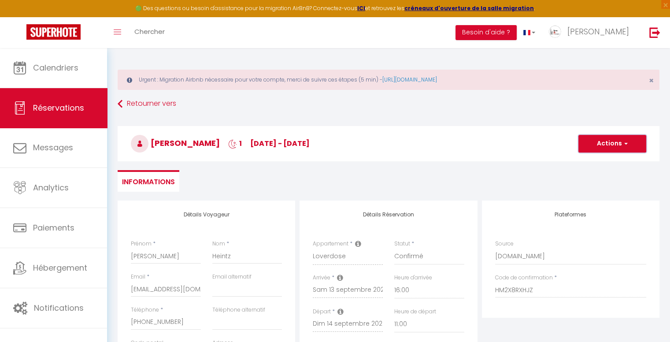
click at [626, 143] on span "button" at bounding box center [624, 144] width 5 height 8
click at [608, 162] on link "Enregistrer" at bounding box center [604, 162] width 70 height 11
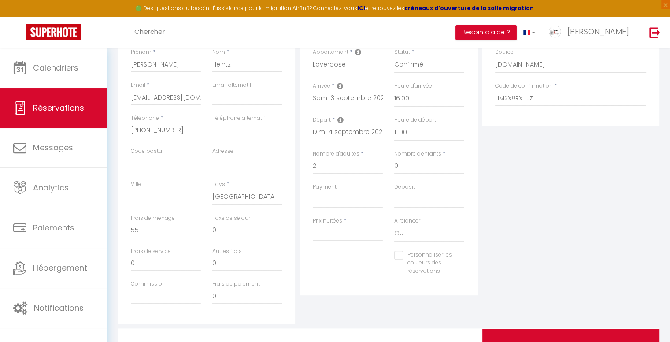
scroll to position [176, 0]
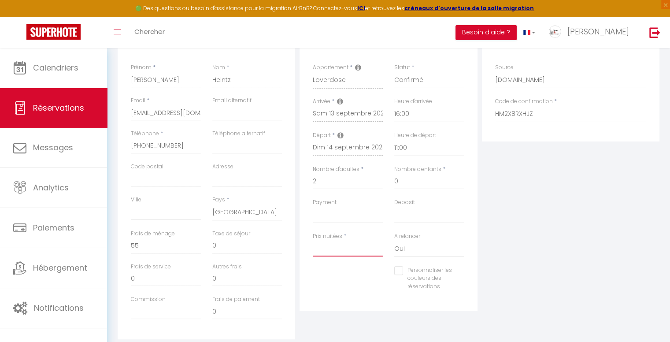
click at [377, 246] on input "Prix nuitées" at bounding box center [348, 249] width 70 height 16
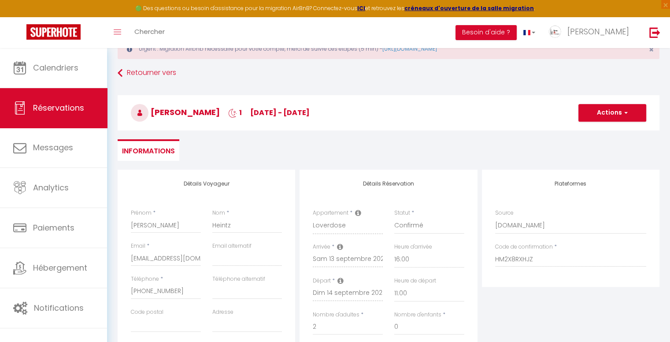
scroll to position [22, 0]
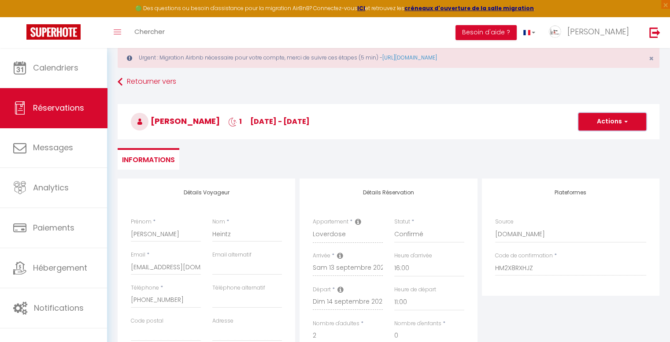
click at [625, 125] on span "button" at bounding box center [624, 122] width 5 height 8
click at [610, 140] on link "Enregistrer" at bounding box center [604, 140] width 70 height 11
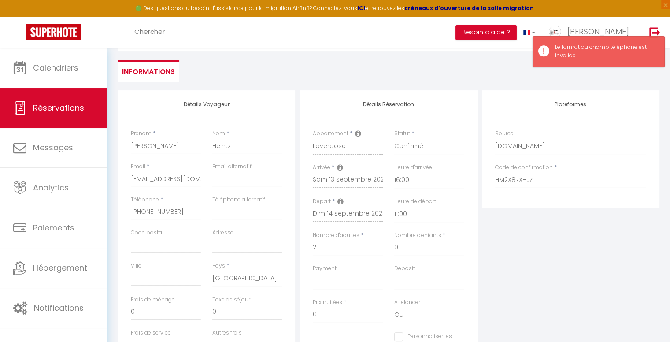
scroll to position [154, 0]
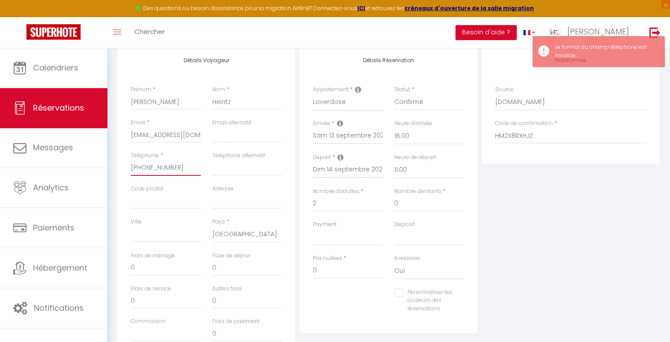
click at [145, 165] on input "+33 7 67 20 60 99‬" at bounding box center [166, 168] width 70 height 16
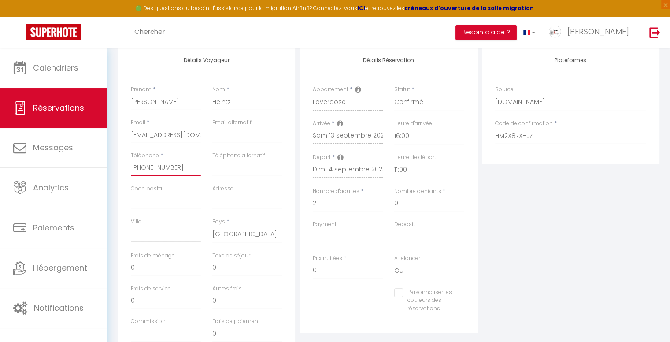
click at [145, 167] on input "+337 67 20 60 99‬" at bounding box center [166, 168] width 70 height 16
click at [156, 166] on input "+33767 20 60 99‬" at bounding box center [166, 168] width 70 height 16
click at [153, 164] on input "+33767 20 60 99‬" at bounding box center [166, 168] width 70 height 16
click at [163, 165] on input "+3376720 60 99‬" at bounding box center [166, 168] width 70 height 16
click at [168, 162] on input "+337672060 99‬" at bounding box center [166, 168] width 70 height 16
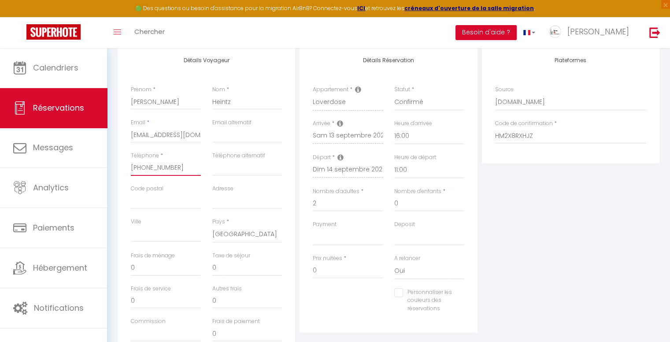
click at [169, 167] on input "+337672060 99‬" at bounding box center [166, 168] width 70 height 16
click at [546, 228] on div "Plateformes Source Direct Airbnb.com Booking.com Chalet montagne Expedia Gite d…" at bounding box center [571, 203] width 182 height 315
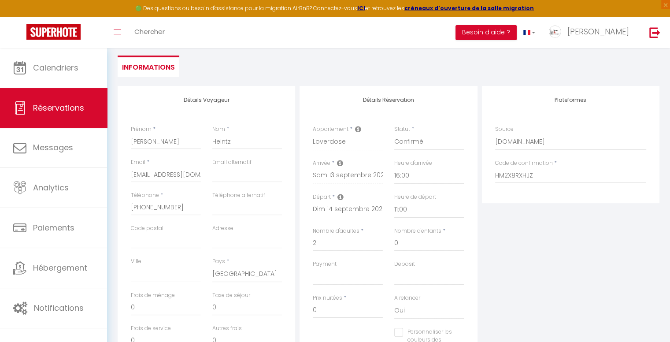
scroll to position [0, 0]
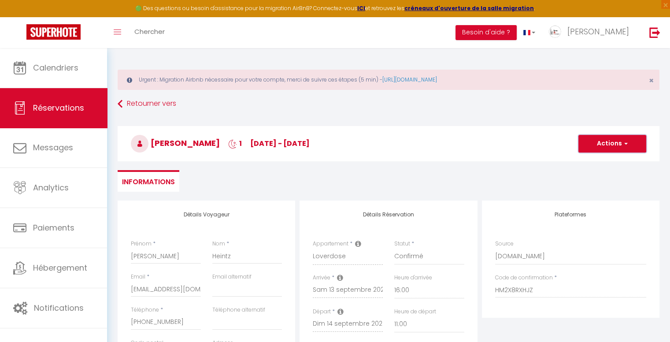
click at [610, 149] on button "Actions" at bounding box center [613, 144] width 68 height 18
click at [606, 168] on link "Enregistrer" at bounding box center [604, 162] width 70 height 11
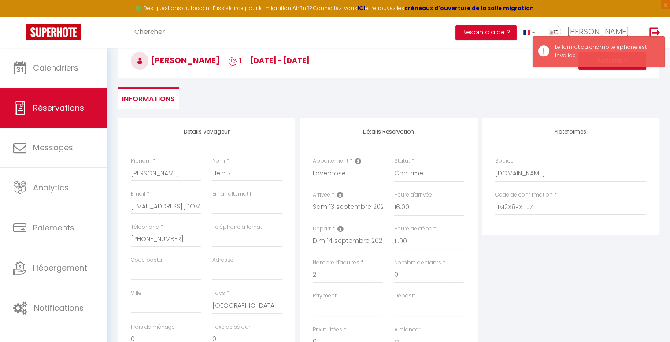
scroll to position [88, 0]
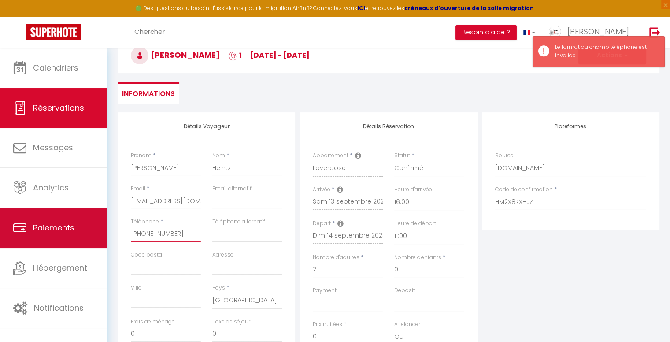
drag, startPoint x: 143, startPoint y: 235, endPoint x: 103, endPoint y: 233, distance: 40.1
click at [104, 234] on div "🟢 Des questions ou besoin d'assistance pour la migration AirBnB? Connectez-vous…" at bounding box center [335, 224] width 670 height 529
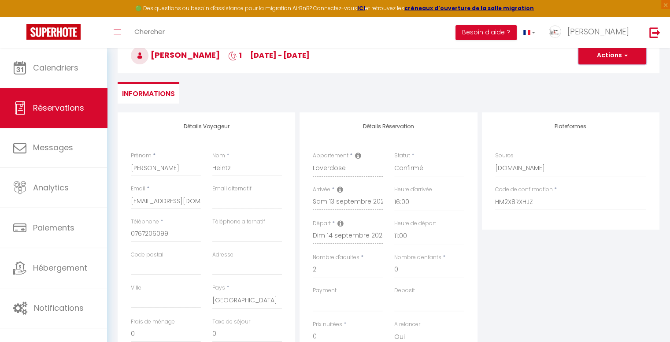
click at [606, 60] on button "Actions" at bounding box center [613, 56] width 68 height 18
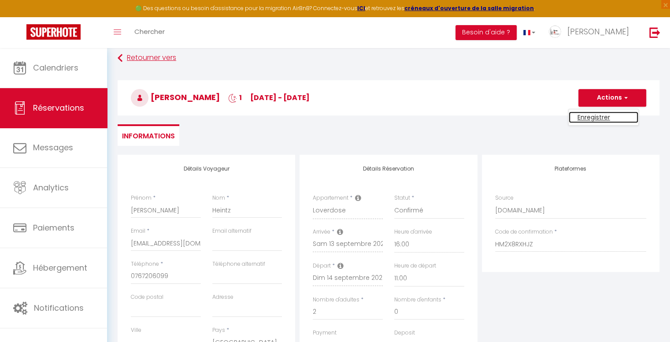
scroll to position [45, 0]
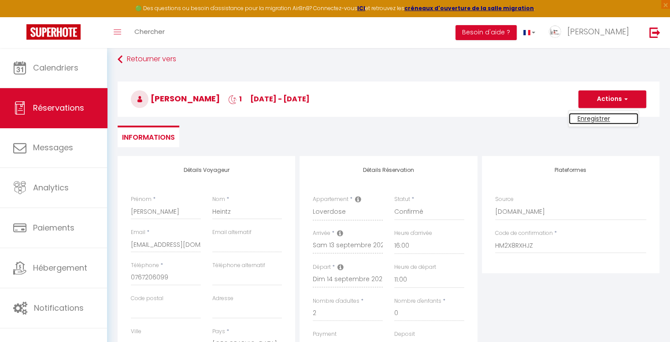
click at [599, 117] on link "Enregistrer" at bounding box center [604, 118] width 70 height 11
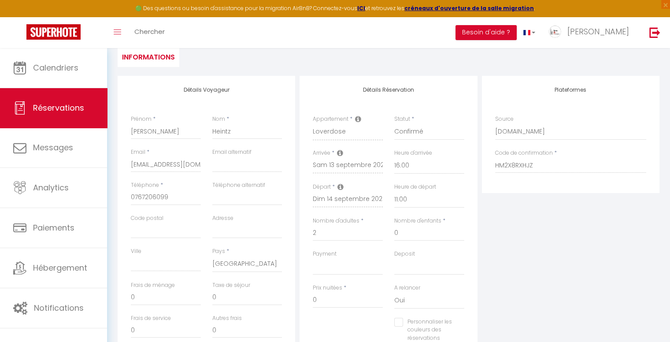
scroll to position [133, 0]
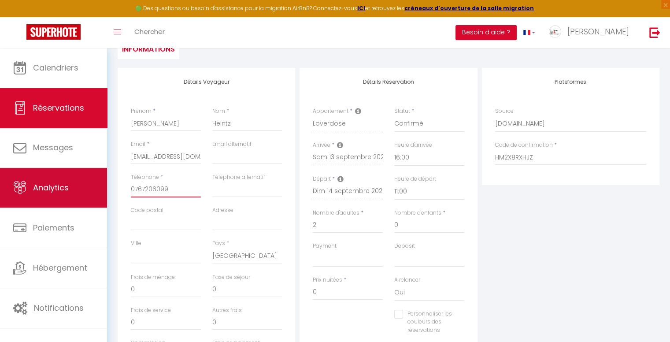
drag, startPoint x: 184, startPoint y: 189, endPoint x: 99, endPoint y: 189, distance: 85.1
click at [99, 189] on div "🟢 Des questions ou besoin d'assistance pour la migration AirBnB? Connectez-vous…" at bounding box center [335, 179] width 670 height 529
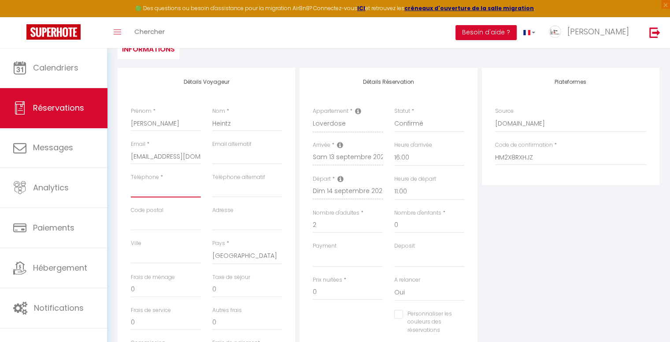
paste input "+33 7 67 20 60 99‬"
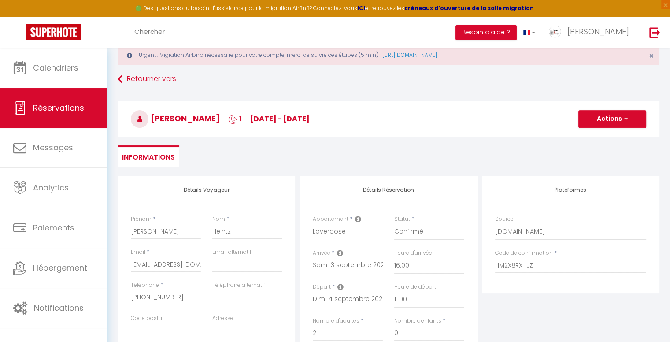
scroll to position [22, 0]
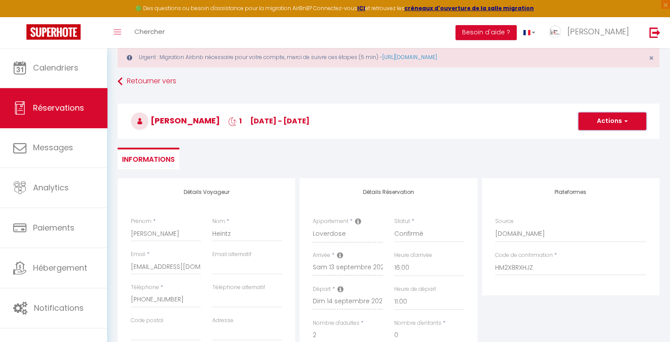
click at [624, 120] on span "button" at bounding box center [624, 121] width 5 height 8
click at [610, 137] on link "Enregistrer" at bounding box center [604, 140] width 70 height 11
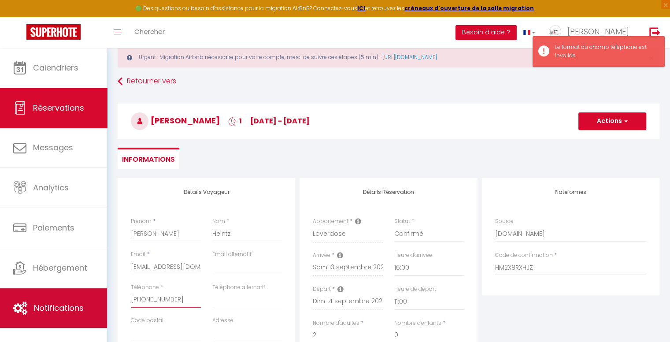
drag, startPoint x: 189, startPoint y: 300, endPoint x: 82, endPoint y: 294, distance: 106.8
click at [82, 294] on div "🟢 Des questions ou besoin d'assistance pour la migration AirBnB? Connectez-vous…" at bounding box center [335, 290] width 670 height 529
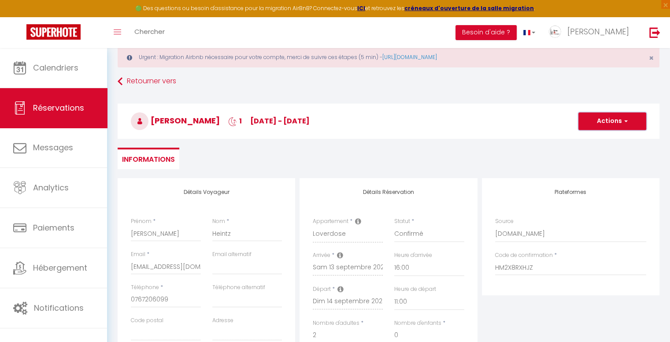
click at [623, 121] on span "button" at bounding box center [624, 121] width 5 height 8
click at [609, 141] on link "Enregistrer" at bounding box center [604, 140] width 70 height 11
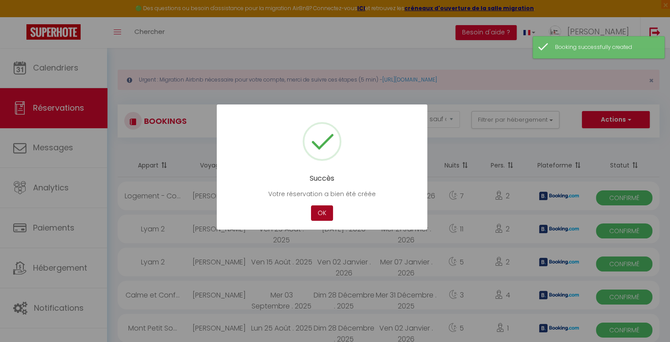
click at [326, 213] on button "OK" at bounding box center [322, 212] width 22 height 15
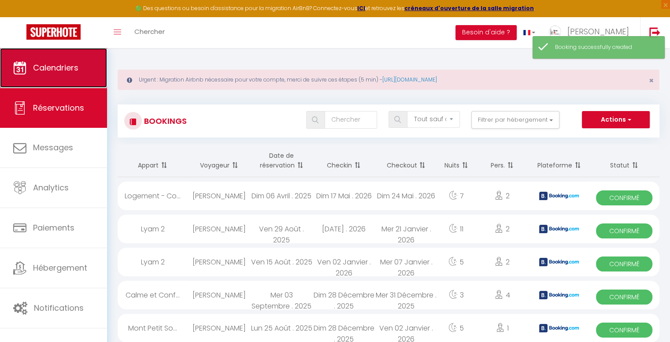
click at [51, 68] on span "Calendriers" at bounding box center [55, 67] width 45 height 11
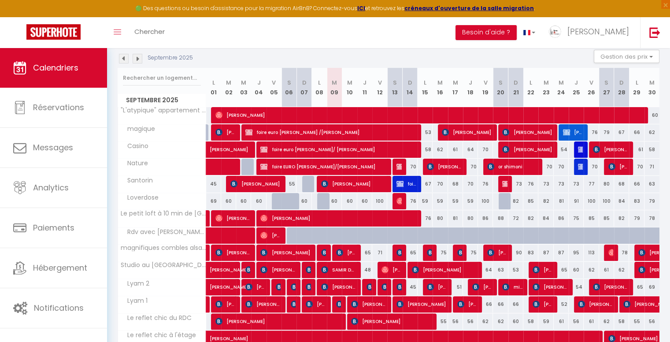
scroll to position [132, 0]
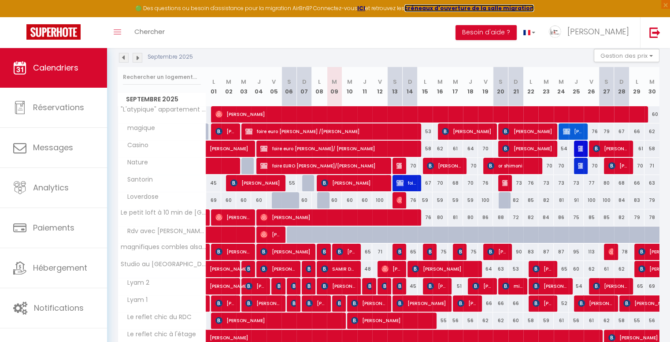
click at [494, 6] on strong "créneaux d'ouverture de la salle migration" at bounding box center [470, 7] width 130 height 7
